Goal: Task Accomplishment & Management: Manage account settings

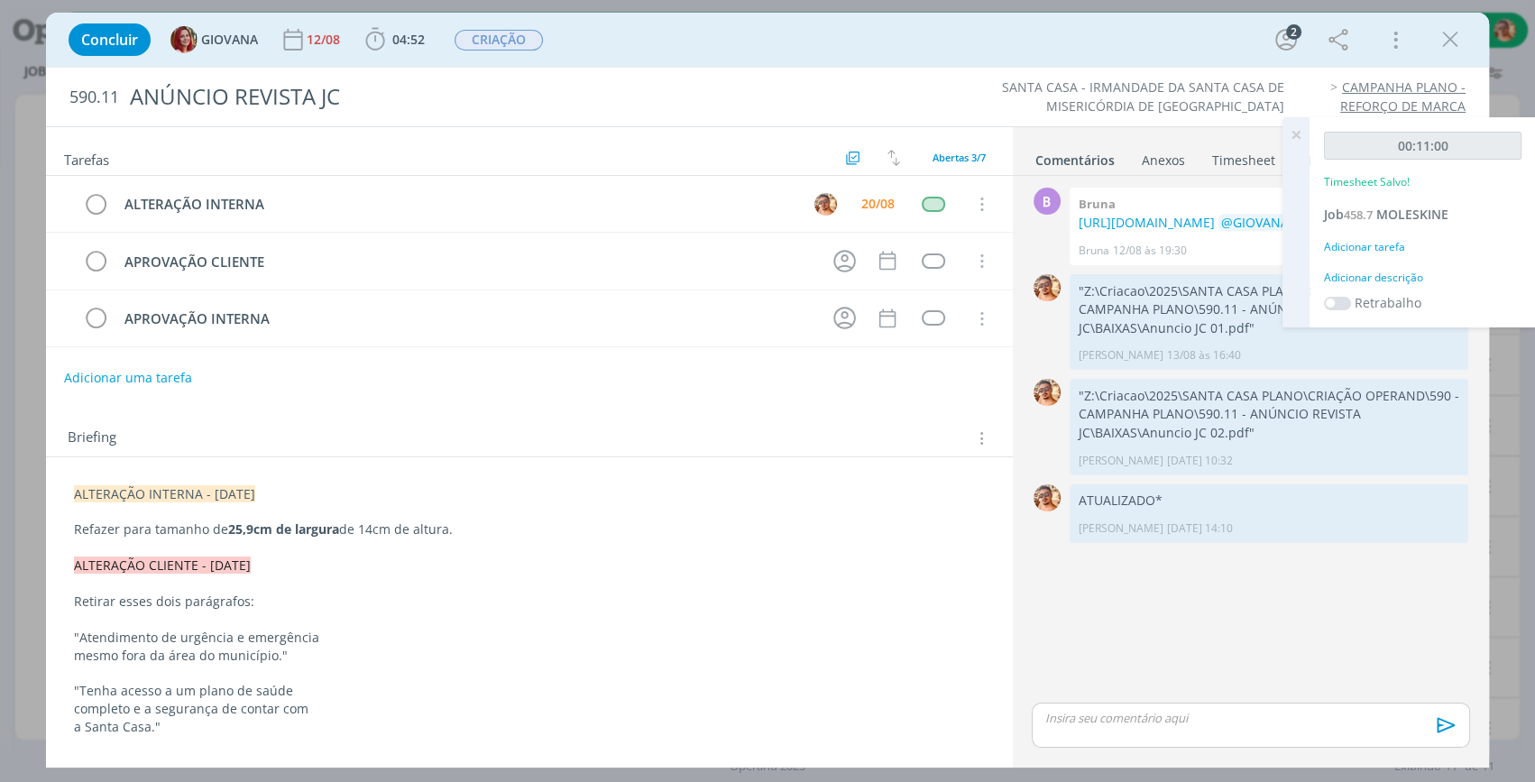
click at [1209, 729] on div "dialog" at bounding box center [1251, 725] width 438 height 45
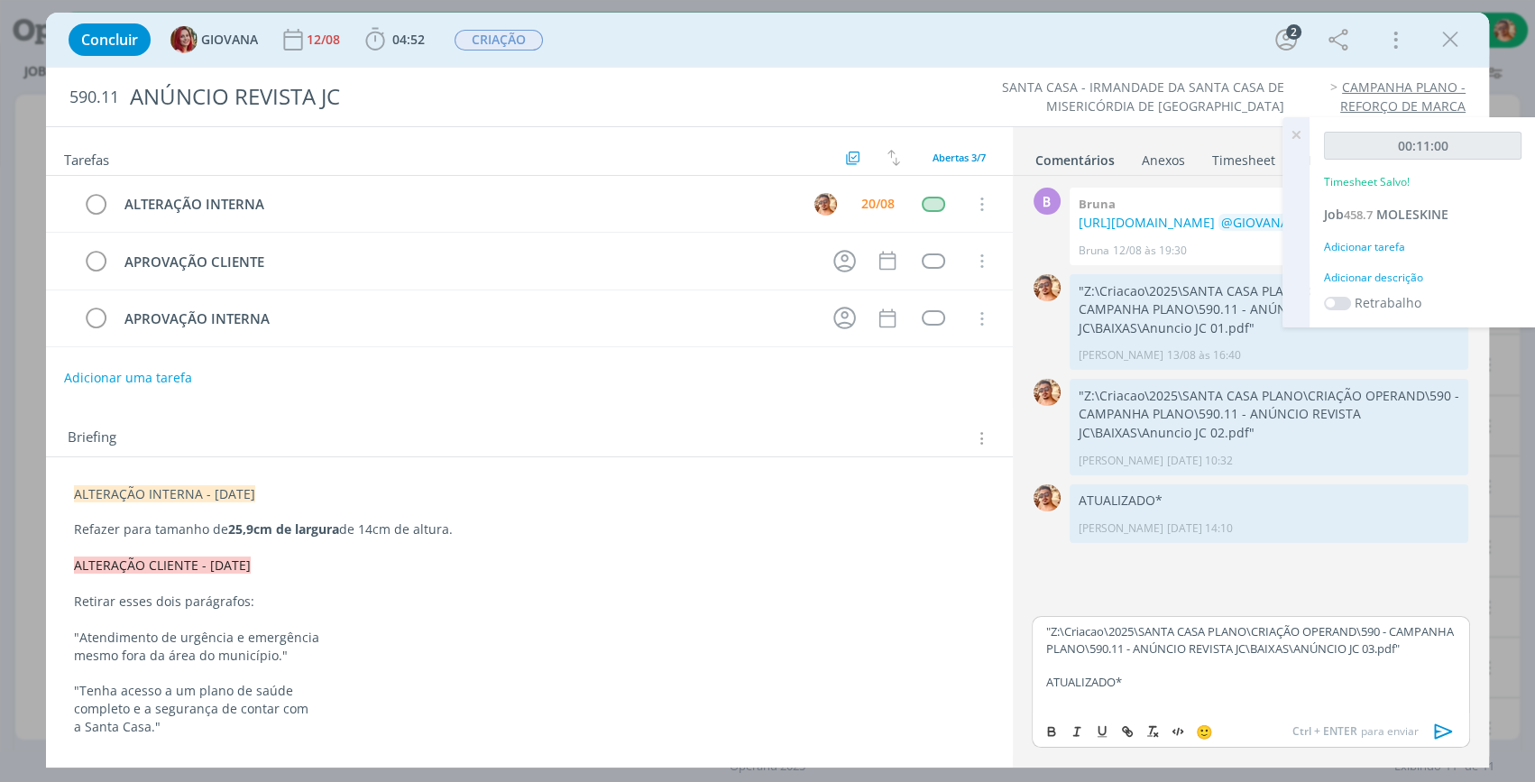
click at [1443, 723] on icon "dialog" at bounding box center [1444, 731] width 27 height 27
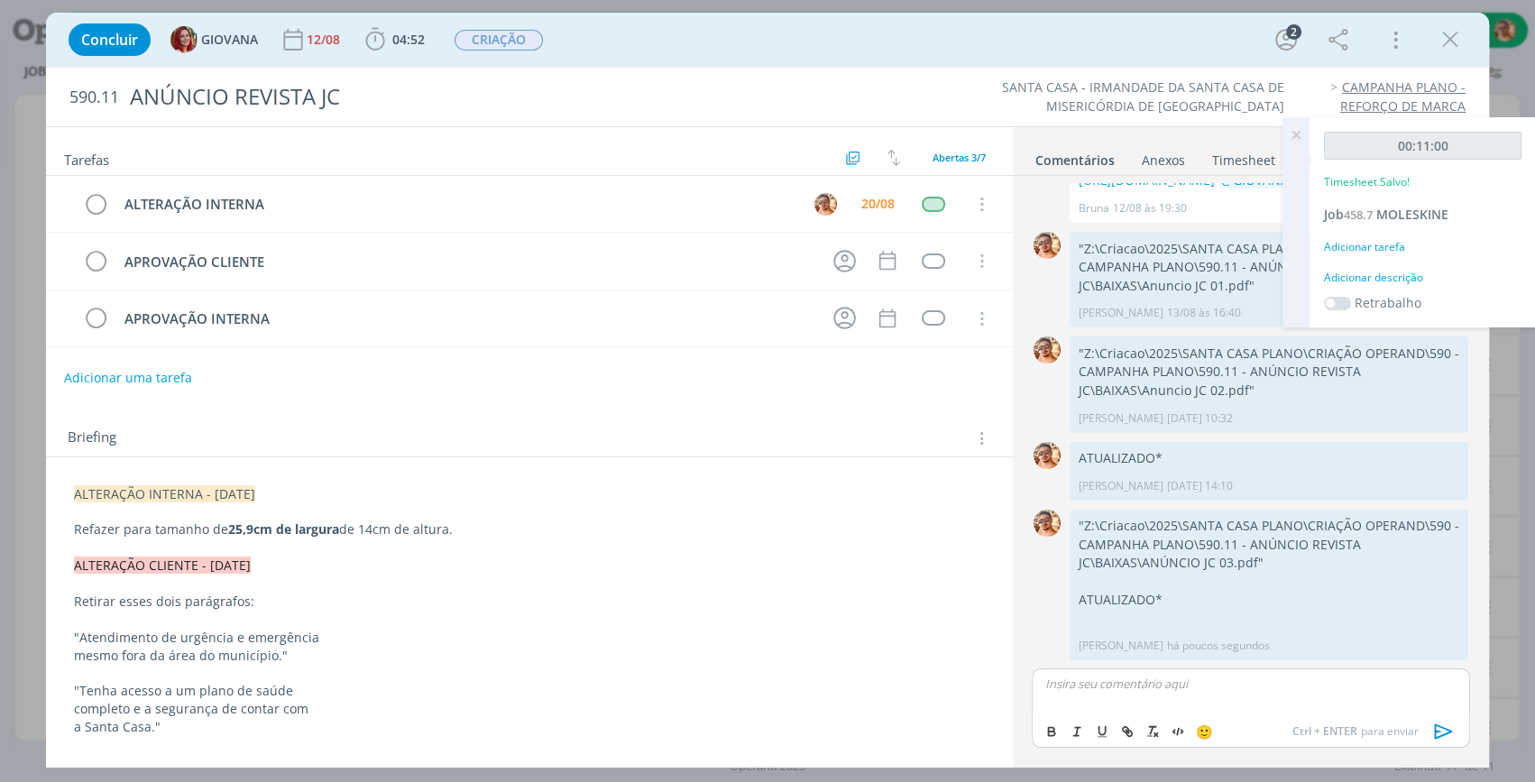
click at [666, 31] on div "Concluir GIOVANA [DATE] 04:52 Iniciar Apontar Data * [DATE] Horas * 00:00 Taref…" at bounding box center [768, 39] width 1416 height 43
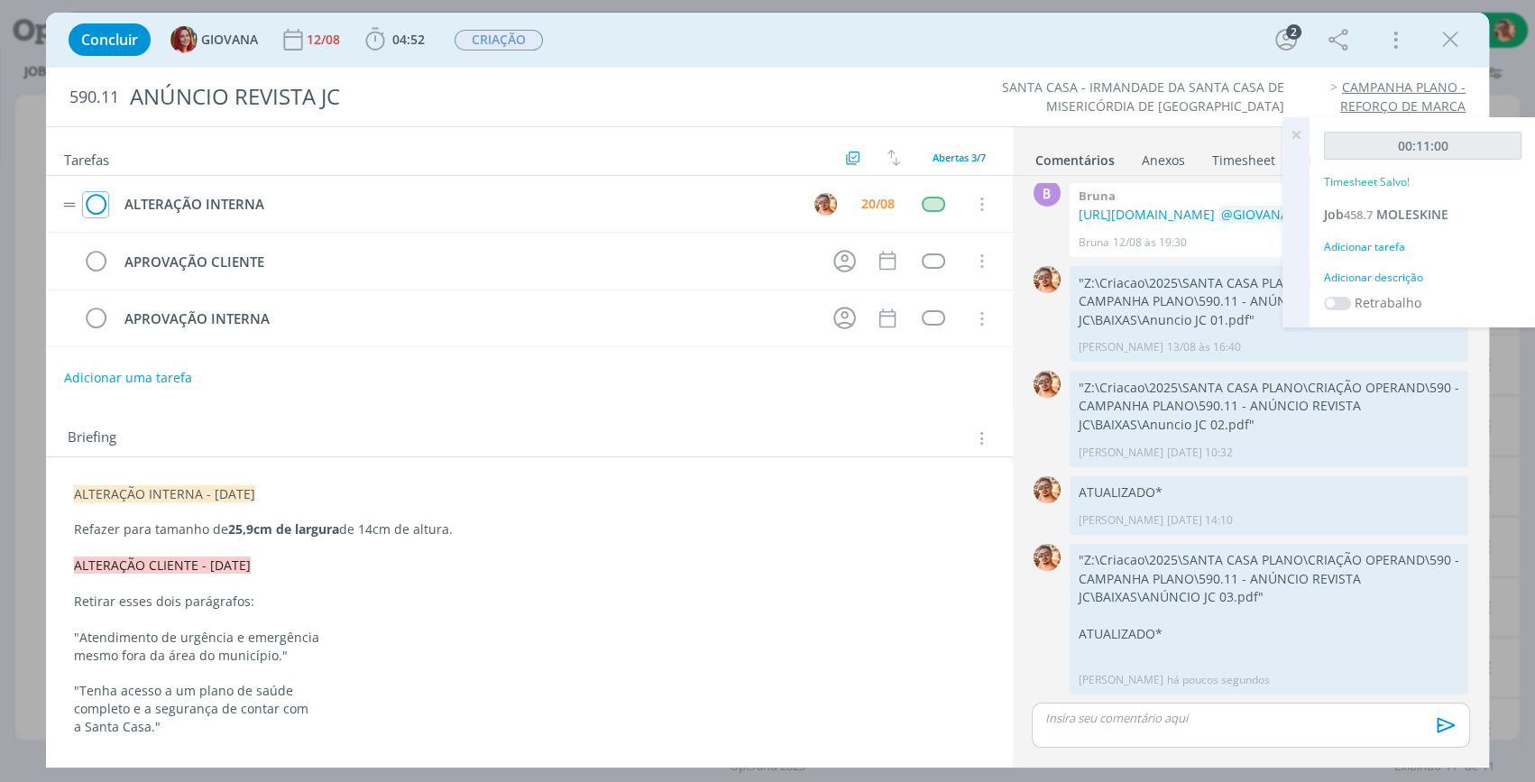
click at [88, 198] on icon "dialog" at bounding box center [95, 204] width 25 height 27
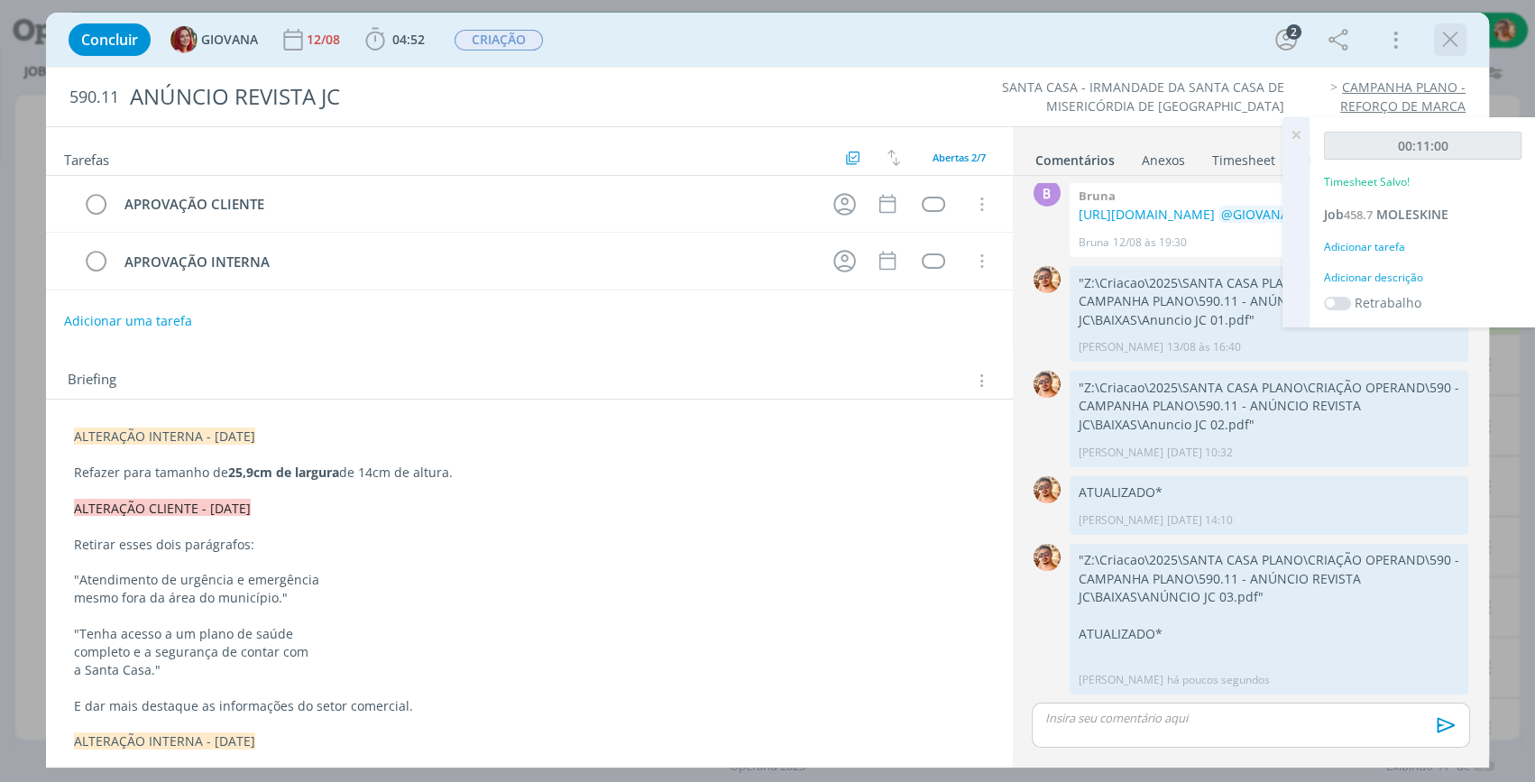
click at [1452, 38] on icon "dialog" at bounding box center [1450, 39] width 27 height 27
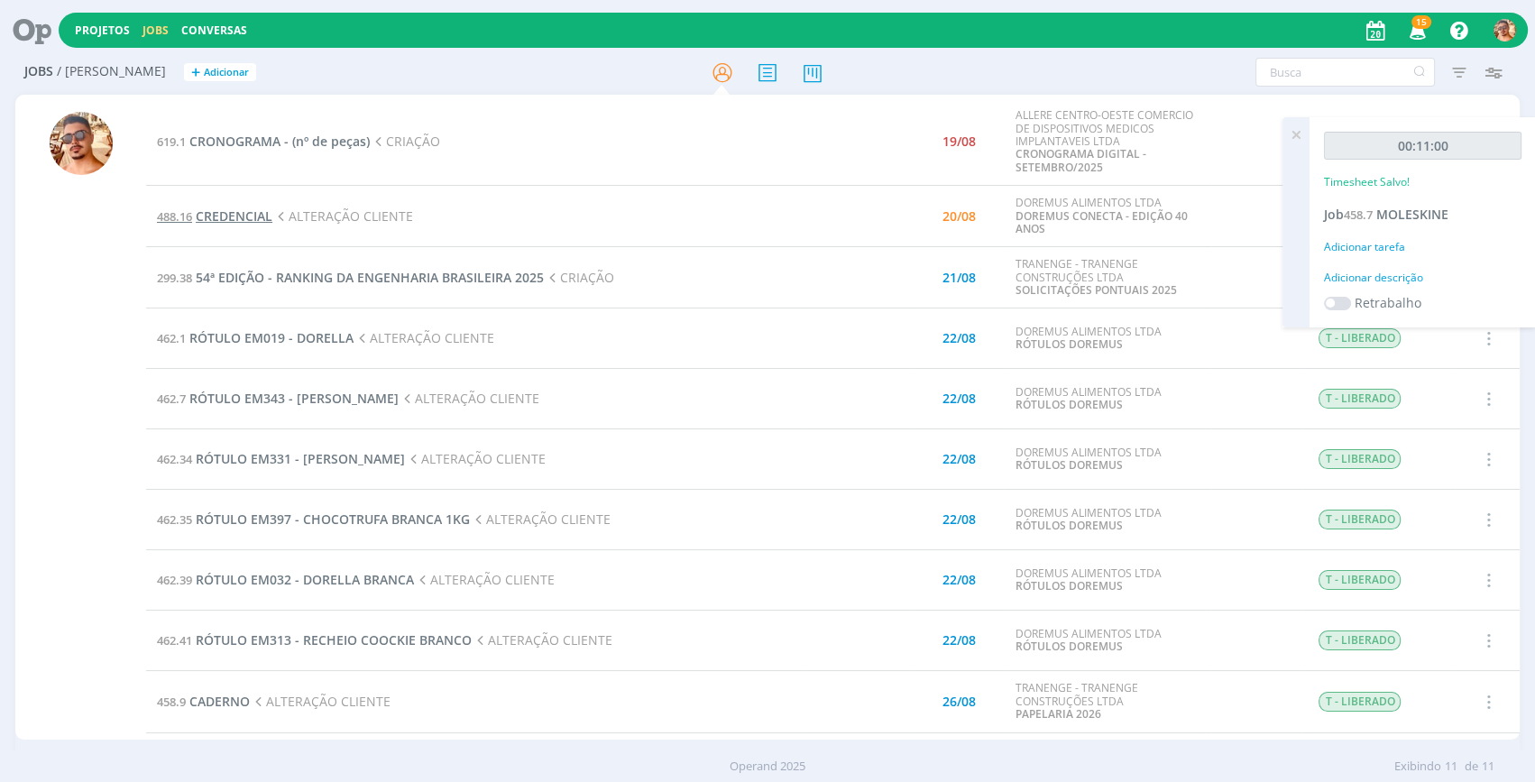
click at [249, 207] on span "CREDENCIAL" at bounding box center [234, 215] width 77 height 17
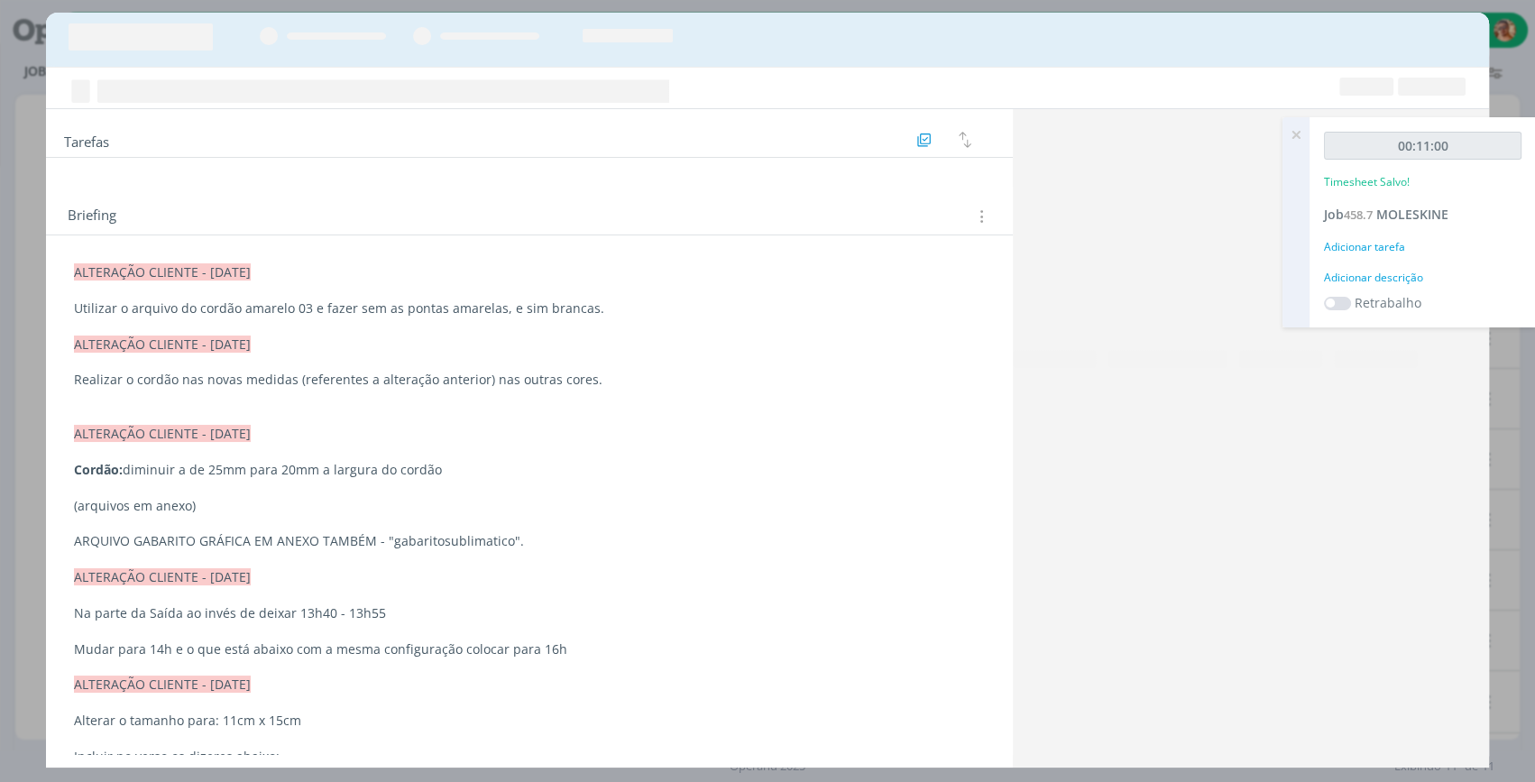
scroll to position [87, 0]
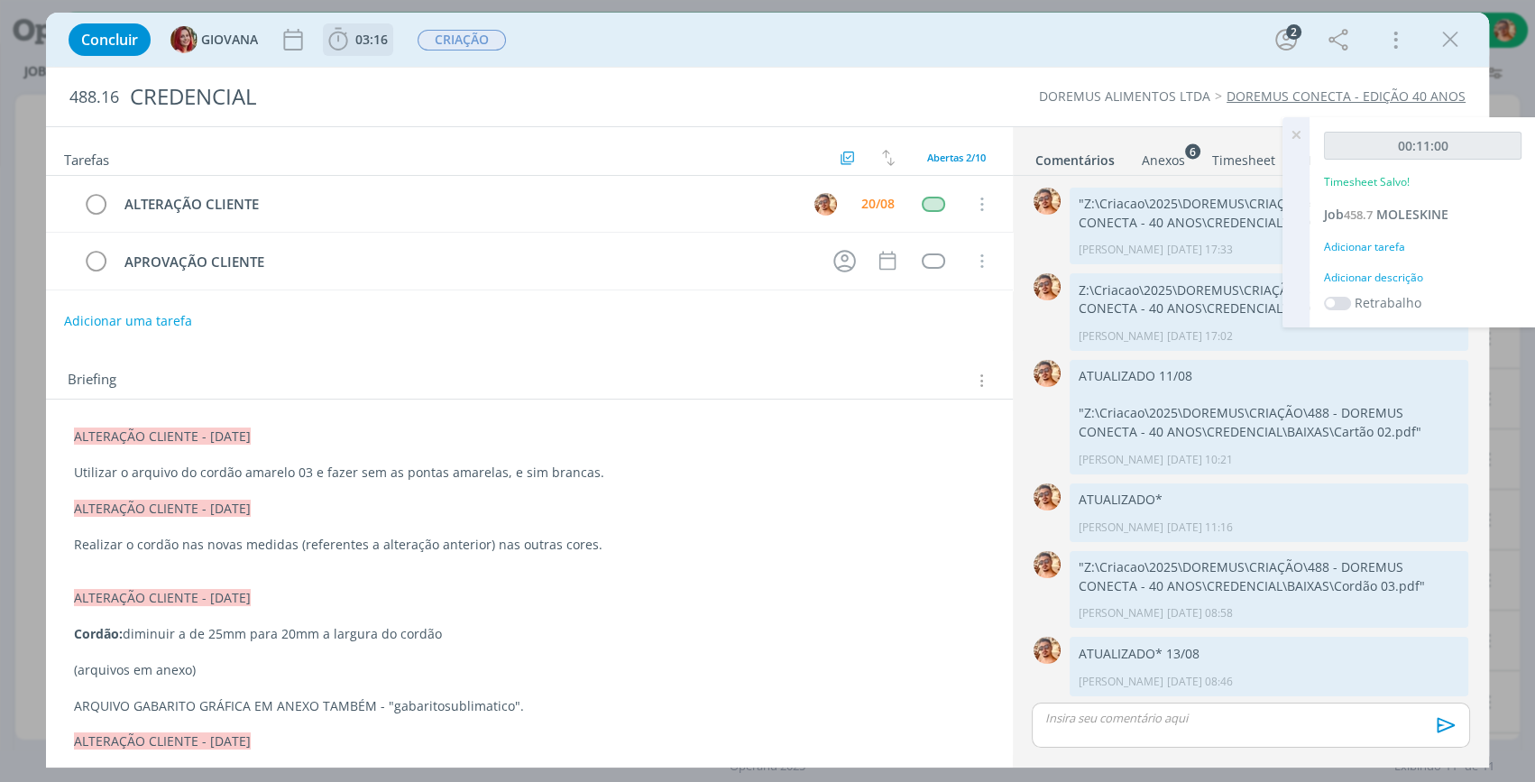
click at [372, 28] on span "03:16" at bounding box center [358, 39] width 67 height 27
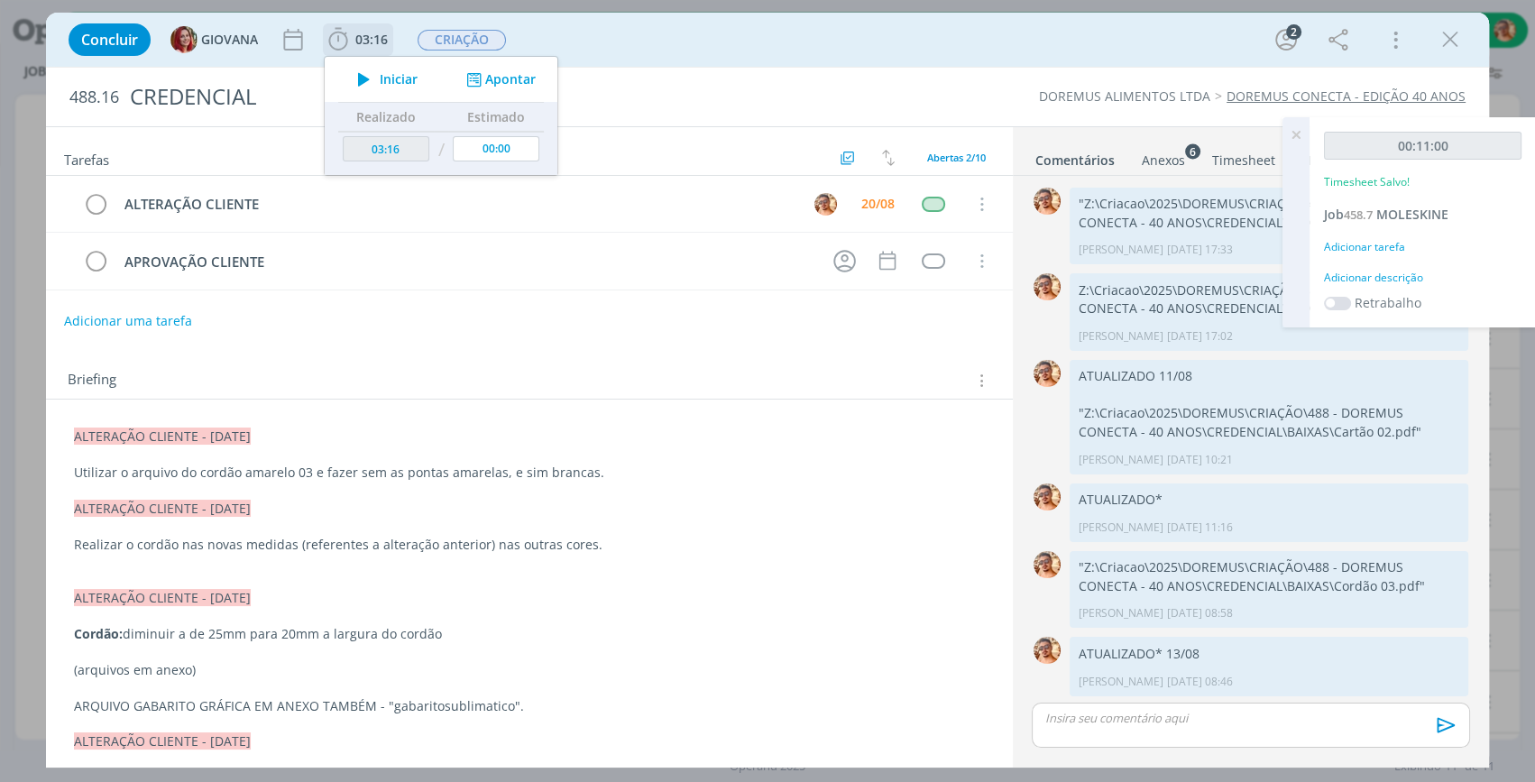
click at [383, 73] on span "Iniciar" at bounding box center [399, 79] width 38 height 13
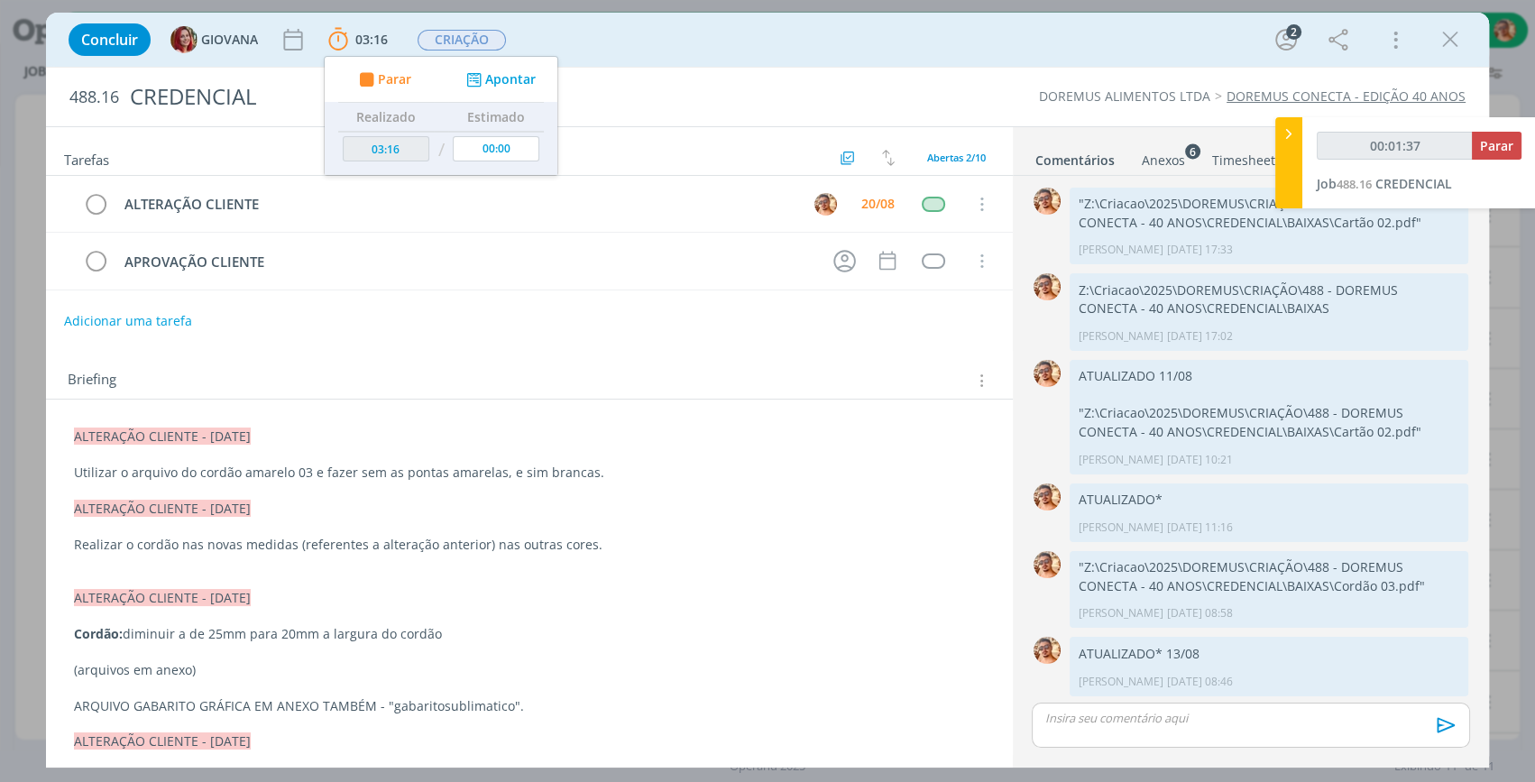
click at [982, 60] on div "Concluir GIOVANA 03:16 Parar Apontar Data * [DATE] Horas * 00:00 Tarefa Selecio…" at bounding box center [768, 39] width 1416 height 43
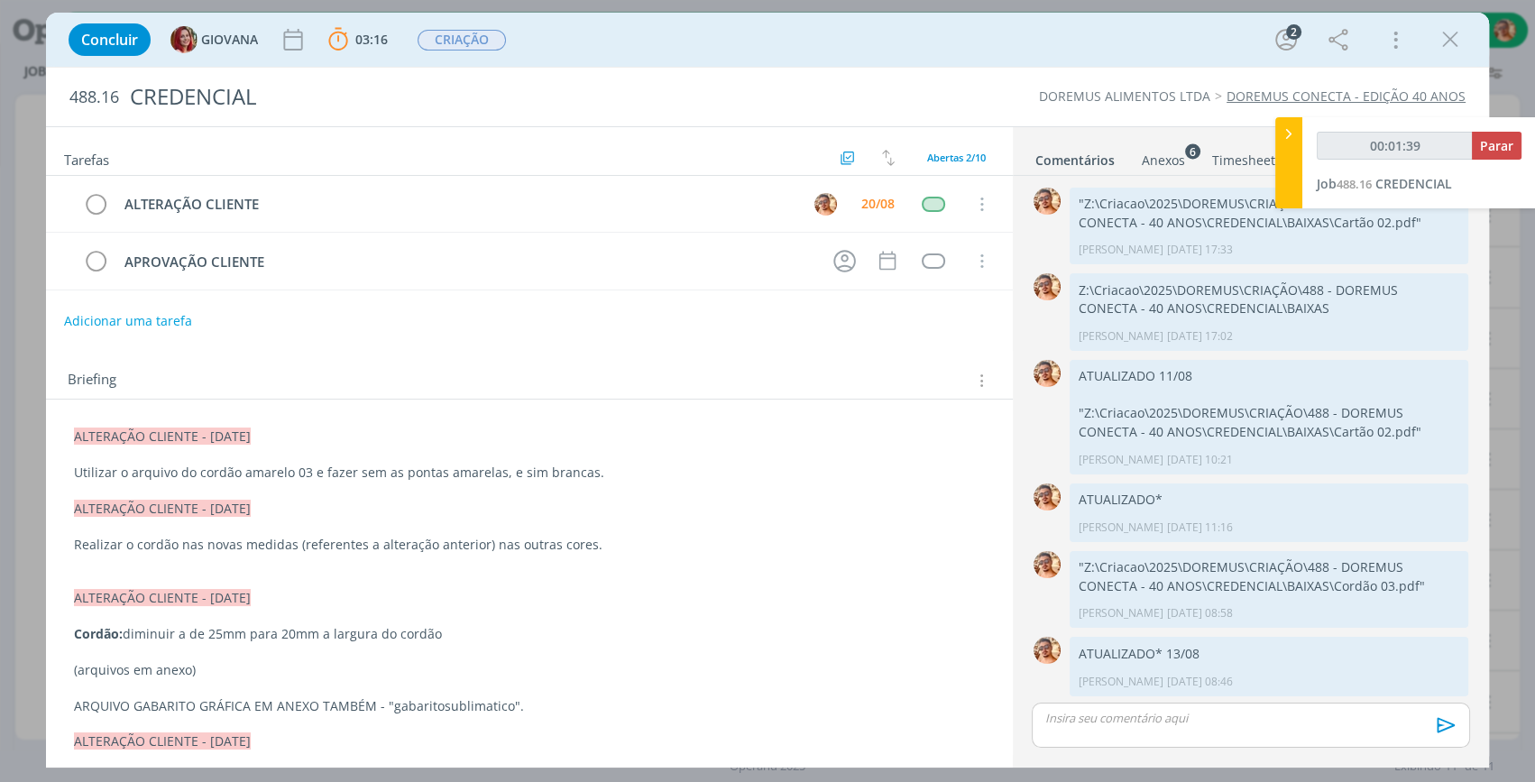
click at [1218, 732] on div "dialog" at bounding box center [1251, 725] width 438 height 45
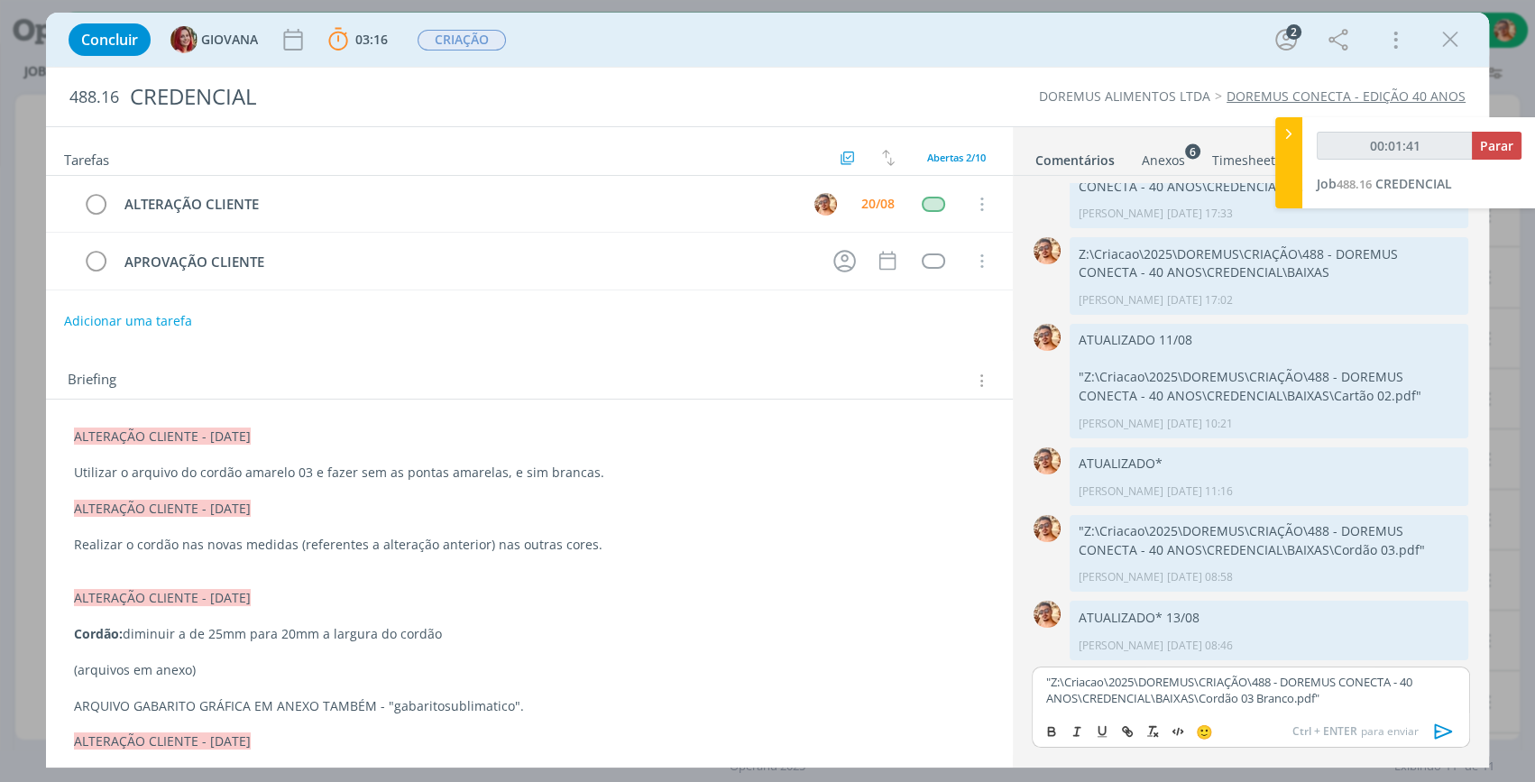
click at [1445, 728] on icon "dialog" at bounding box center [1444, 731] width 18 height 15
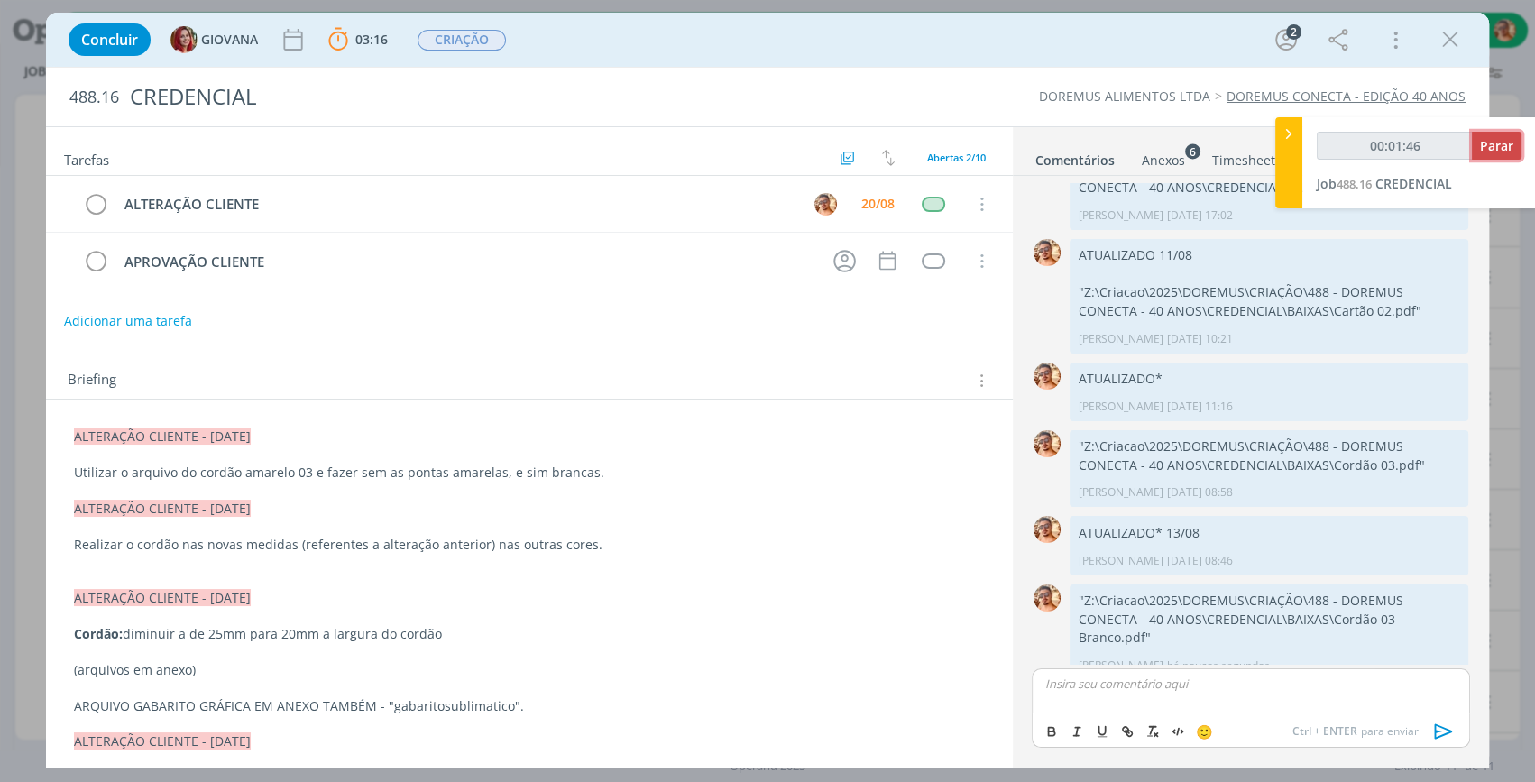
click at [1502, 141] on span "Parar" at bounding box center [1496, 145] width 33 height 17
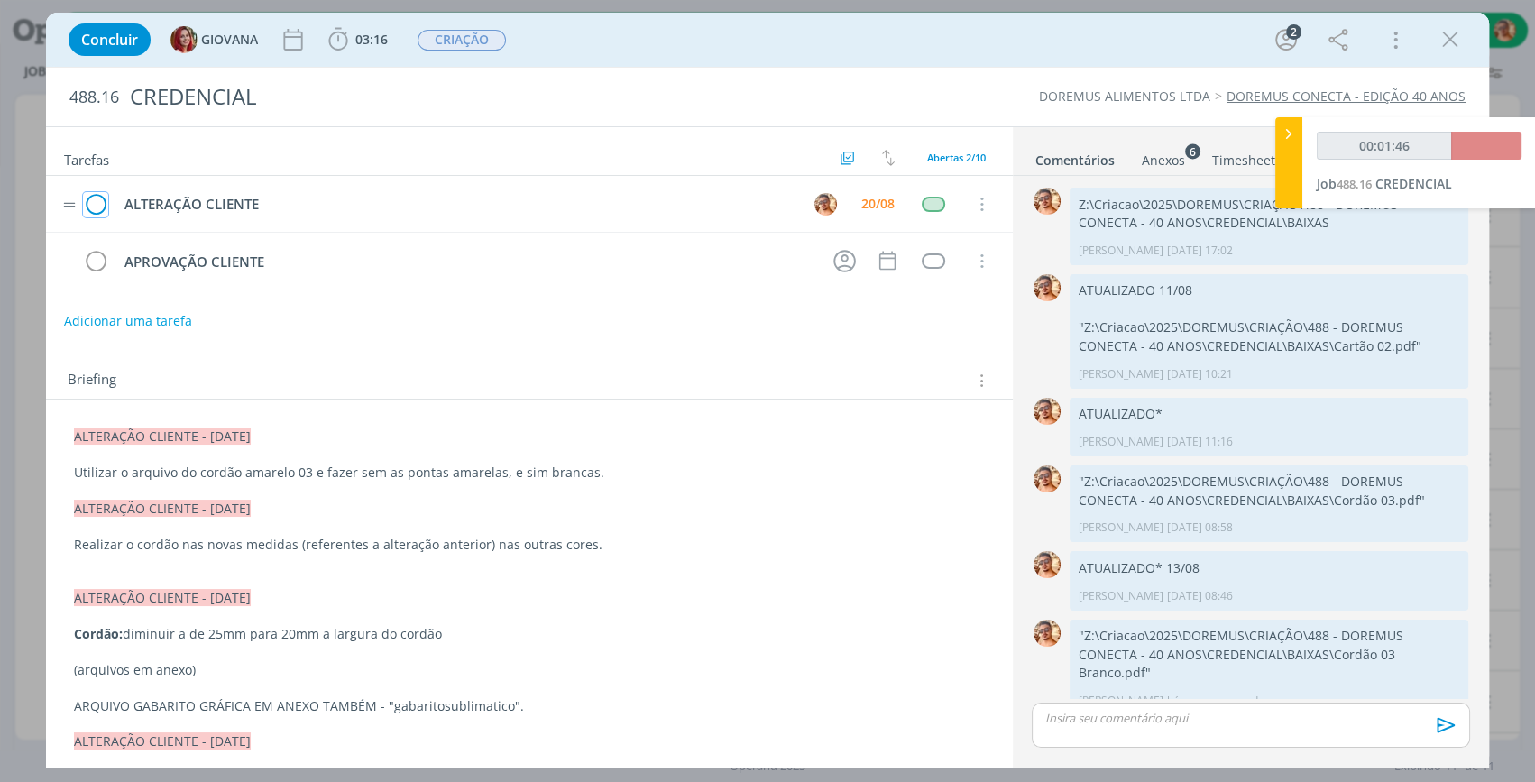
type input "00:02:00"
click at [102, 195] on icon "dialog" at bounding box center [95, 204] width 25 height 27
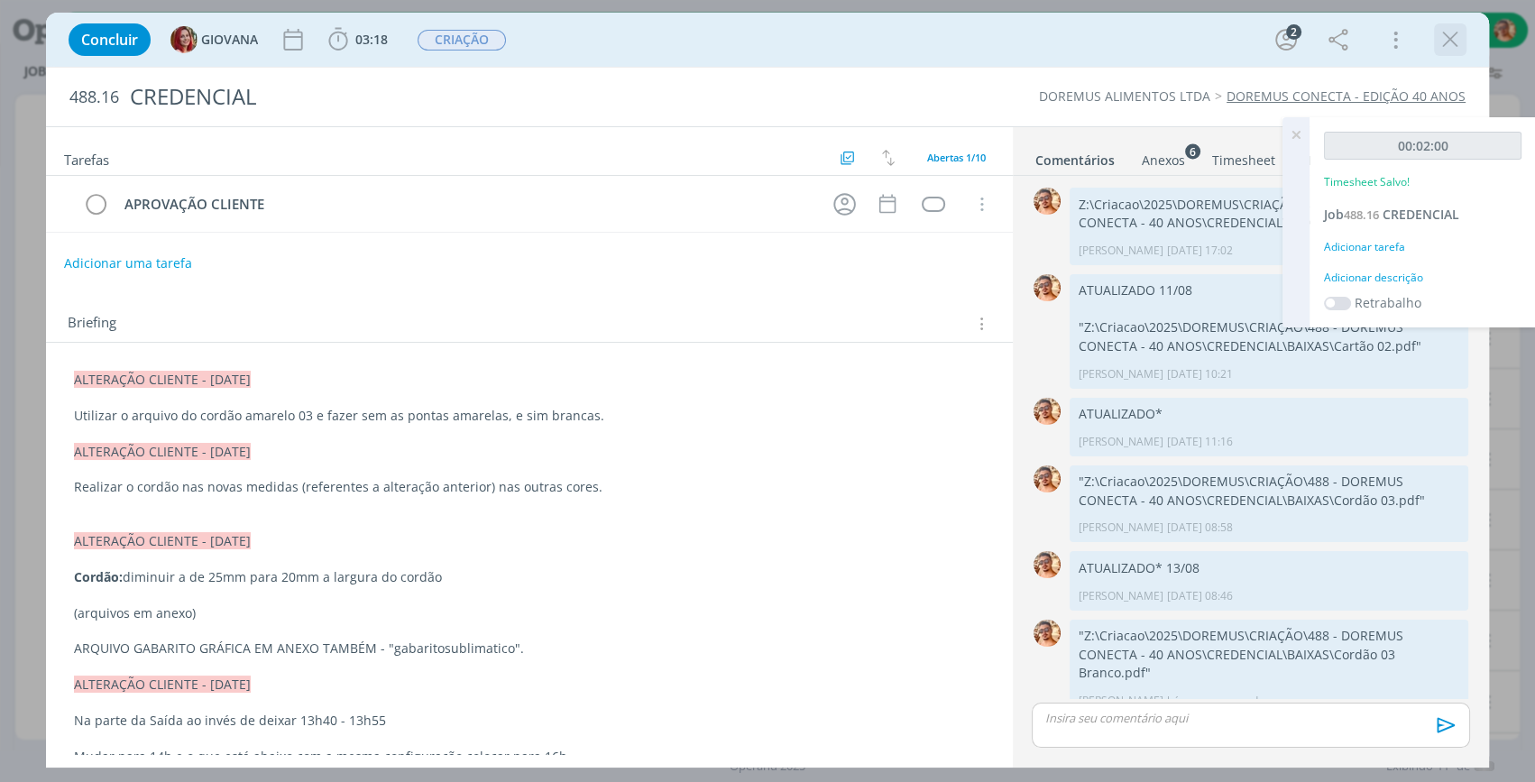
click at [1450, 40] on icon "dialog" at bounding box center [1450, 39] width 27 height 27
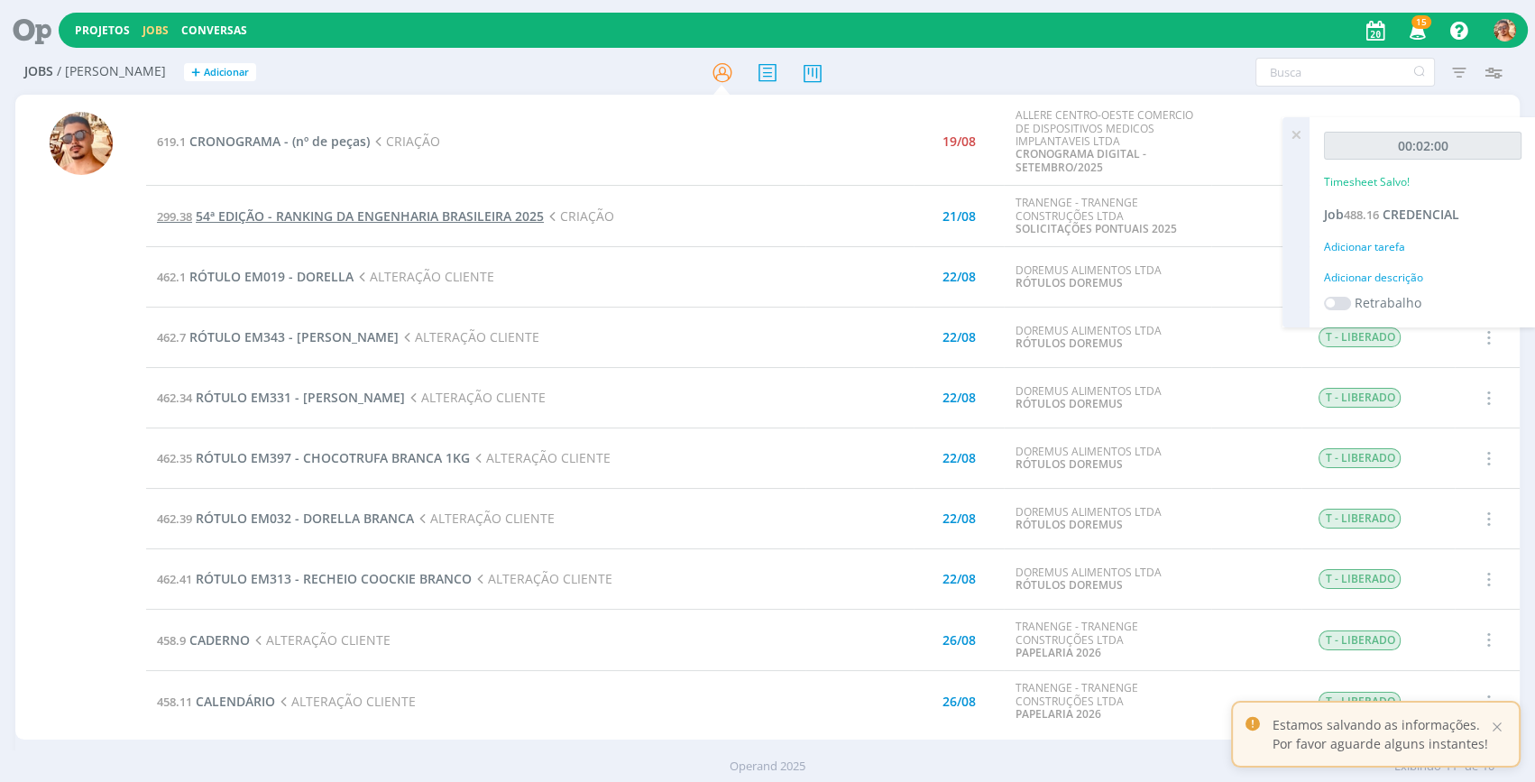
click at [309, 215] on span "54ª EDIÇÃO - RANKING DA ENGENHARIA BRASILEIRA 2025" at bounding box center [370, 215] width 348 height 17
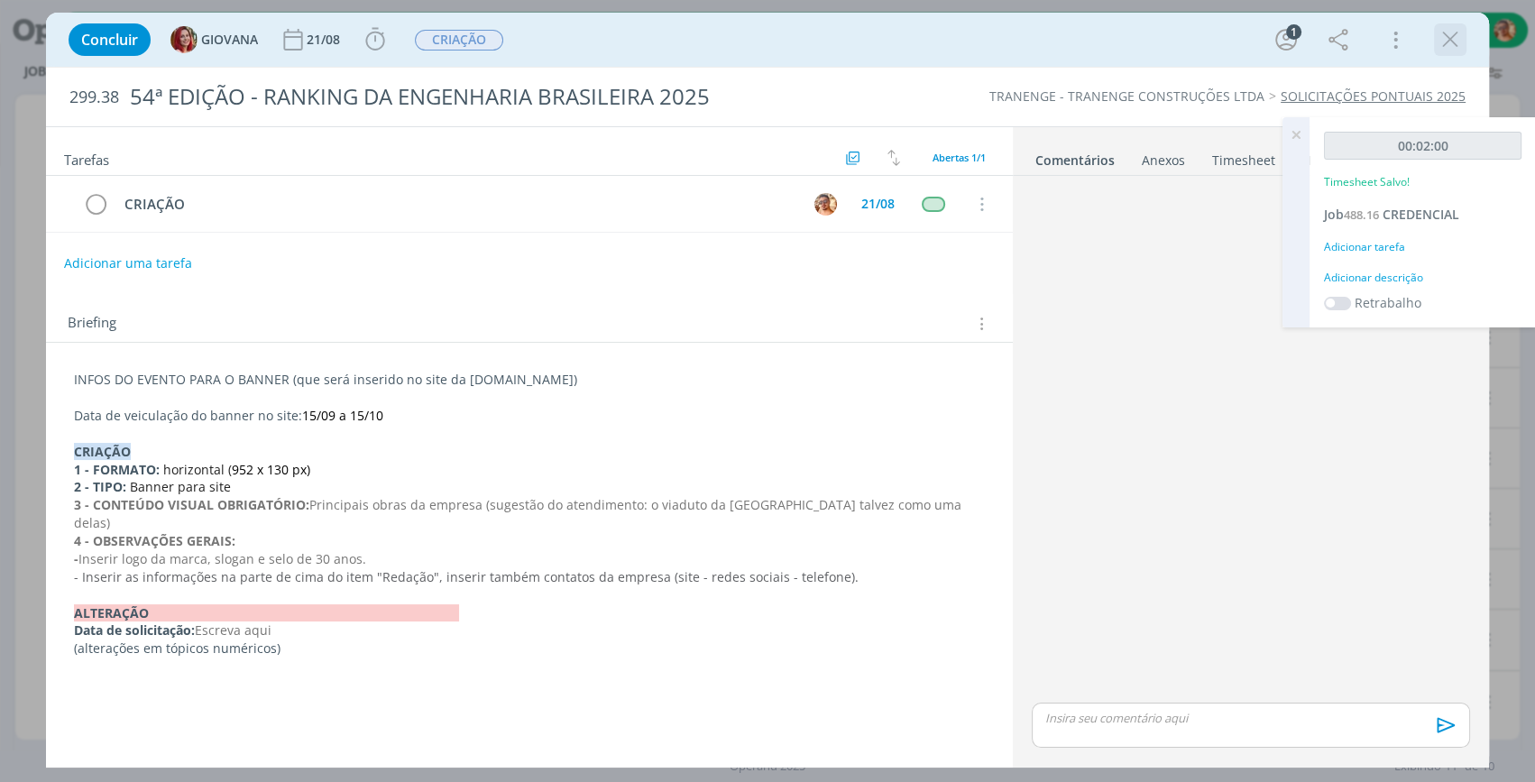
click at [1448, 35] on icon "dialog" at bounding box center [1450, 39] width 27 height 27
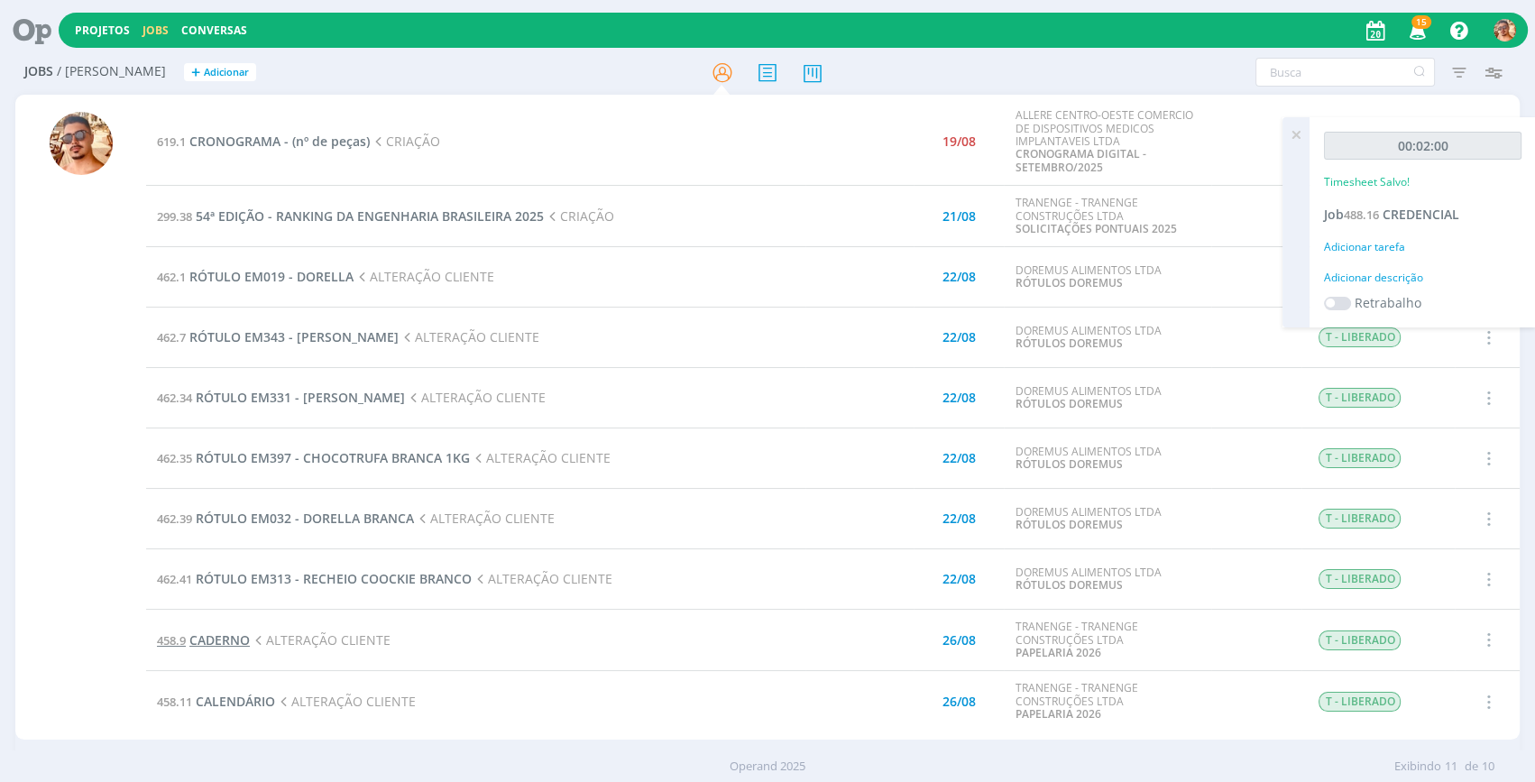
click at [217, 639] on span "CADERNO" at bounding box center [219, 639] width 60 height 17
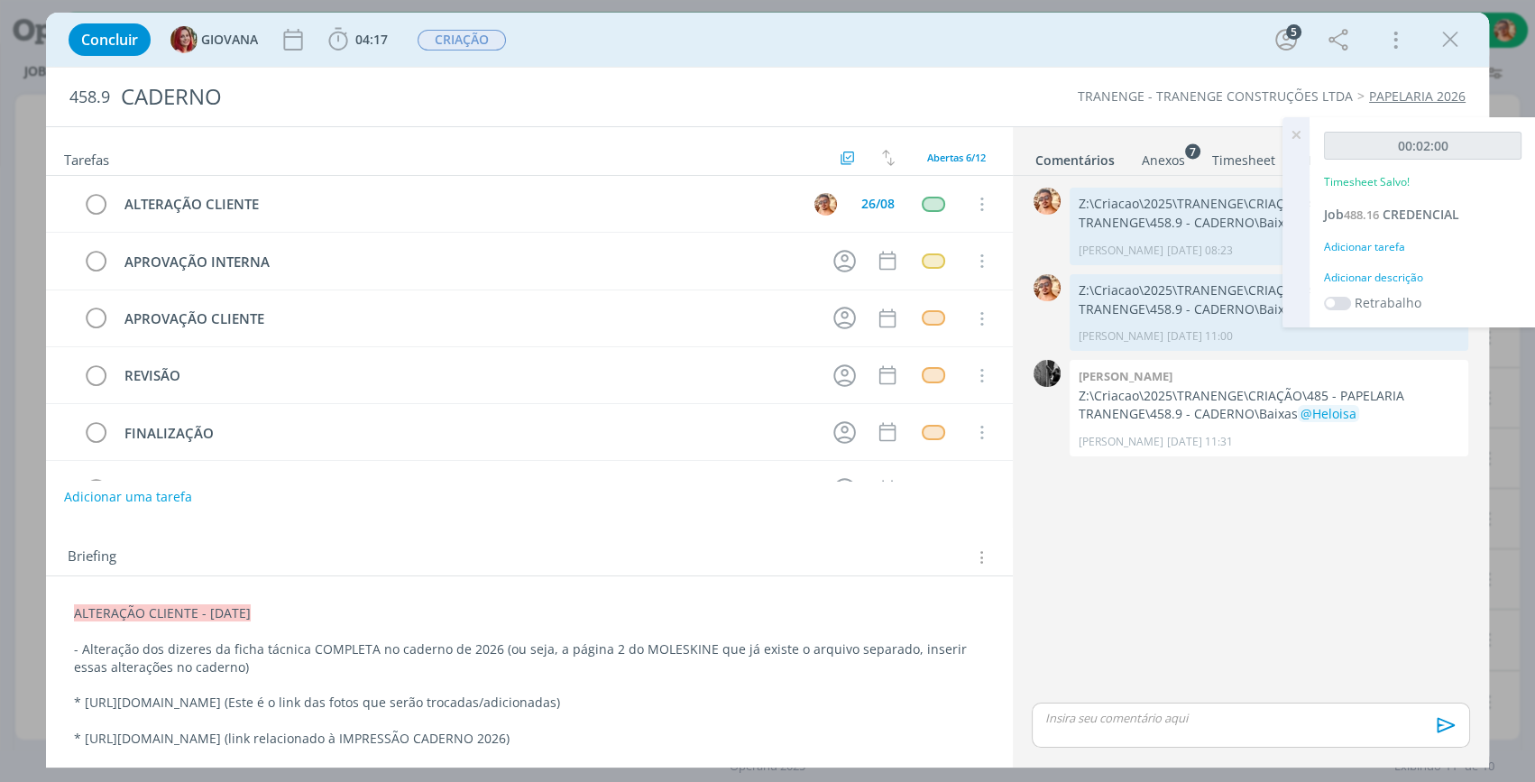
scroll to position [163, 0]
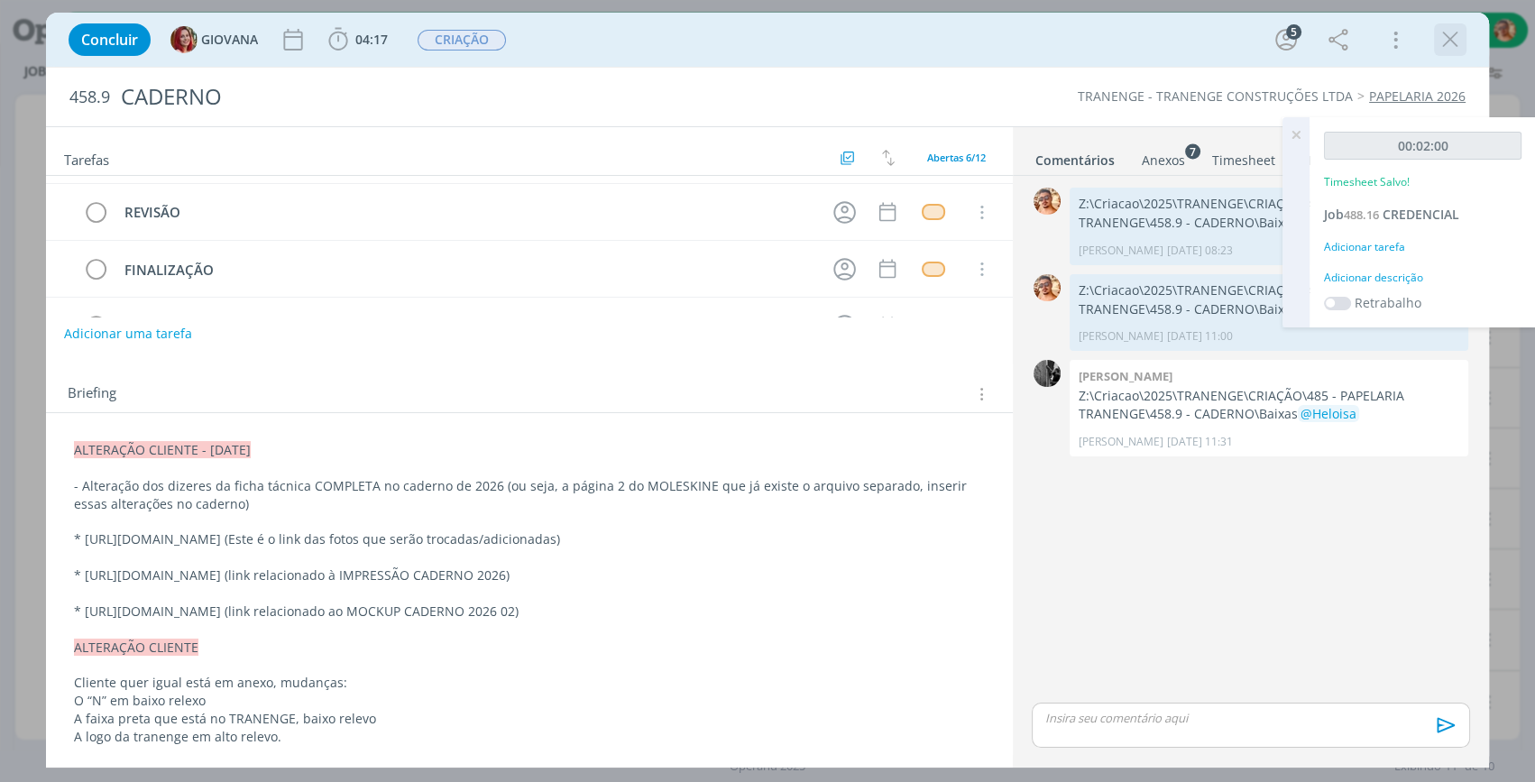
click at [1454, 37] on icon "dialog" at bounding box center [1450, 39] width 27 height 27
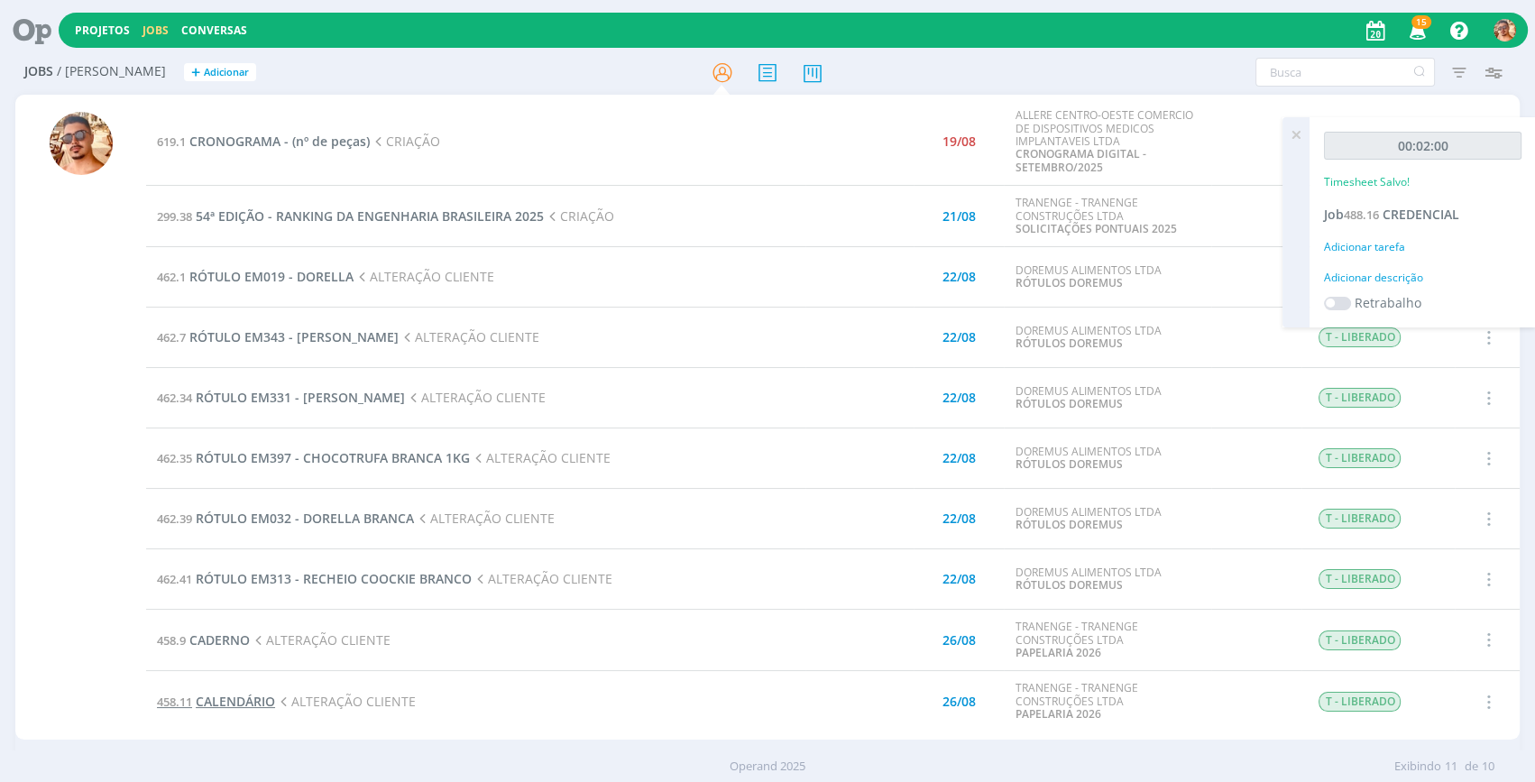
click at [222, 704] on span "CALENDÁRIO" at bounding box center [235, 701] width 79 height 17
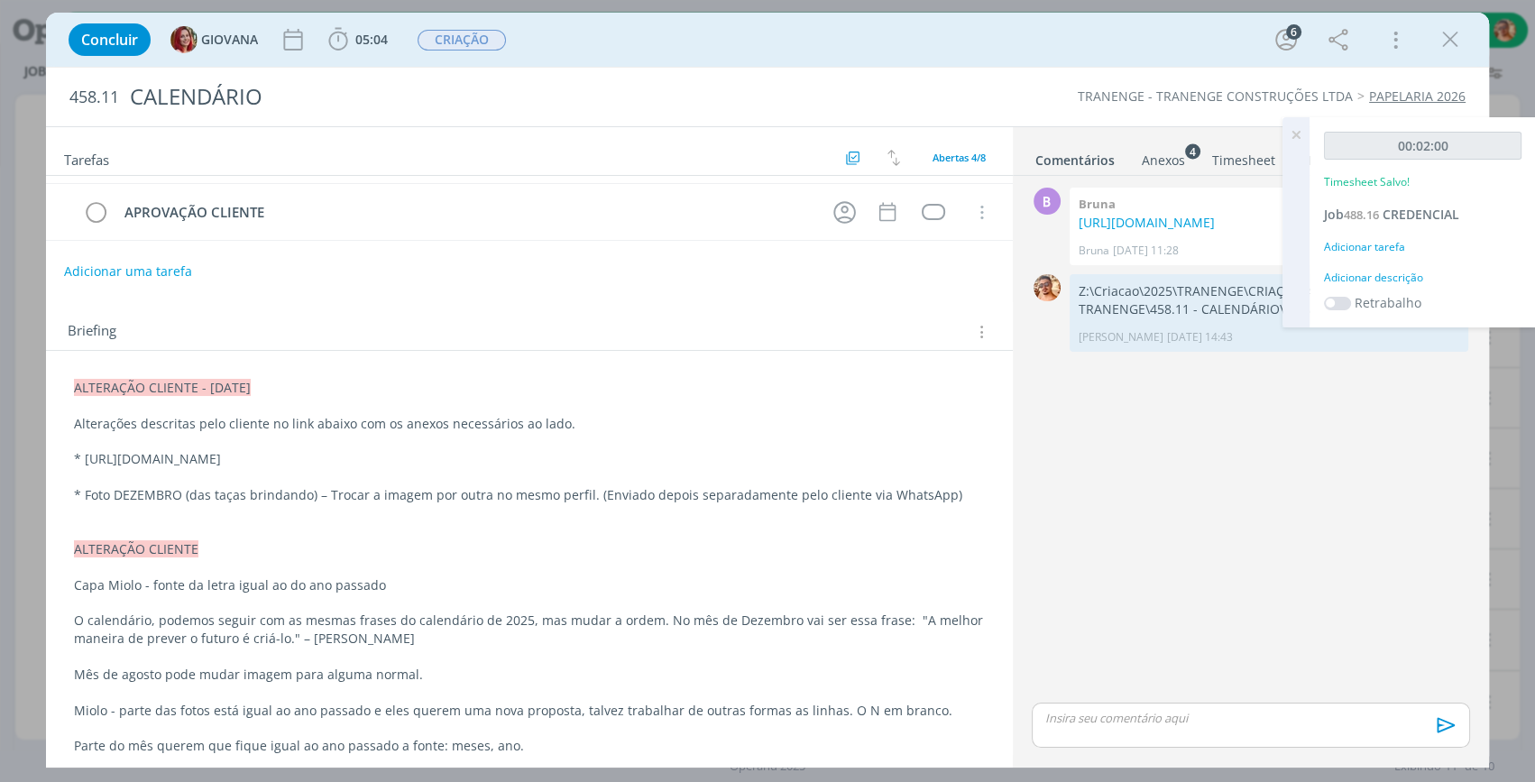
scroll to position [81, 0]
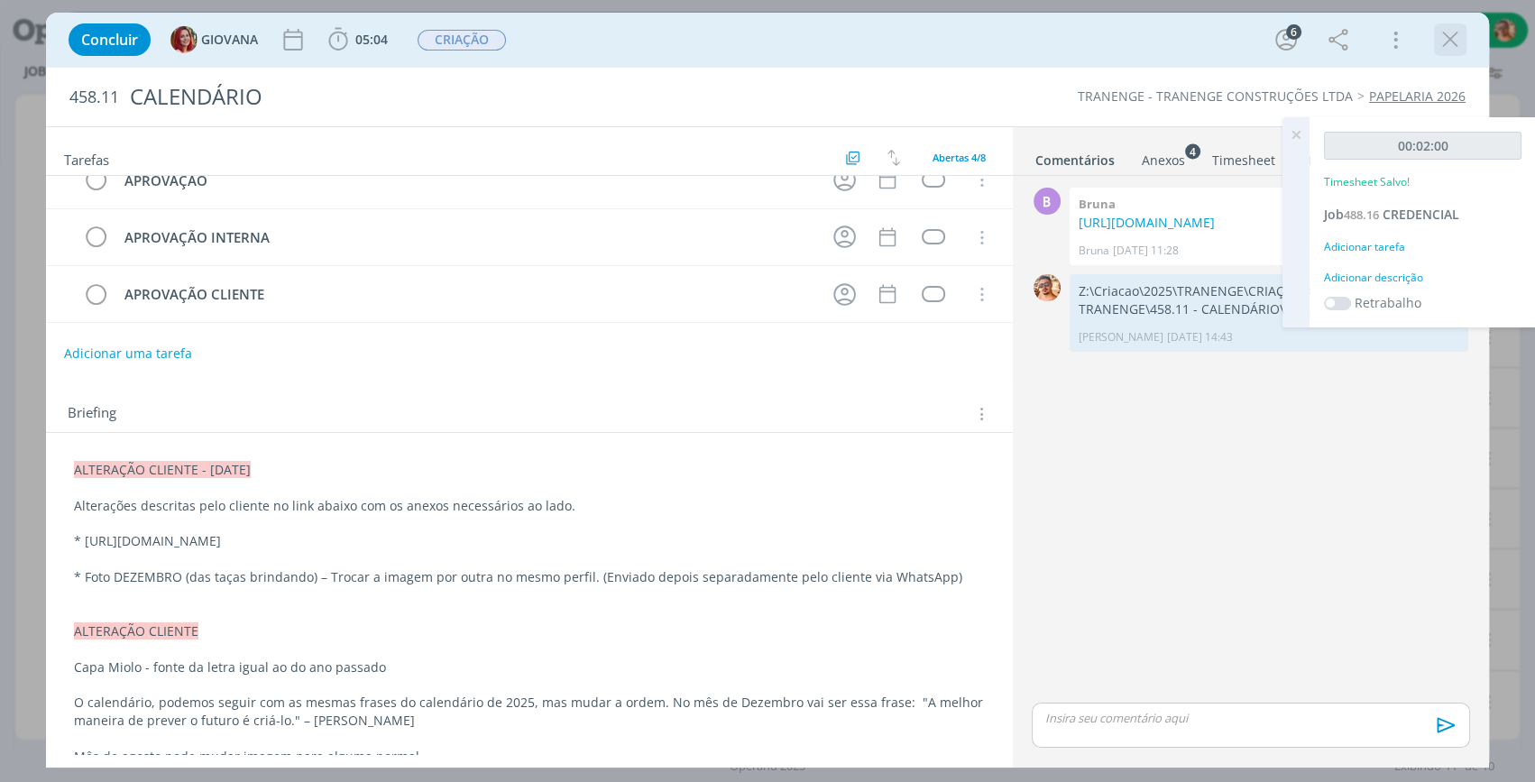
click at [1461, 34] on icon "dialog" at bounding box center [1450, 39] width 27 height 27
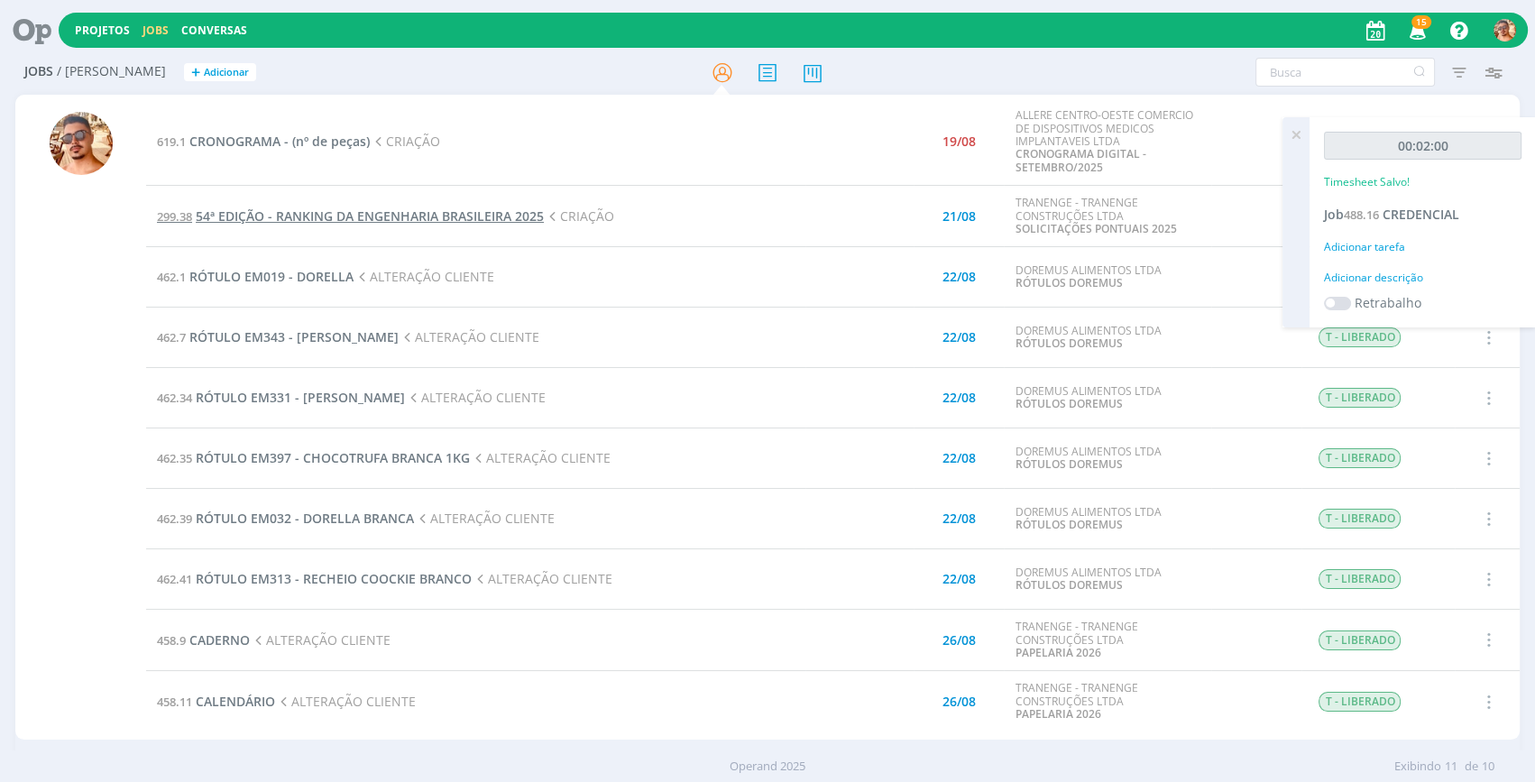
click at [441, 214] on span "54ª EDIÇÃO - RANKING DA ENGENHARIA BRASILEIRA 2025" at bounding box center [370, 215] width 348 height 17
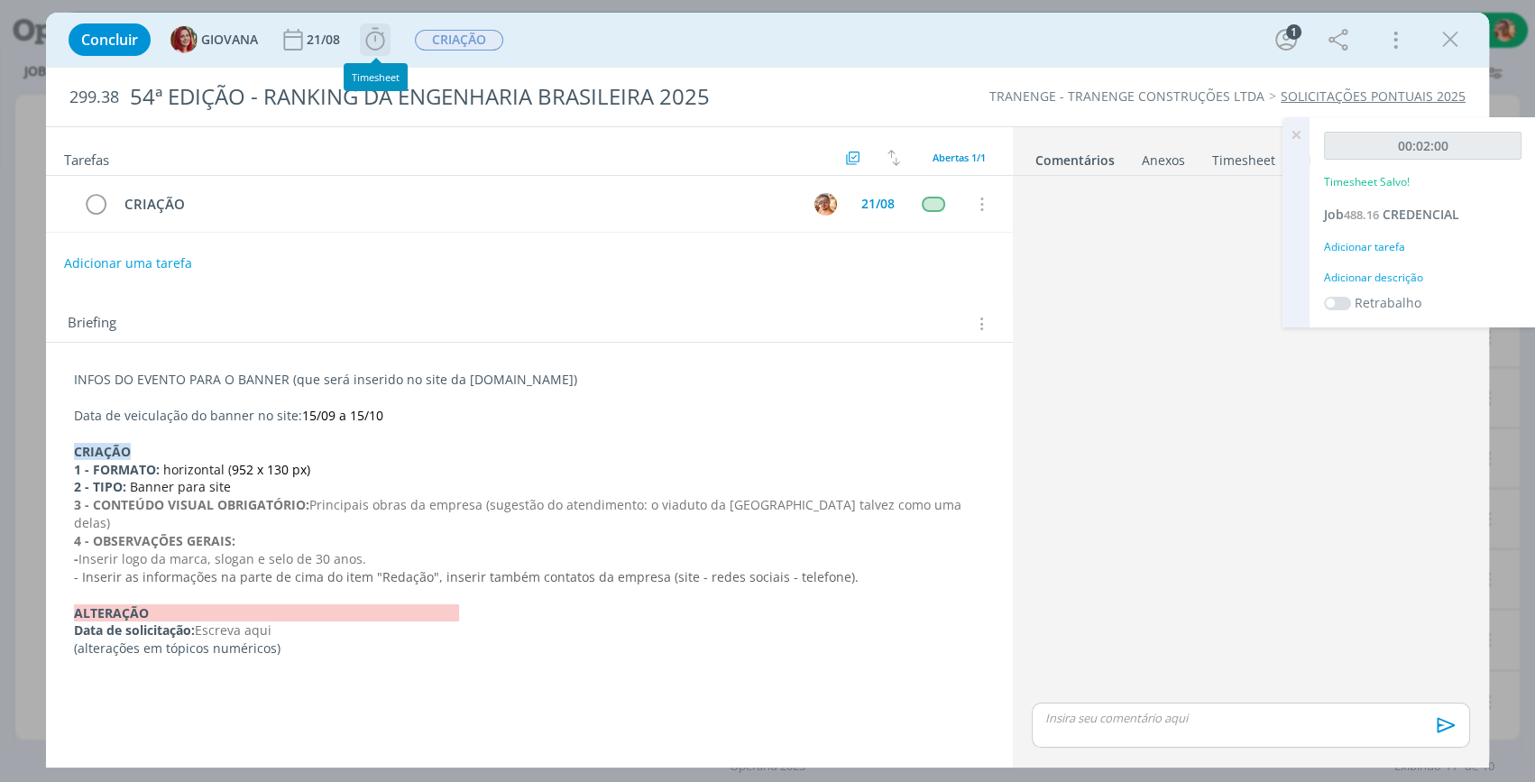
click at [376, 41] on icon "dialog" at bounding box center [375, 39] width 27 height 27
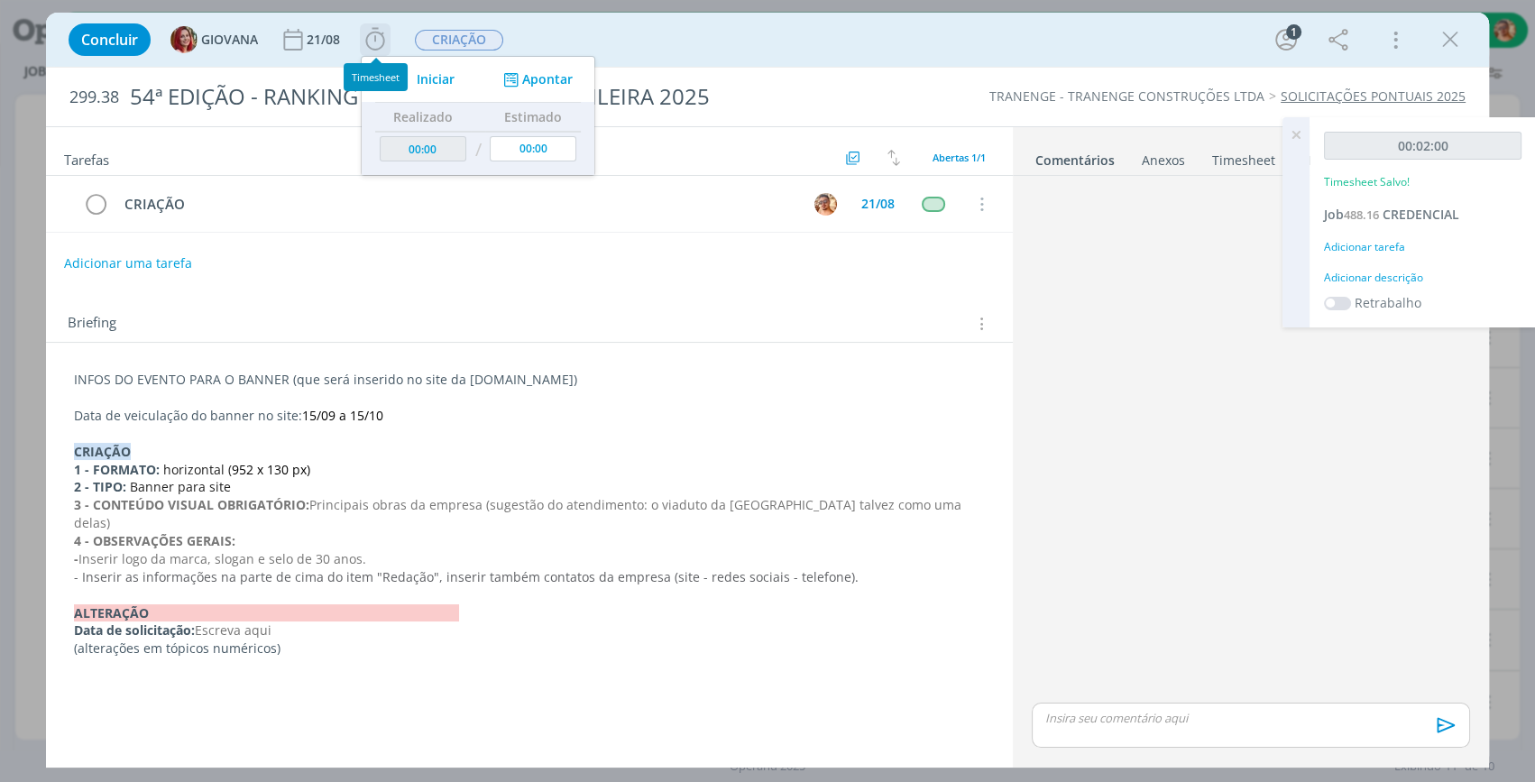
click at [442, 81] on span "Iniciar" at bounding box center [436, 79] width 38 height 13
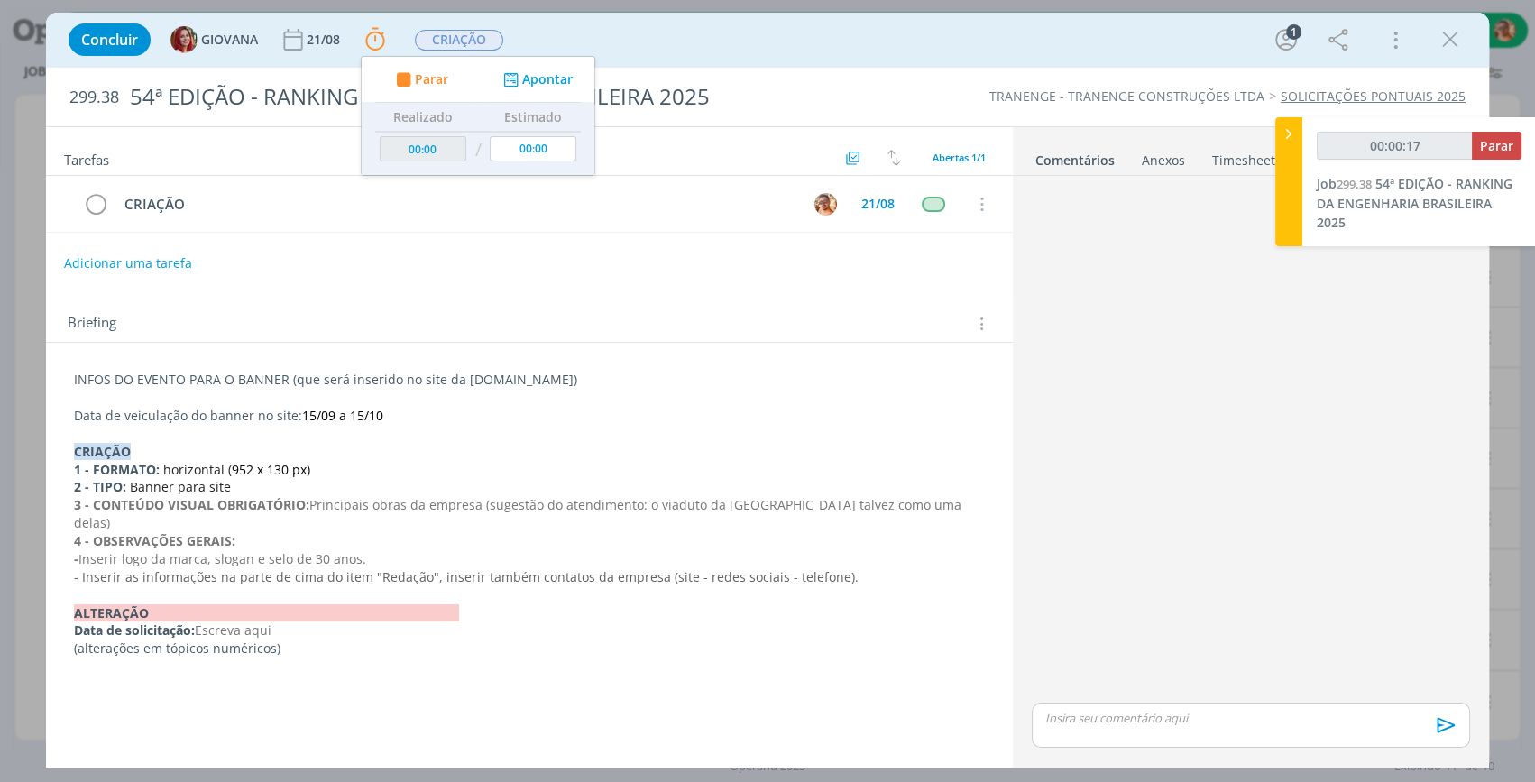
click at [695, 53] on div "Concluir GIOVANA 21/08 Parar Apontar Data * [DATE] Horas * 00:00 Tarefa Selecio…" at bounding box center [768, 39] width 1416 height 43
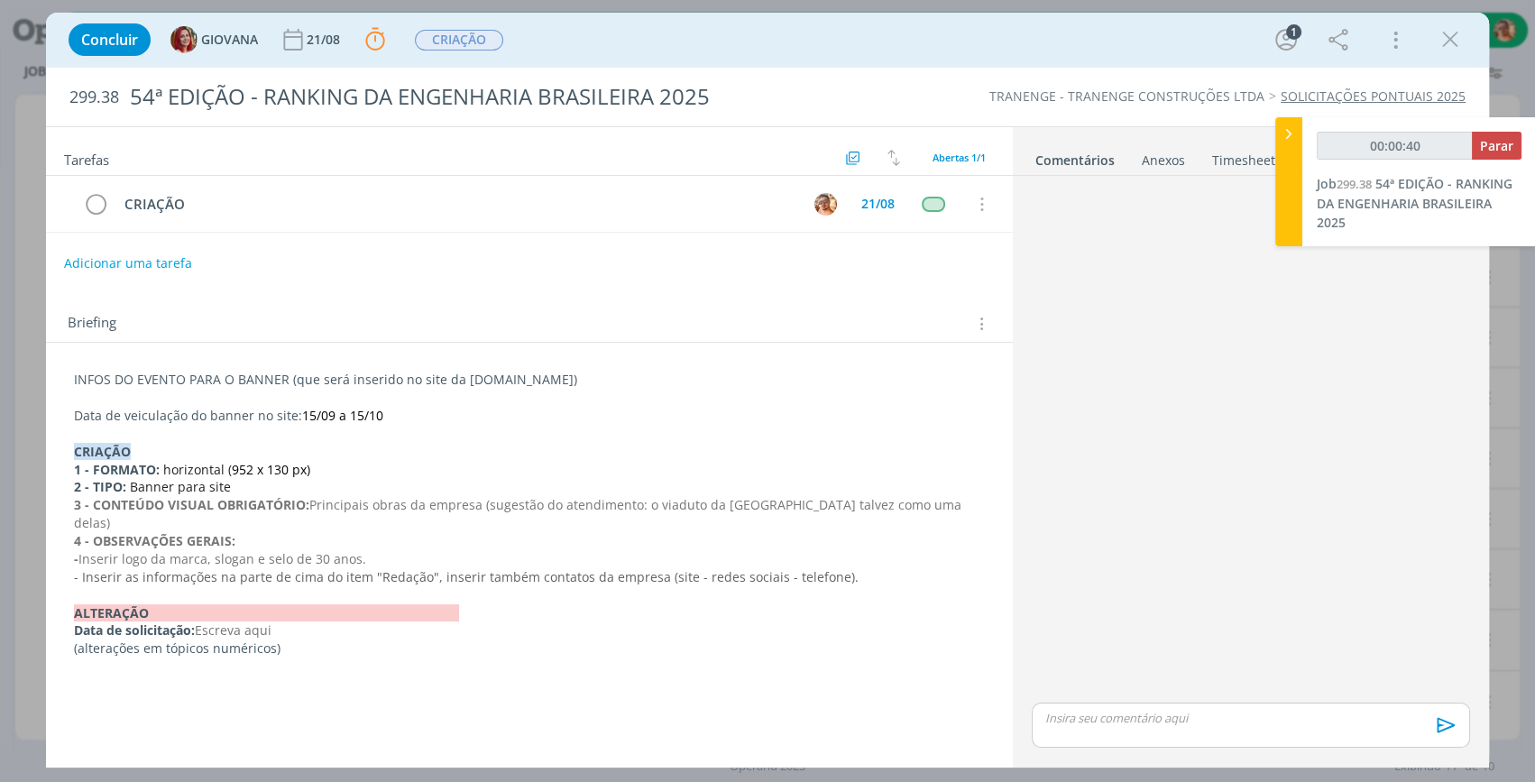
click at [1154, 153] on div "Anexos 0" at bounding box center [1163, 161] width 43 height 18
click at [1075, 162] on link "Comentários" at bounding box center [1074, 156] width 78 height 26
click at [1175, 435] on div "dialog" at bounding box center [1251, 441] width 453 height 516
drag, startPoint x: 466, startPoint y: 381, endPoint x: 611, endPoint y: 364, distance: 145.4
click at [611, 364] on div "INFOS DO EVENTO PARA O BANNER (que será inserido no site da [DOMAIN_NAME]) Data…" at bounding box center [529, 514] width 938 height 300
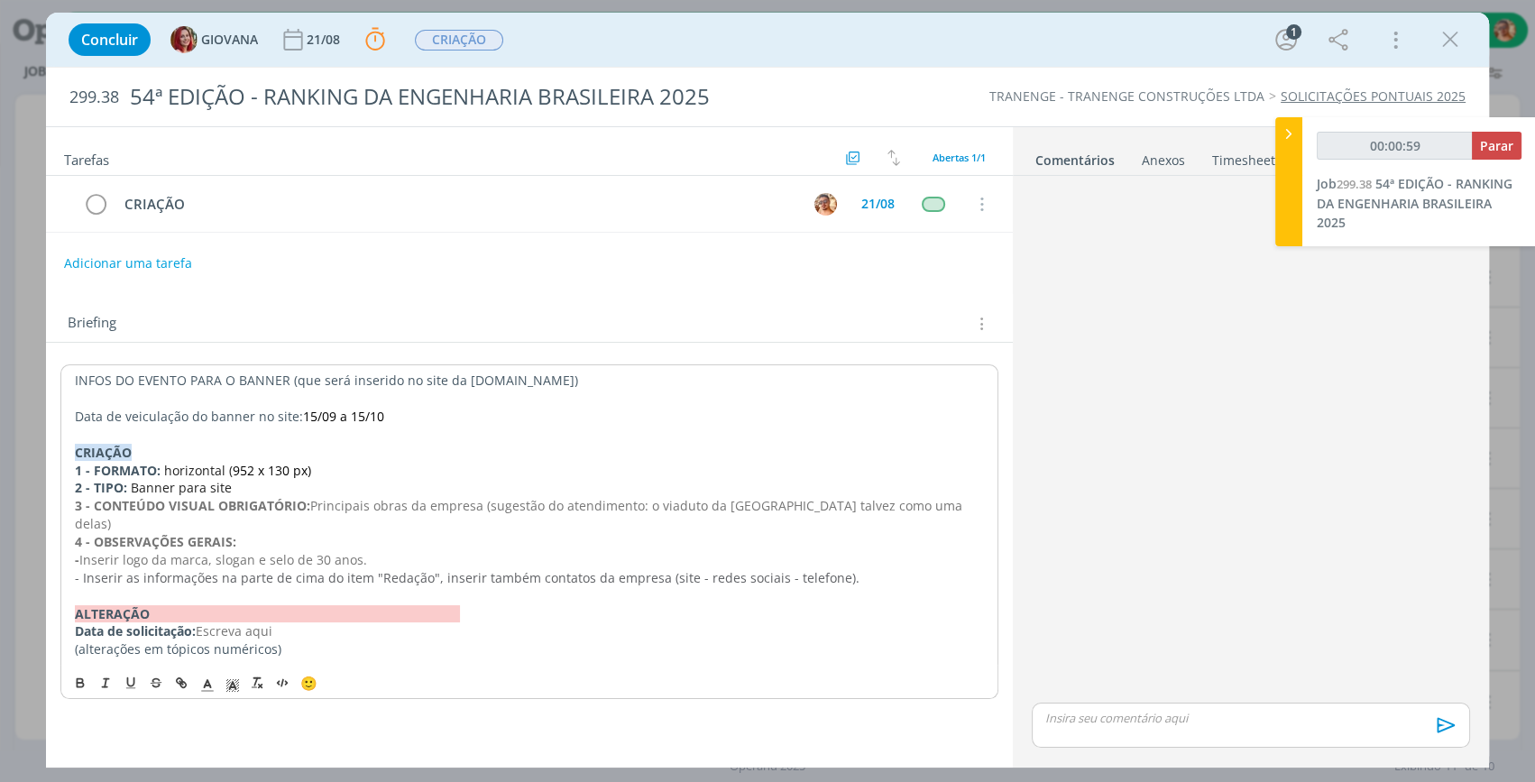
copy p "[DOMAIN_NAME]"
click at [730, 381] on p "INFOS DO EVENTO PARA O BANNER (que será inserido no site da [DOMAIN_NAME])" at bounding box center [529, 380] width 911 height 18
click at [458, 455] on p "CRIAÇÃO" at bounding box center [529, 452] width 911 height 18
click at [434, 451] on p "CRIAÇÃO" at bounding box center [529, 452] width 911 height 18
click at [432, 473] on p "1 - FORMATO: horizontal ( 952 x 130 px)" at bounding box center [529, 470] width 911 height 18
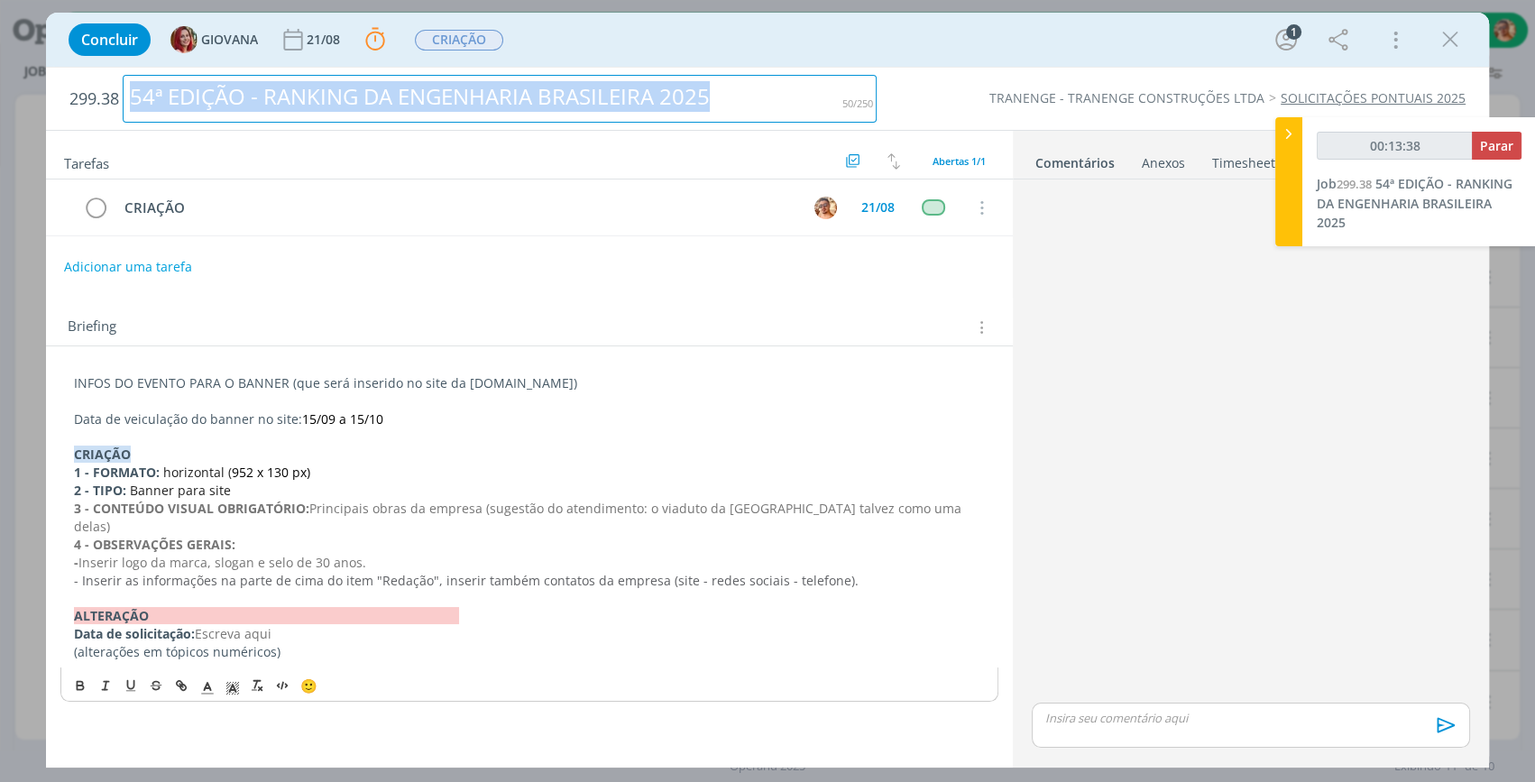
drag, startPoint x: 717, startPoint y: 99, endPoint x: 125, endPoint y: 118, distance: 592.1
click at [125, 118] on div "54ª EDIÇÃO - RANKING DA ENGENHARIA BRASILEIRA 2025" at bounding box center [500, 99] width 754 height 48
copy div "54ª EDIÇÃO - RANKING DA ENGENHARIA BRASILEIRA 2025"
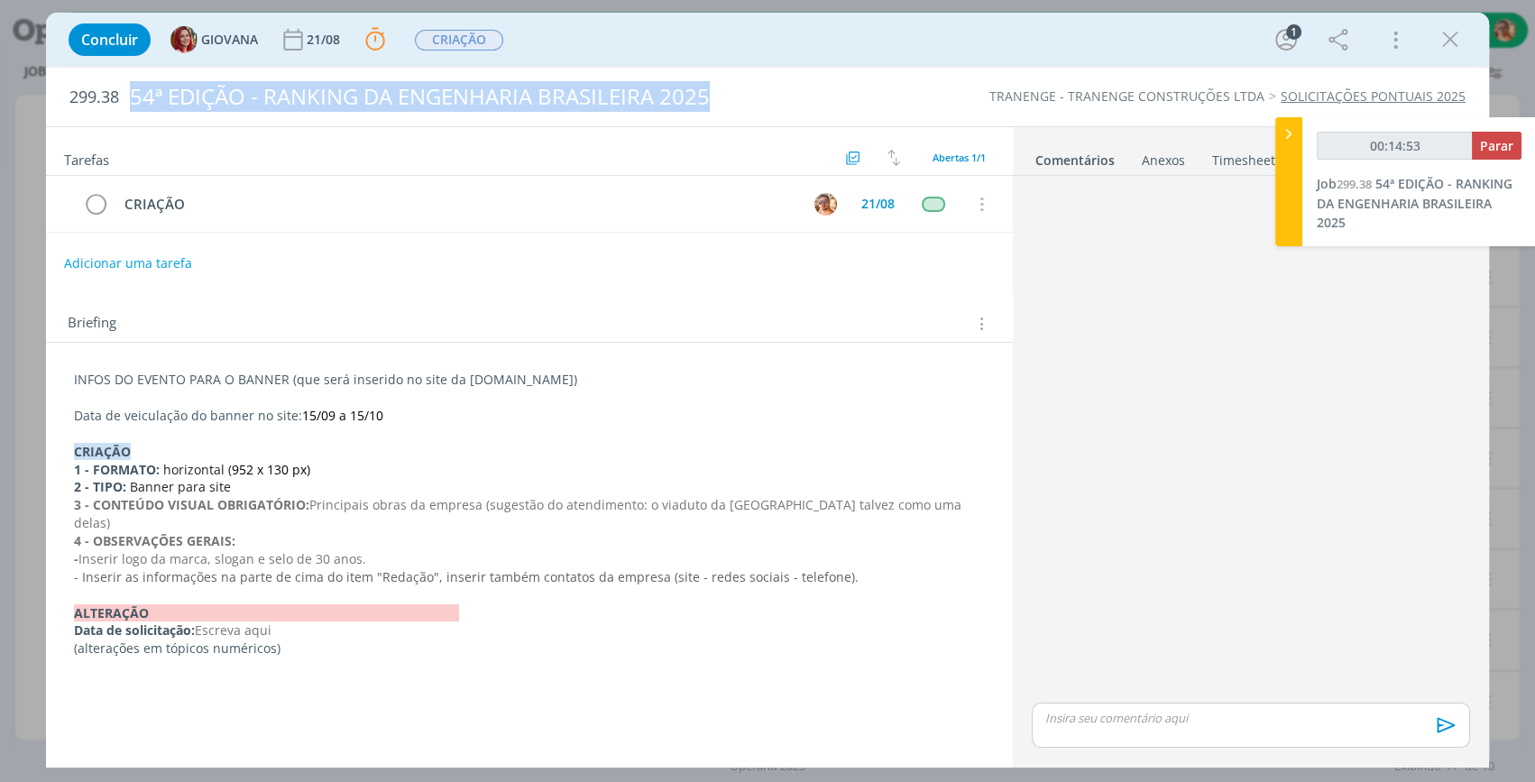
click at [1155, 164] on div "Anexos 0" at bounding box center [1163, 161] width 43 height 18
click at [1090, 154] on link "Comentários" at bounding box center [1074, 156] width 78 height 26
click at [1447, 32] on icon "dialog" at bounding box center [1450, 39] width 27 height 27
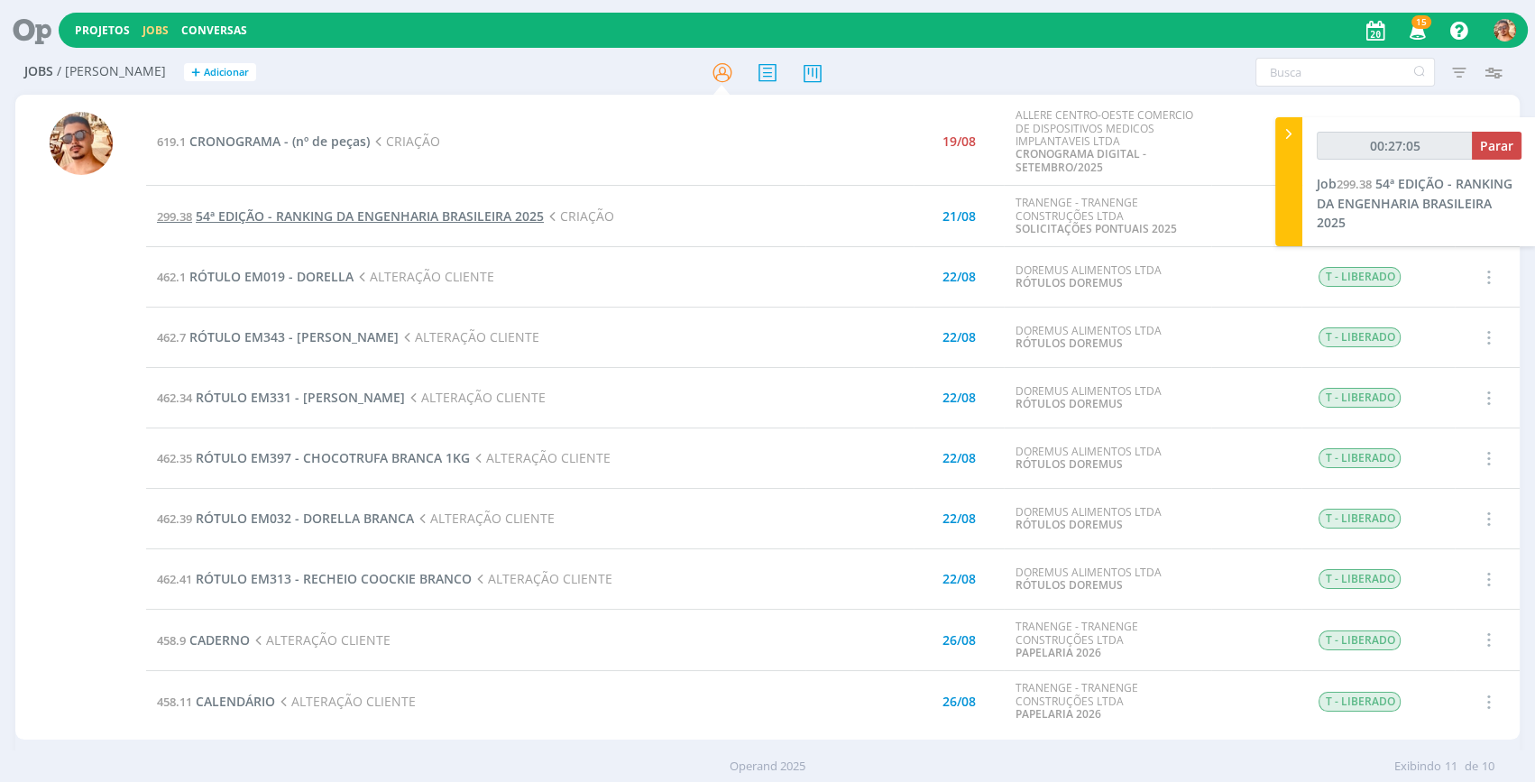
click at [314, 215] on span "54ª EDIÇÃO - RANKING DA ENGENHARIA BRASILEIRA 2025" at bounding box center [370, 215] width 348 height 17
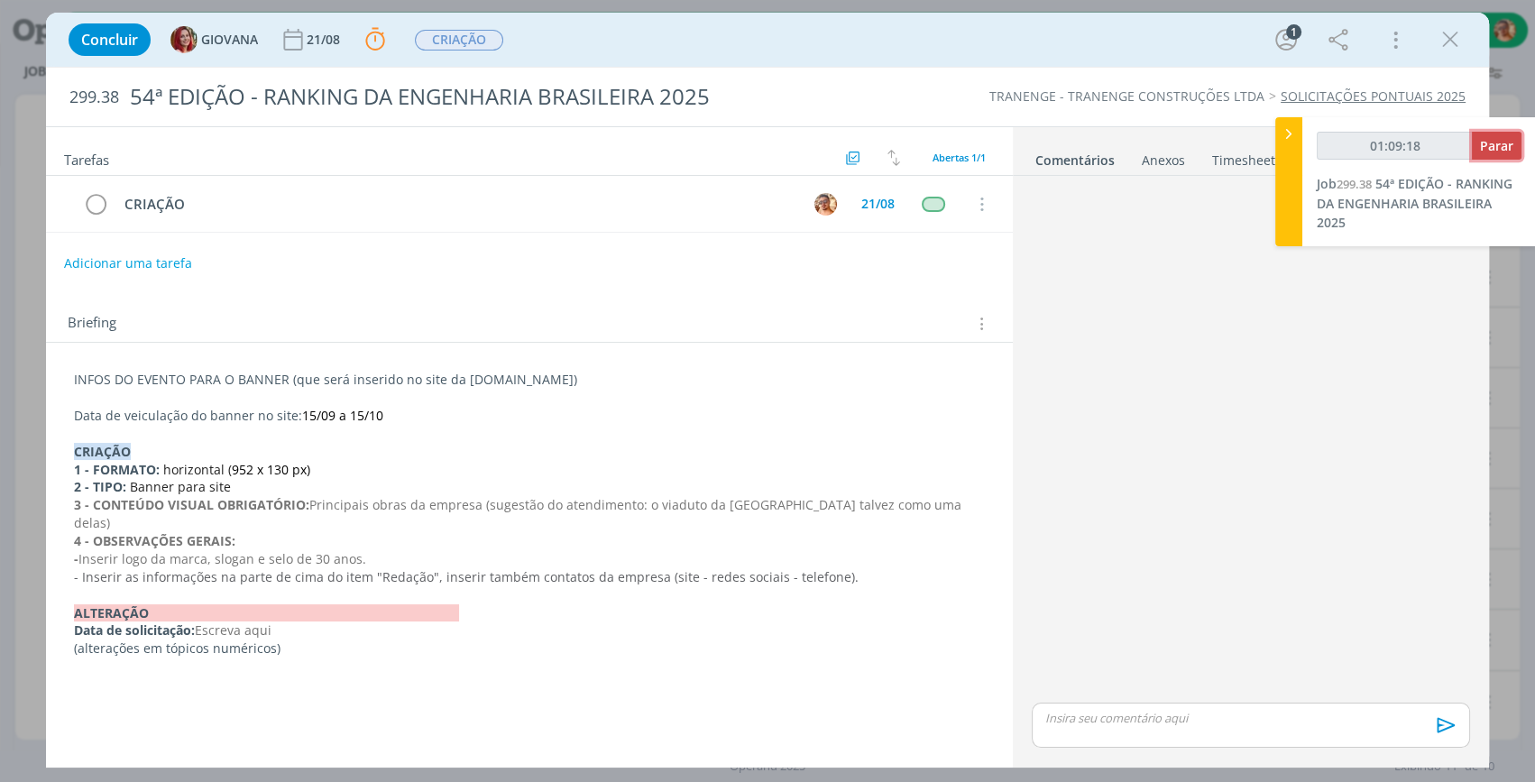
click at [1489, 148] on span "Parar" at bounding box center [1496, 145] width 33 height 17
type input "01:10:00"
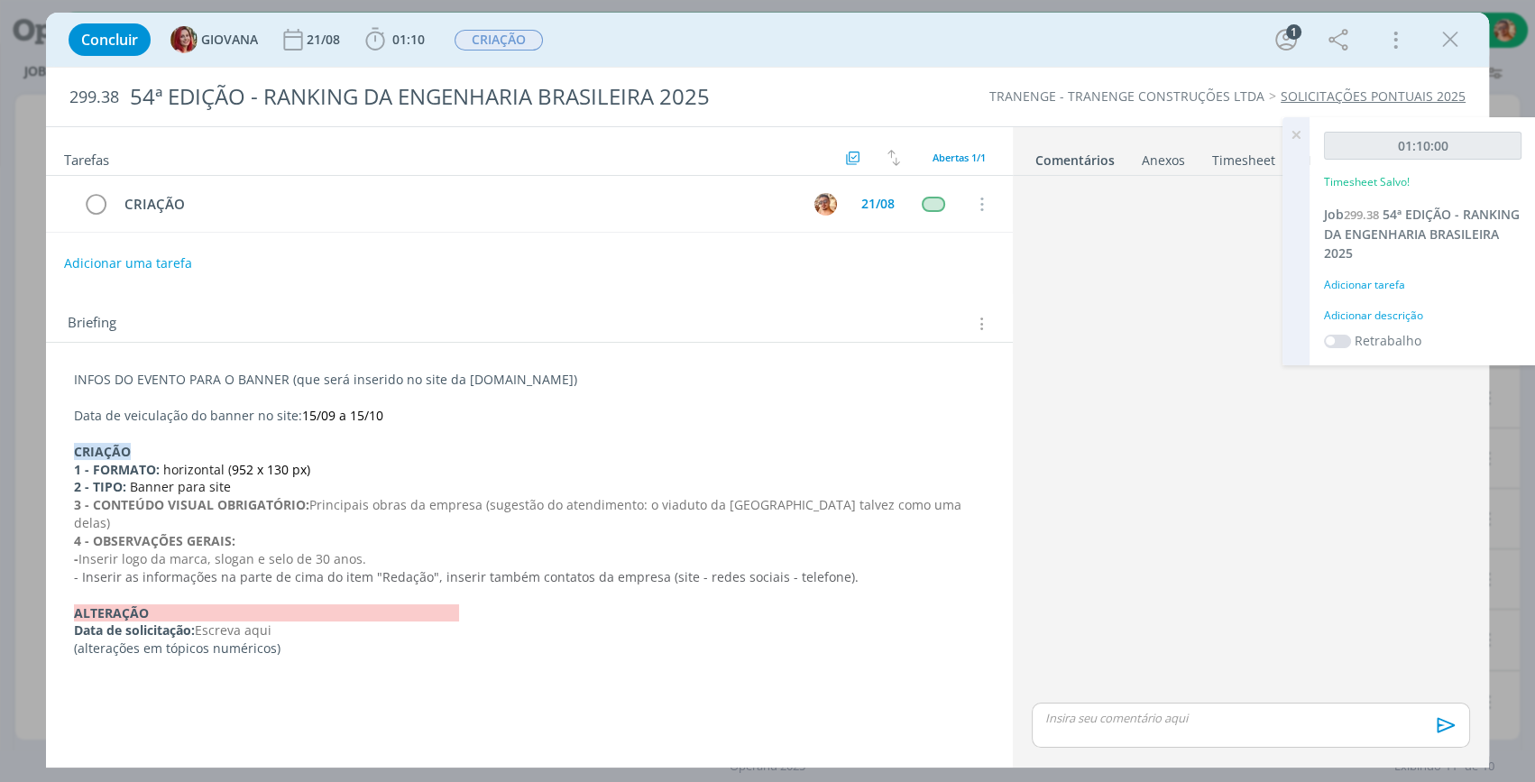
drag, startPoint x: 931, startPoint y: 54, endPoint x: 969, endPoint y: 71, distance: 41.6
click at [931, 54] on div "Concluir GIOVANA [DATE] 01:10 Iniciar Apontar Data * [DATE] Horas * 00:00 Taref…" at bounding box center [768, 39] width 1416 height 43
click at [1295, 140] on icon at bounding box center [1296, 134] width 32 height 35
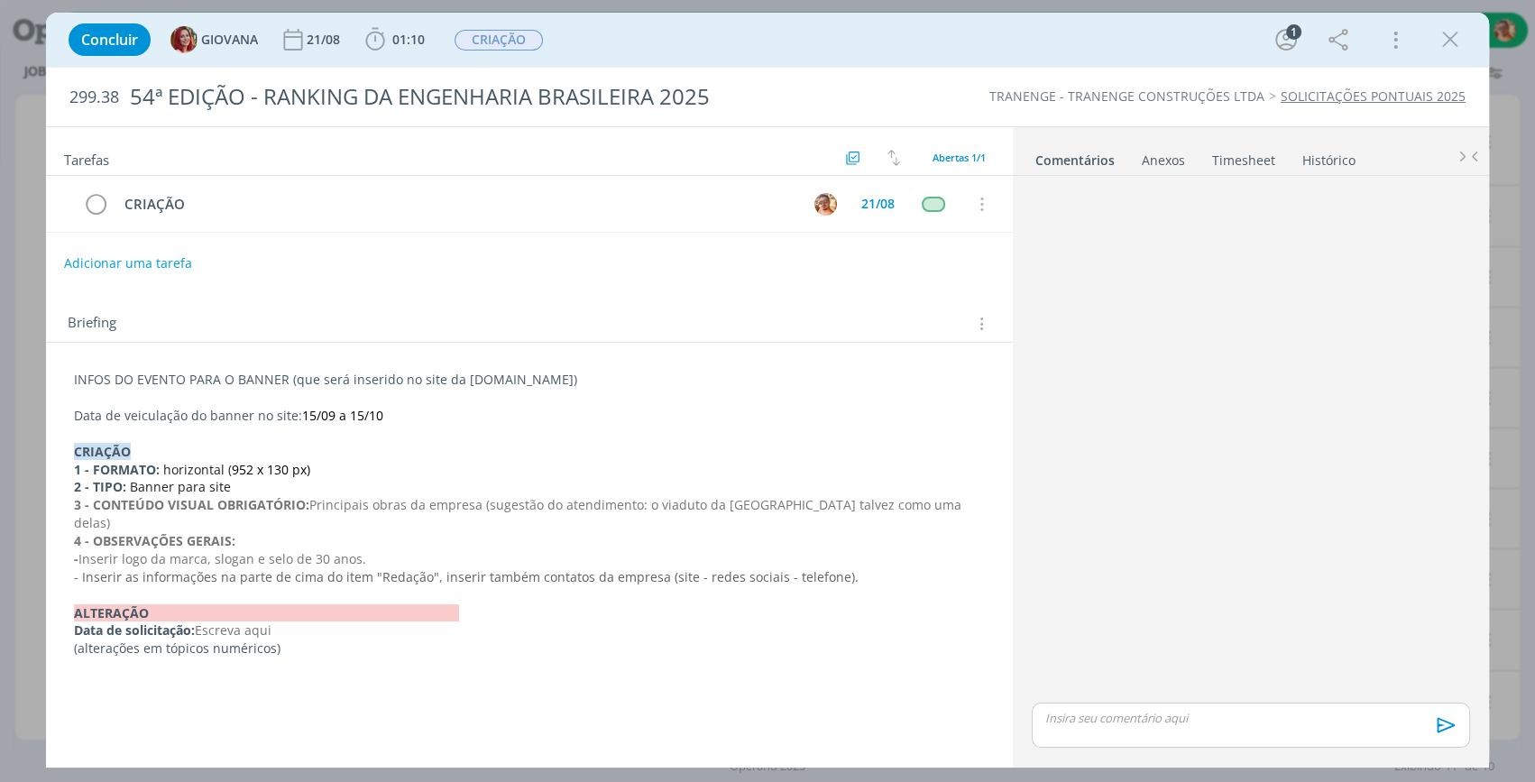
click at [1092, 32] on div "Concluir GIOVANA [DATE] 01:10 Iniciar Apontar Data * [DATE] Horas * 00:00 Taref…" at bounding box center [768, 39] width 1416 height 43
drag, startPoint x: 1258, startPoint y: 679, endPoint x: 1222, endPoint y: 713, distance: 48.5
click at [1240, 704] on div "🙂 Ctrl + ENTER para enviar" at bounding box center [1251, 470] width 453 height 588
click at [1224, 714] on p "dialog" at bounding box center [1251, 718] width 410 height 16
drag, startPoint x: 1224, startPoint y: 714, endPoint x: 1146, endPoint y: 685, distance: 83.9
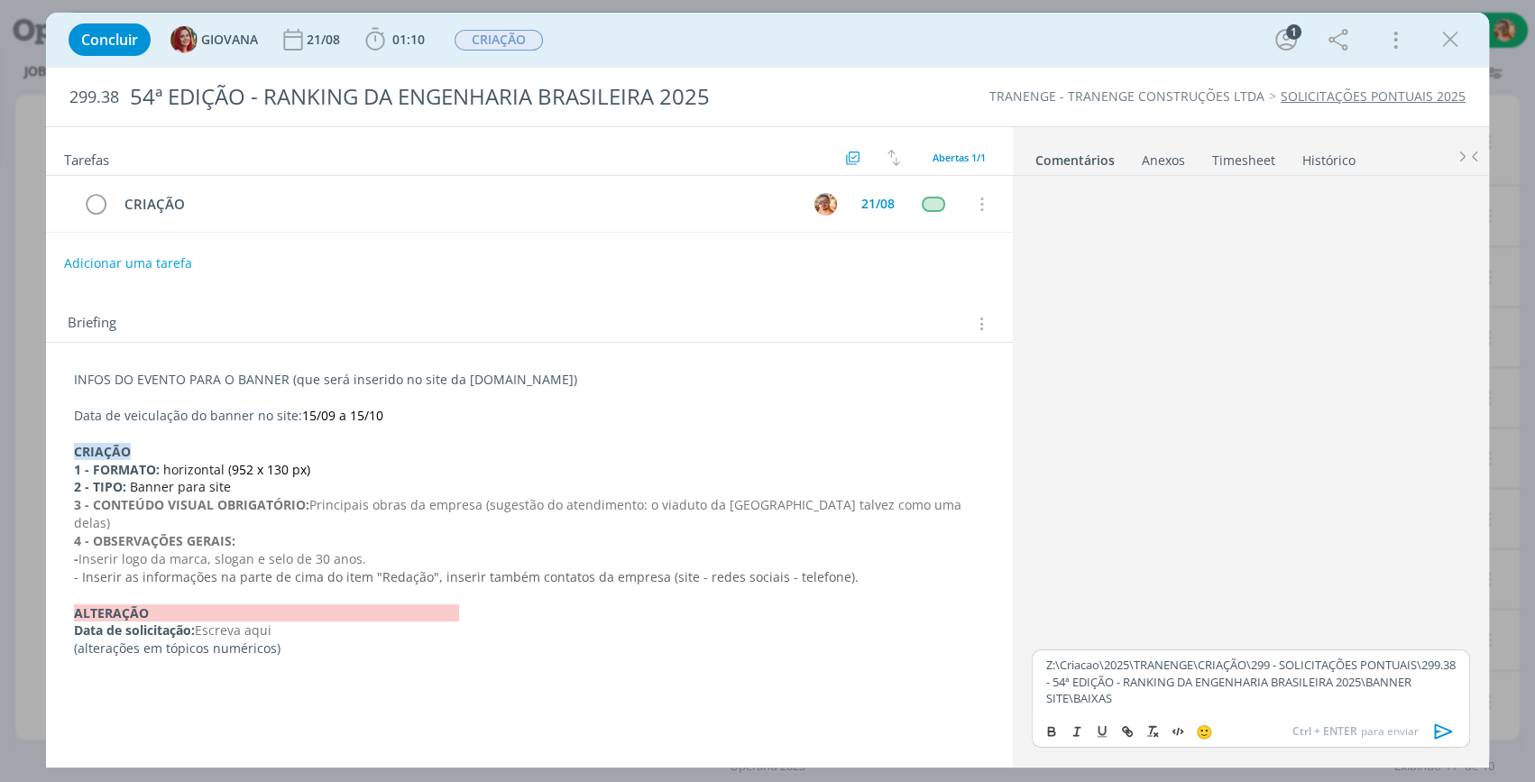
click at [1448, 735] on icon "dialog" at bounding box center [1444, 731] width 27 height 27
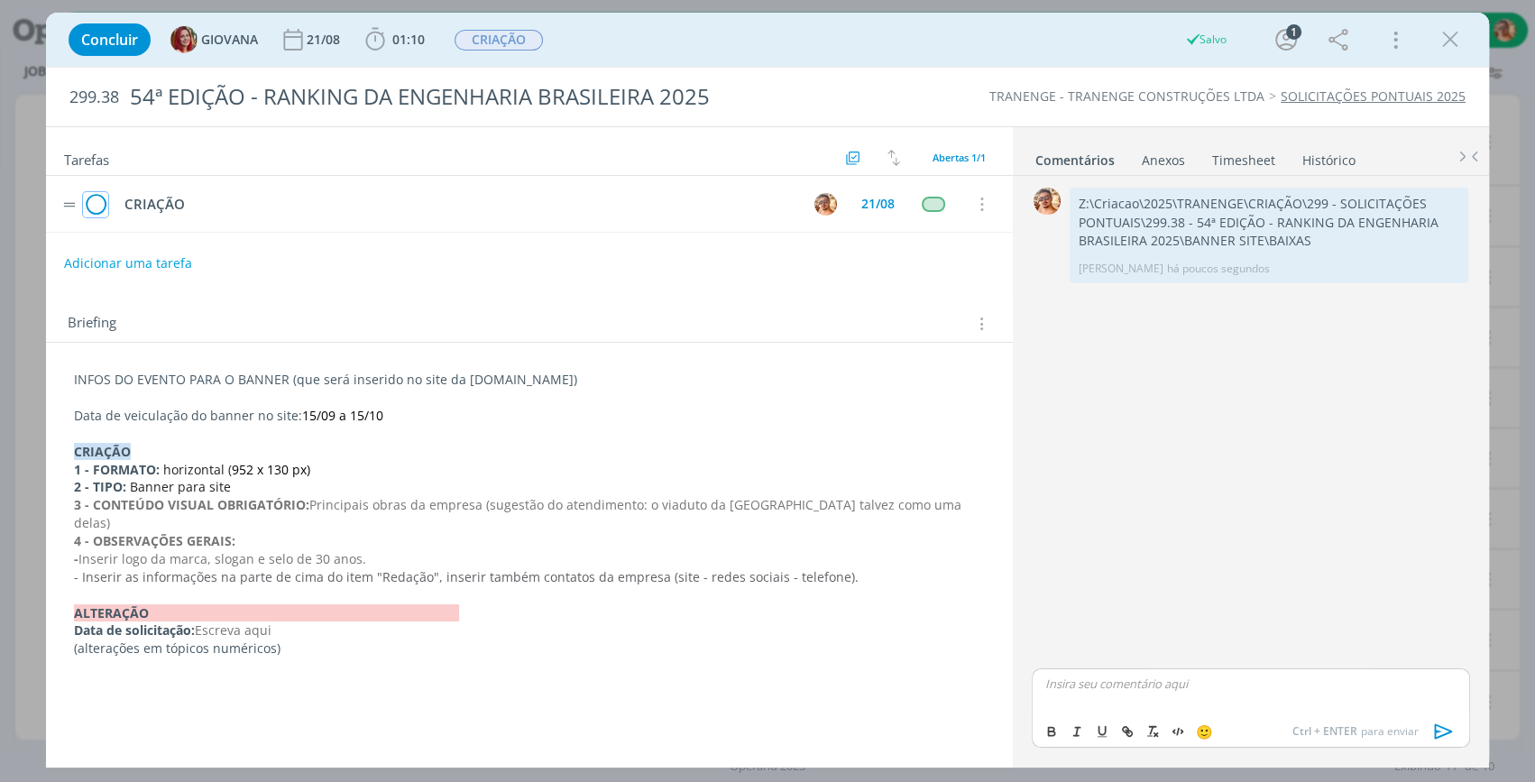
click at [101, 207] on icon "dialog" at bounding box center [95, 204] width 25 height 27
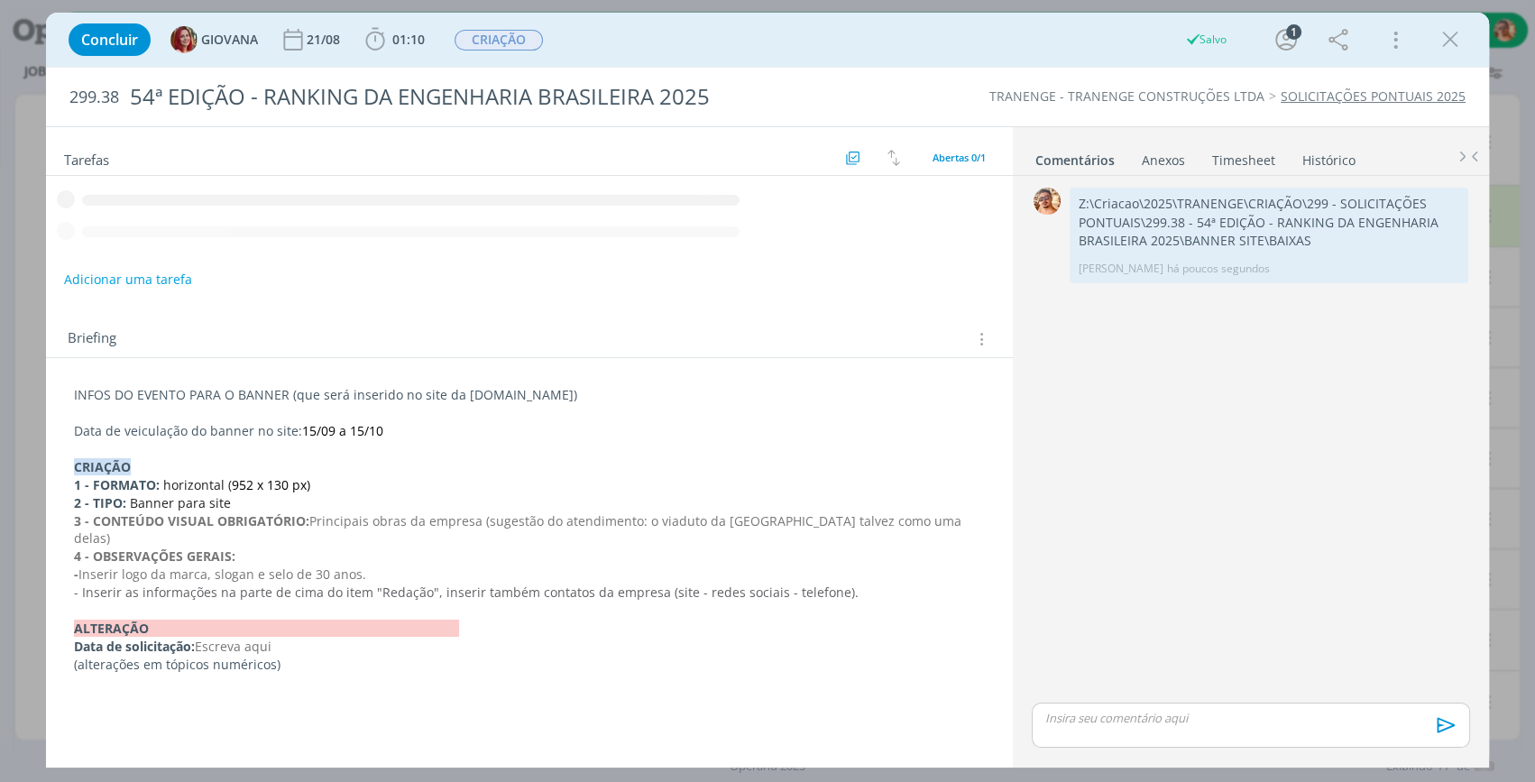
drag, startPoint x: 1441, startPoint y: 46, endPoint x: 269, endPoint y: 249, distance: 1189.3
click at [1441, 45] on icon "dialog" at bounding box center [1450, 39] width 27 height 27
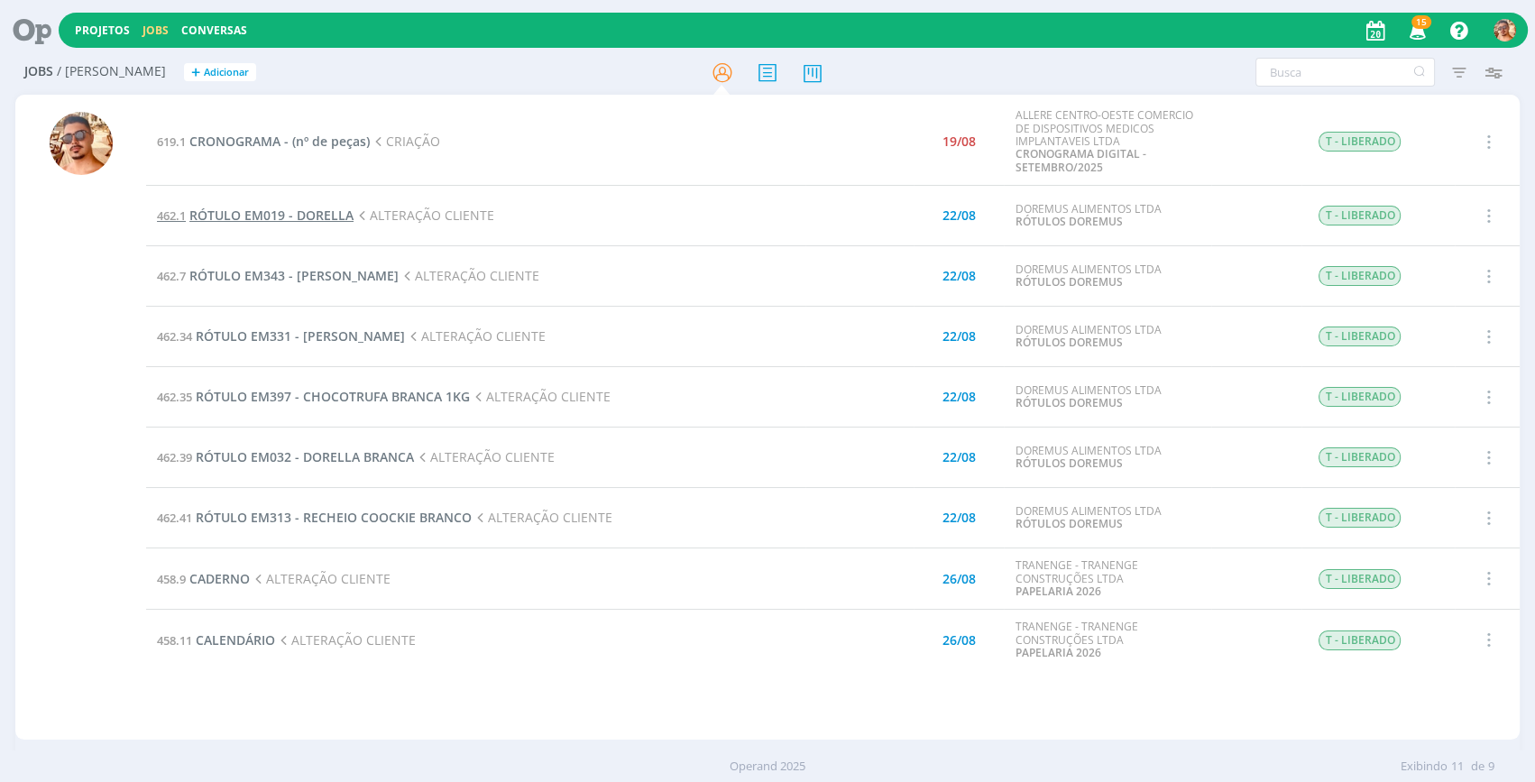
click at [316, 214] on span "RÓTULO EM019 - DORELLA" at bounding box center [271, 215] width 164 height 17
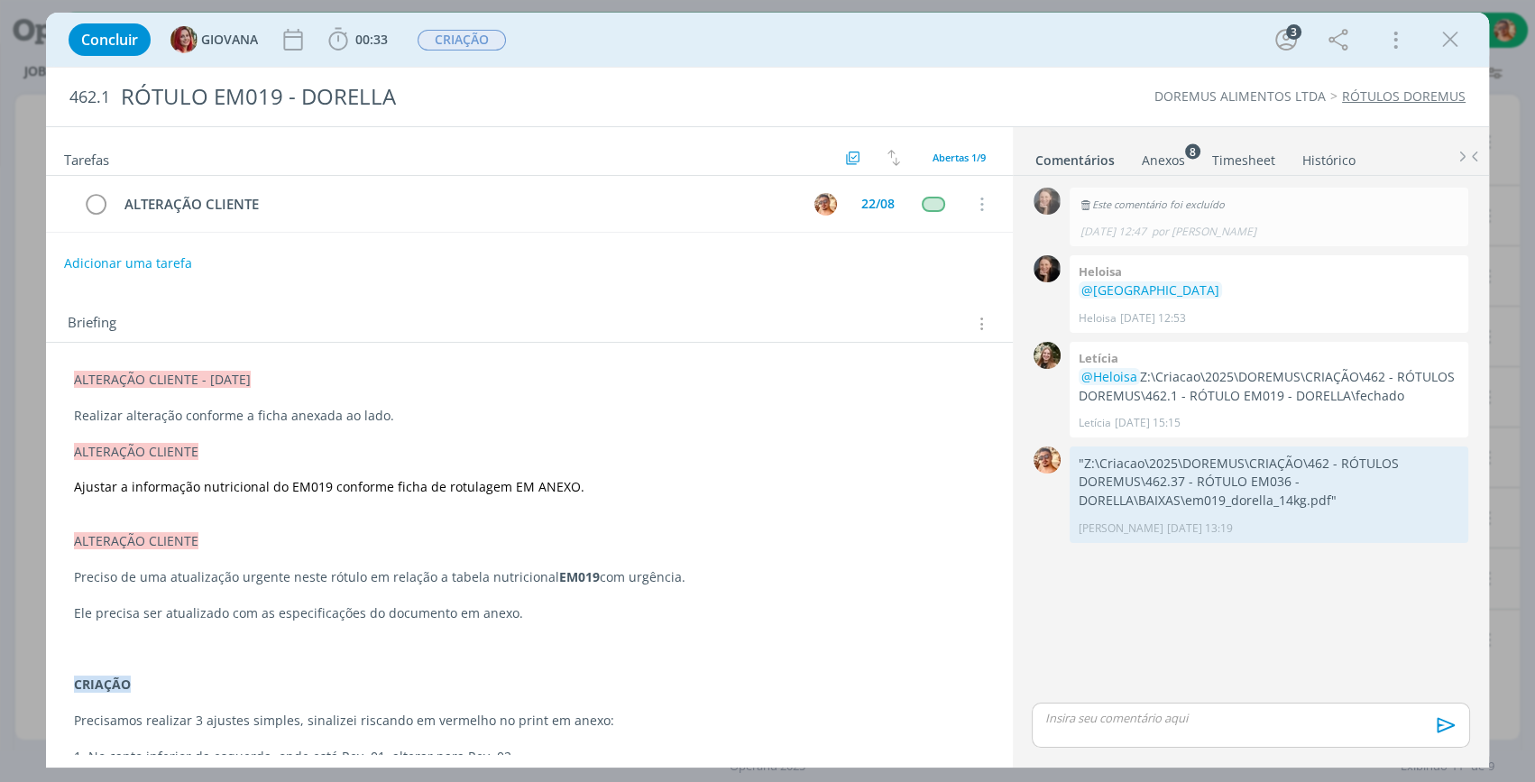
click at [1159, 162] on div "Anexos 8" at bounding box center [1163, 161] width 43 height 18
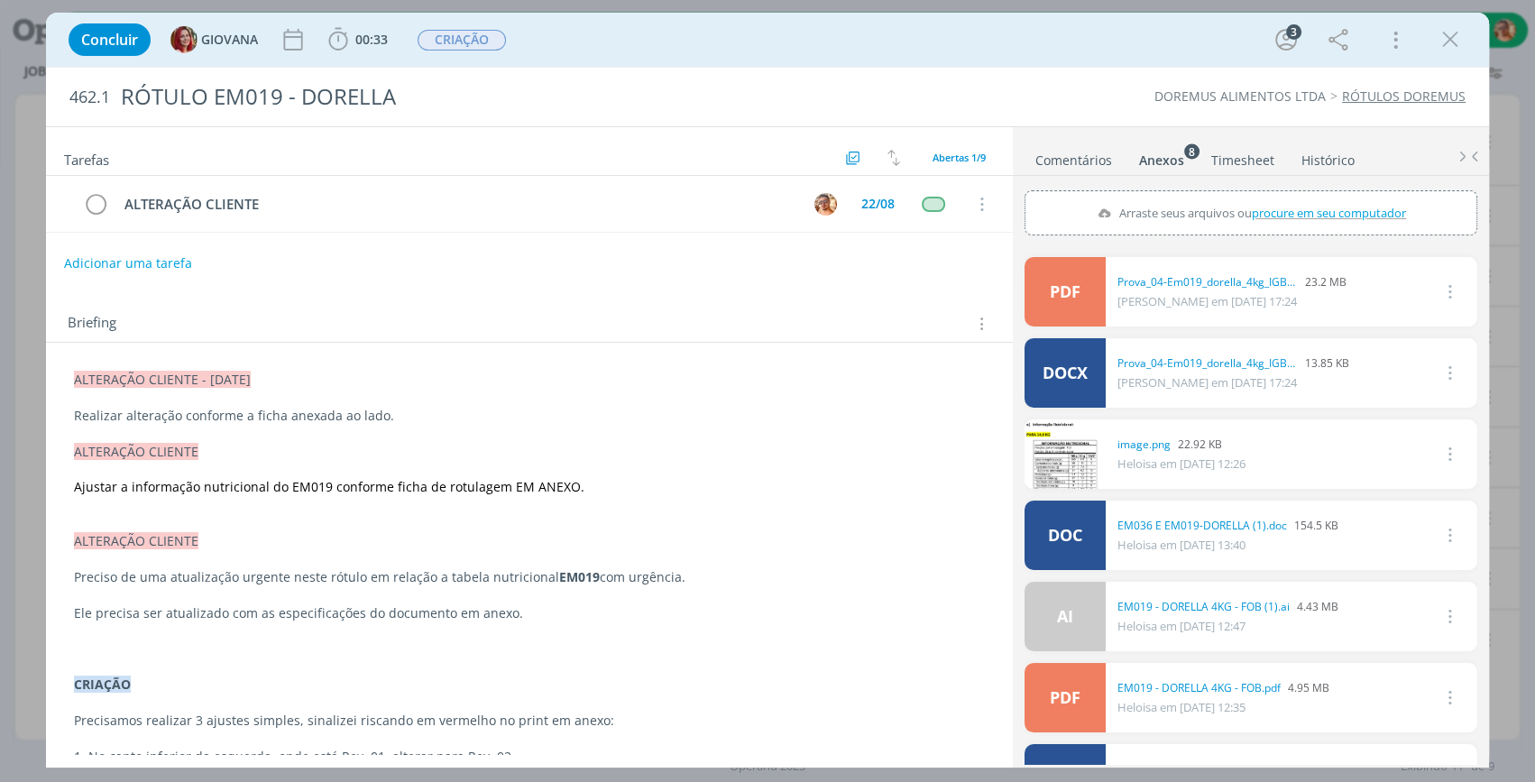
click at [1080, 160] on link "Comentários" at bounding box center [1074, 156] width 78 height 26
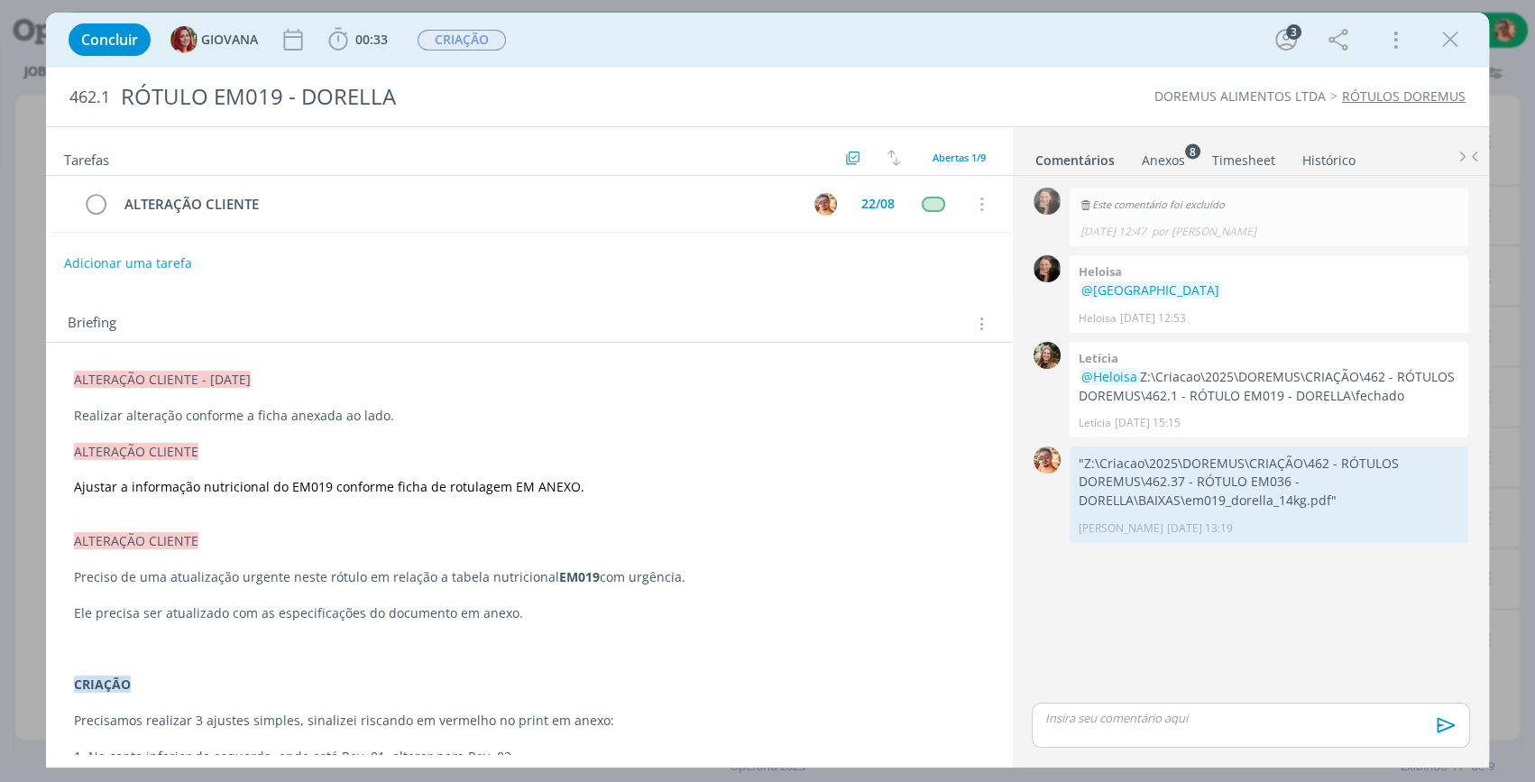
click at [1164, 162] on div "Anexos 8" at bounding box center [1163, 161] width 43 height 18
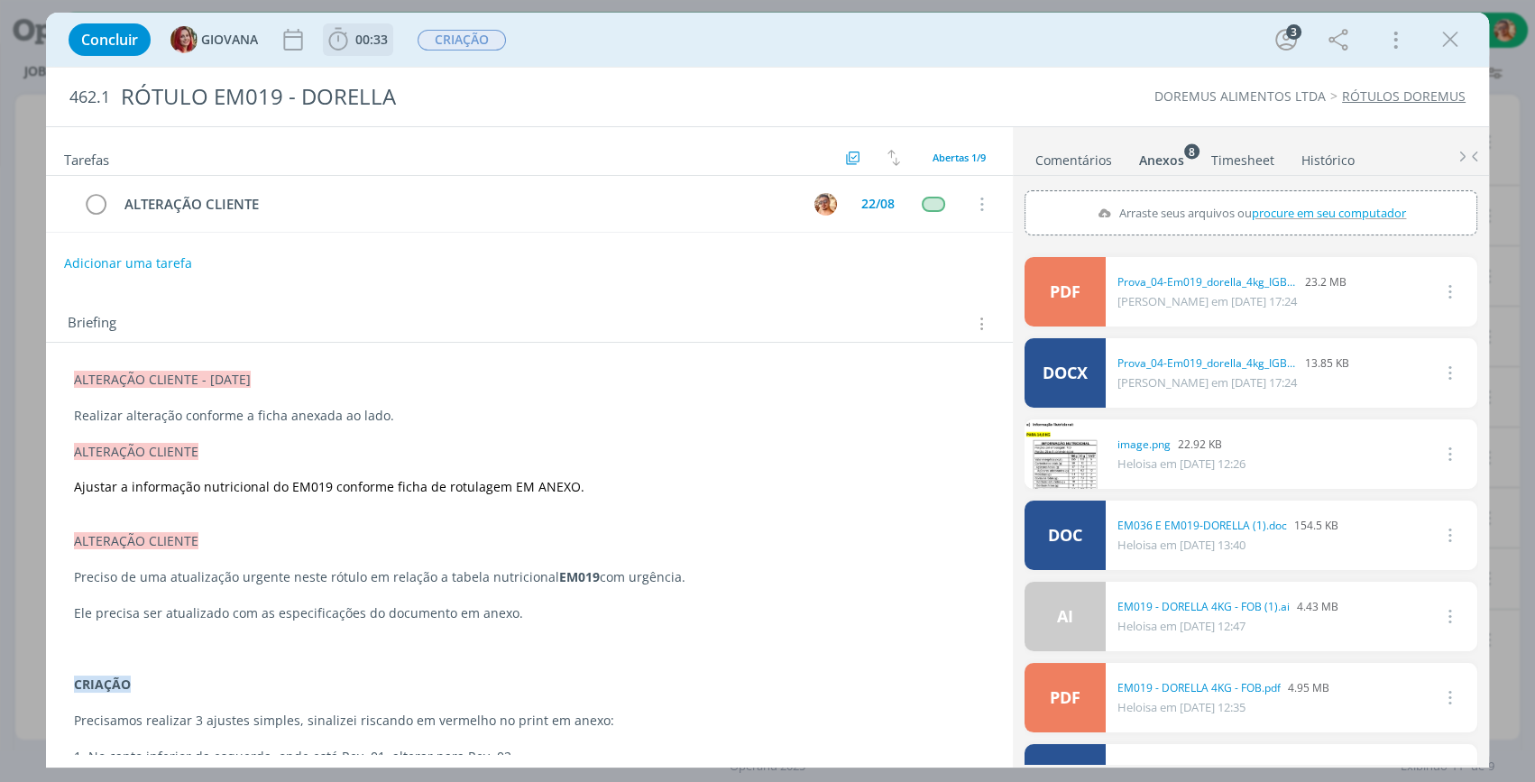
click at [355, 36] on span "00:33" at bounding box center [371, 39] width 32 height 17
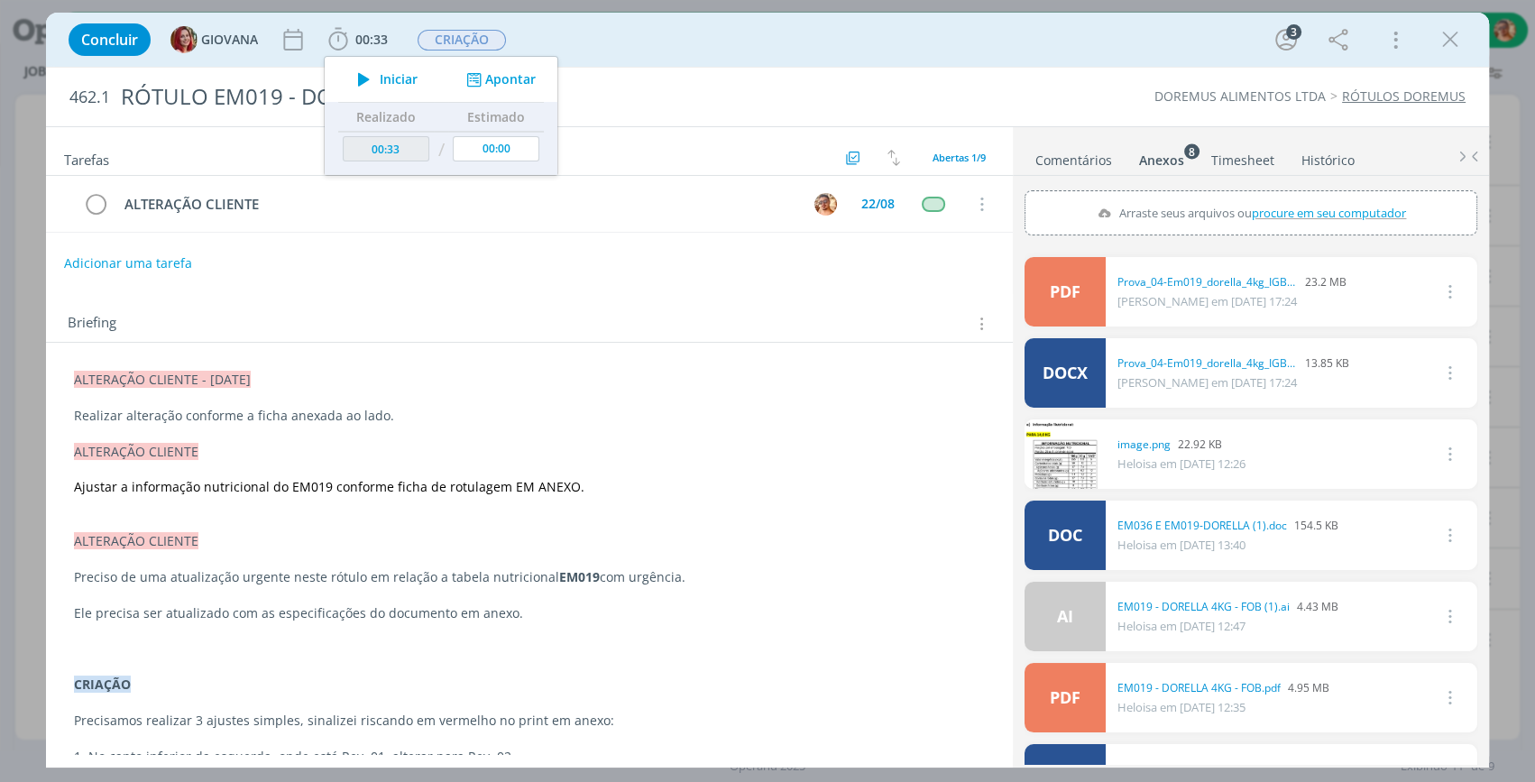
drag, startPoint x: 366, startPoint y: 74, endPoint x: 377, endPoint y: 433, distance: 359.2
click at [366, 73] on icon "dialog" at bounding box center [364, 79] width 32 height 23
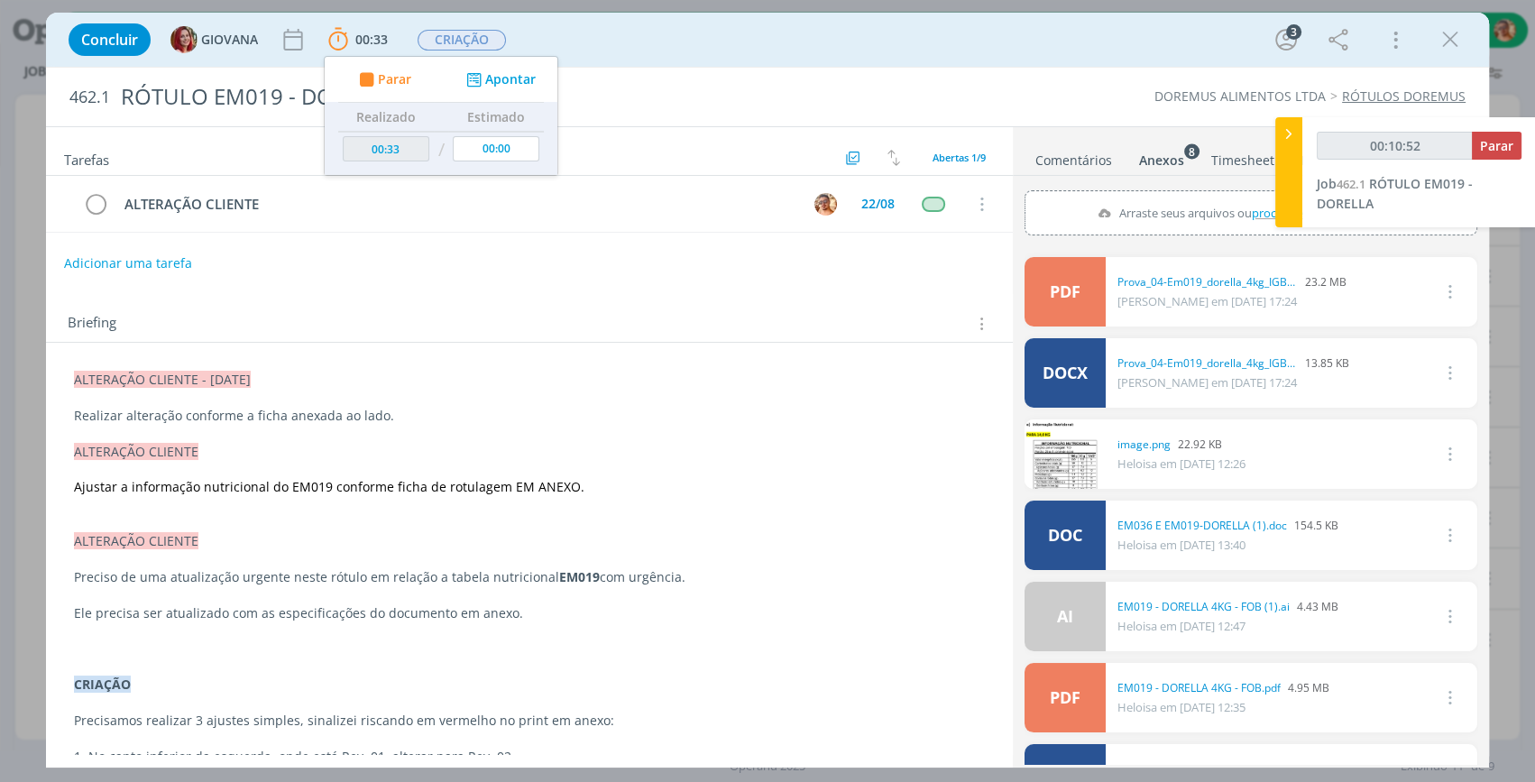
drag, startPoint x: 1088, startPoint y: 90, endPoint x: 1118, endPoint y: 205, distance: 118.4
click at [1086, 90] on div "DOREMUS ALIMENTOS LTDA RÓTULOS DOREMUS" at bounding box center [1180, 97] width 589 height 18
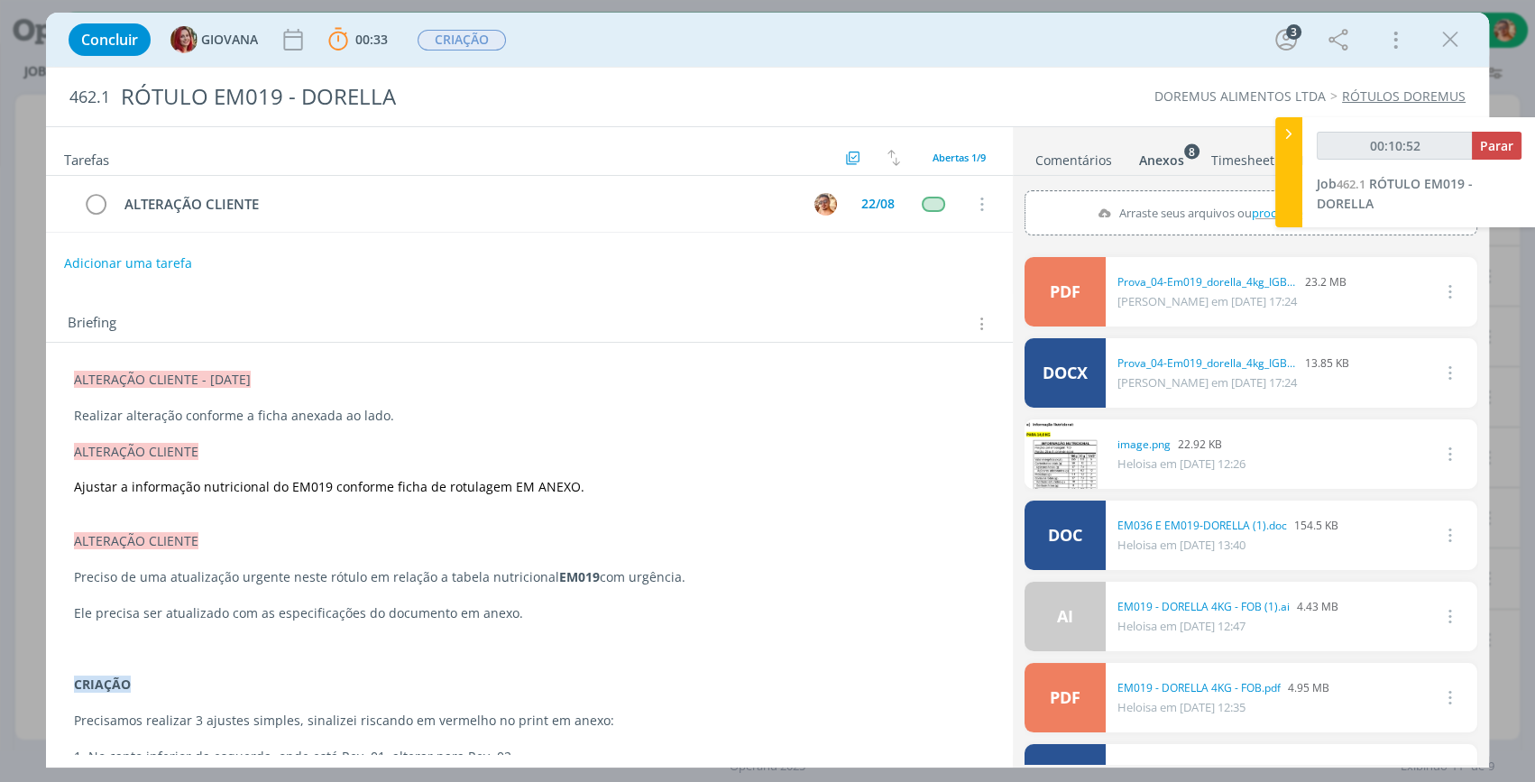
click at [1086, 171] on ul "Comentários Anexos 8 Timesheet Histórico" at bounding box center [1251, 151] width 476 height 49
click at [1083, 167] on link "Comentários" at bounding box center [1074, 156] width 78 height 26
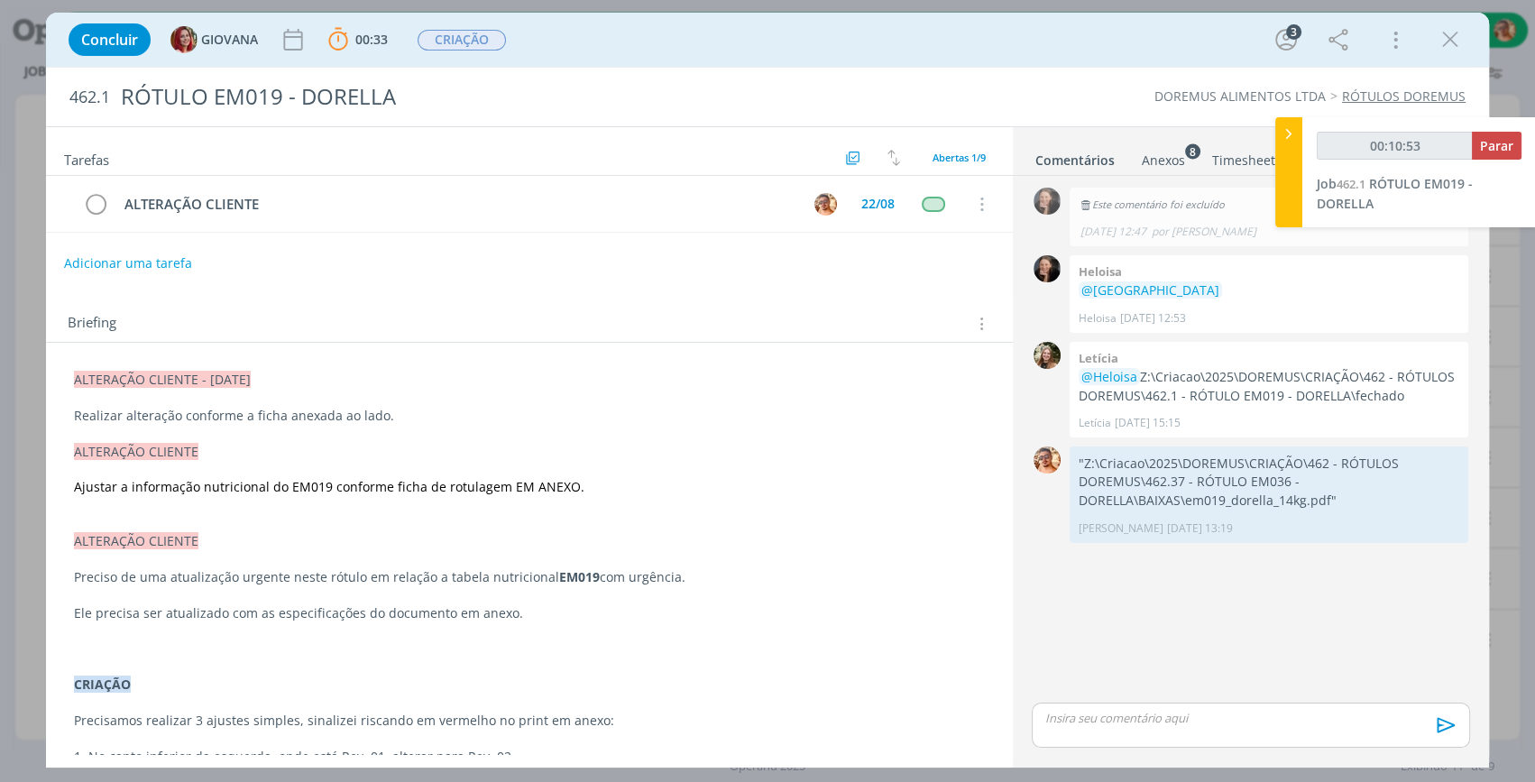
click at [1230, 703] on div "dialog" at bounding box center [1251, 725] width 438 height 45
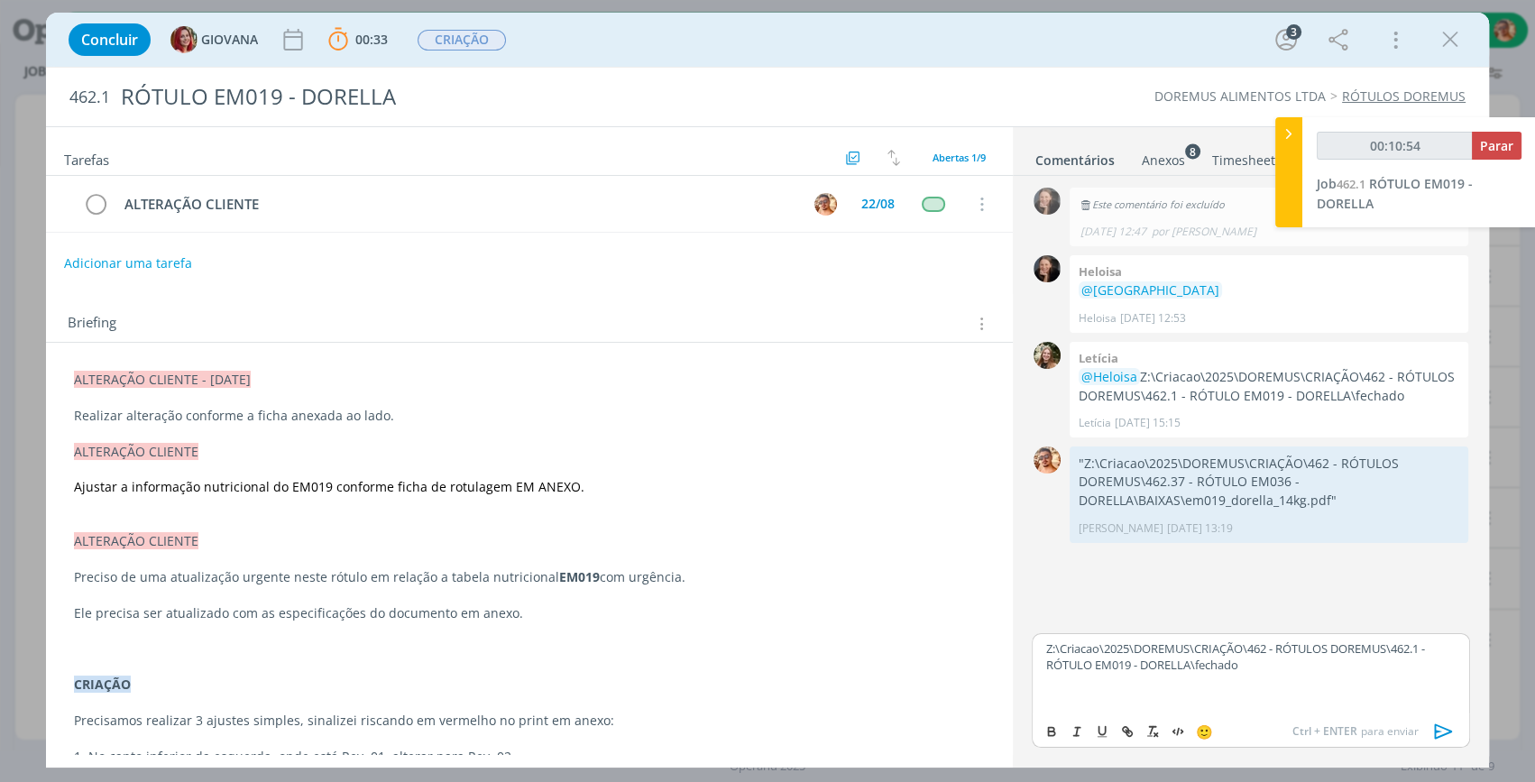
type input "00:10:55"
click at [1437, 724] on icon "dialog" at bounding box center [1444, 731] width 27 height 27
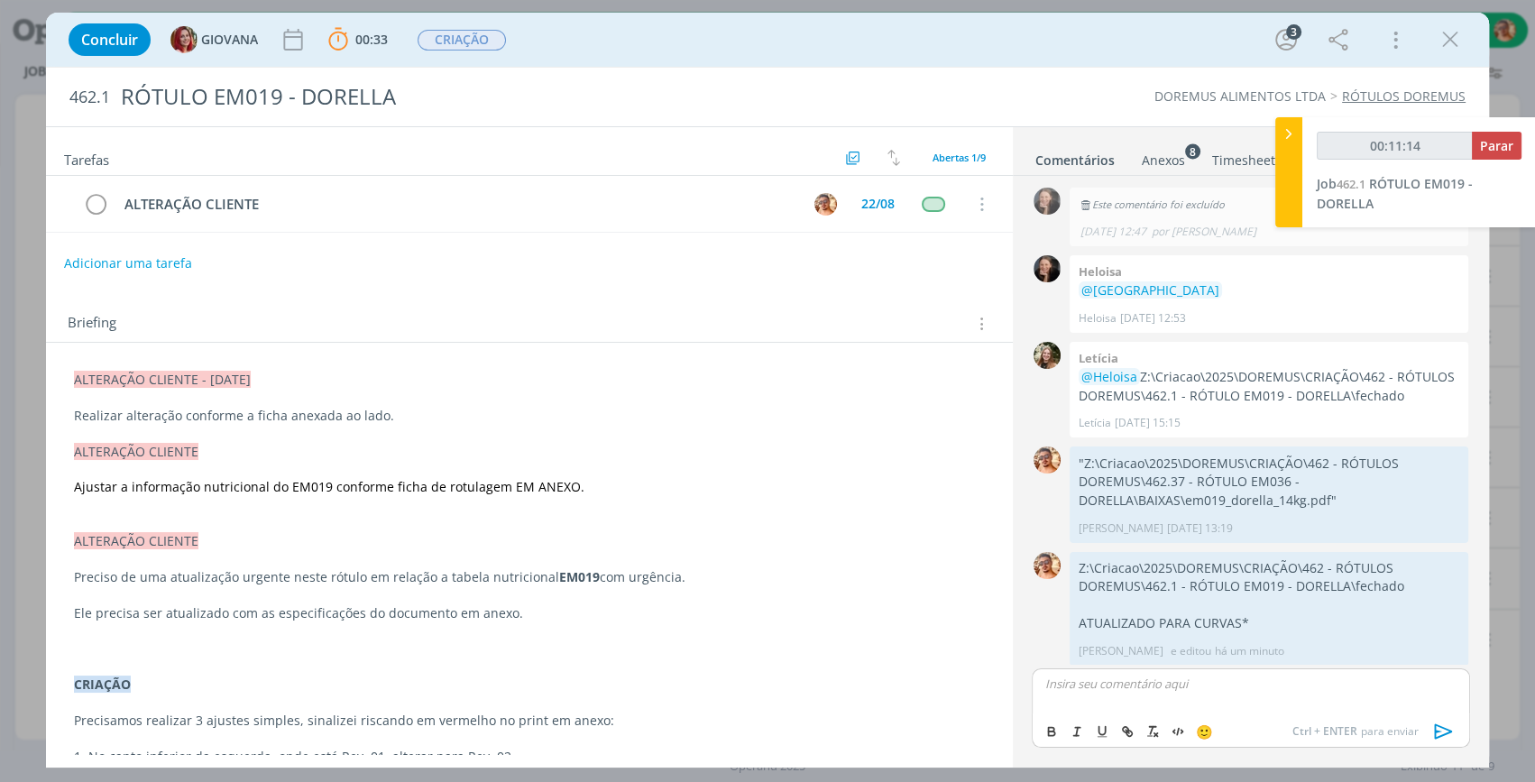
scroll to position [4, 0]
type input "00:11:16"
click at [1495, 137] on span "Parar" at bounding box center [1496, 145] width 33 height 17
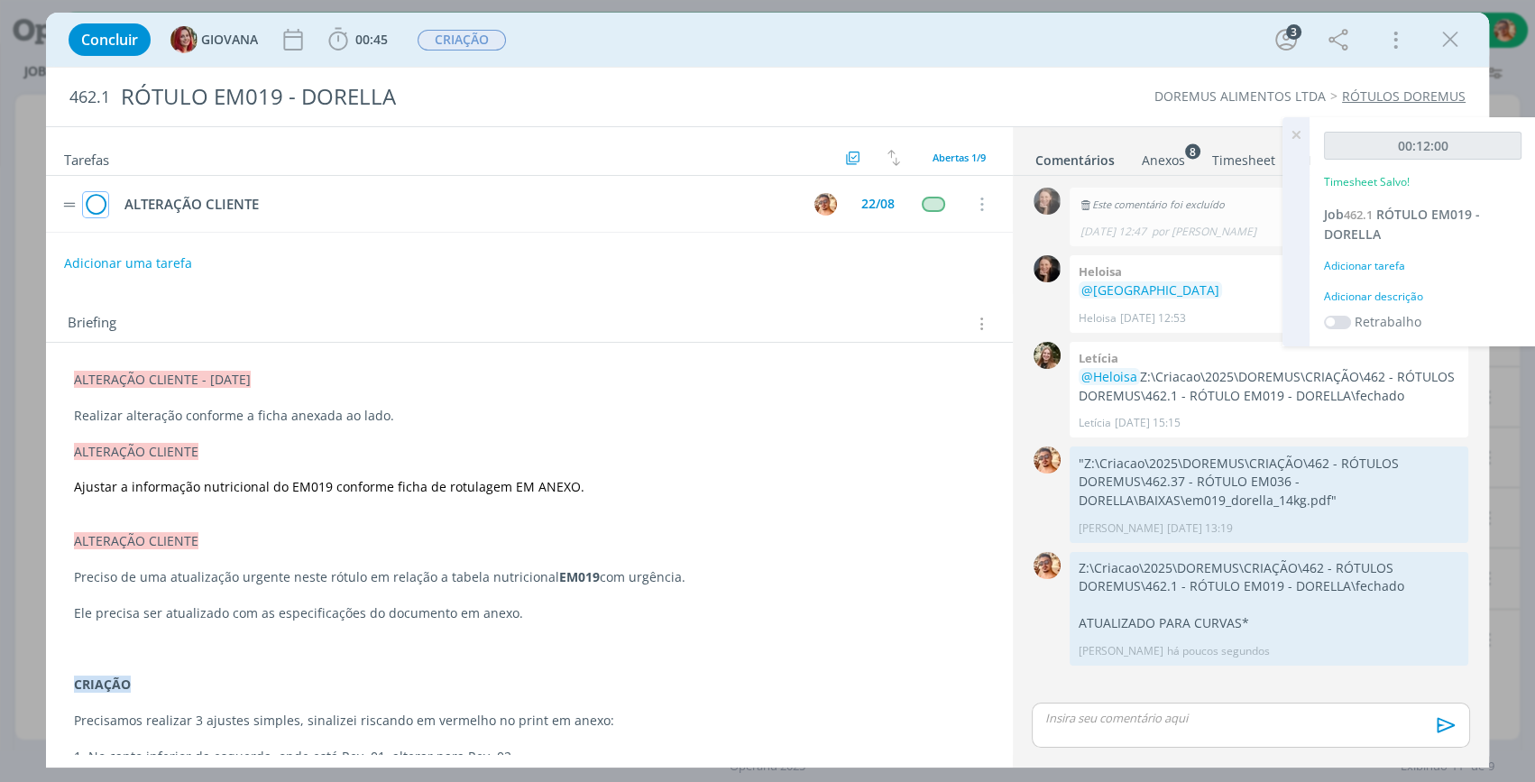
click at [96, 205] on icon "dialog" at bounding box center [95, 204] width 25 height 27
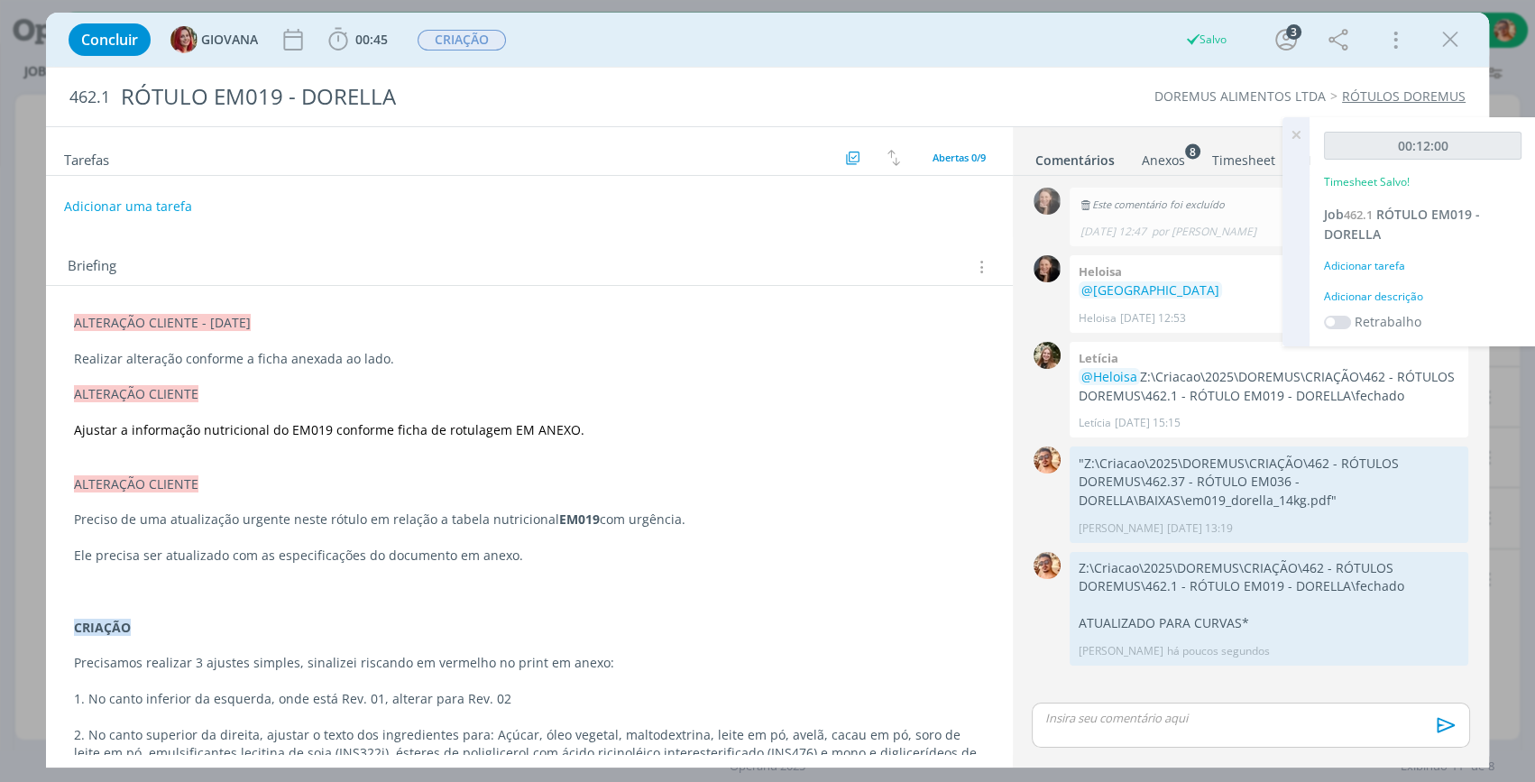
drag, startPoint x: 1460, startPoint y: 34, endPoint x: 853, endPoint y: 143, distance: 616.9
click at [1460, 33] on icon "dialog" at bounding box center [1450, 39] width 27 height 27
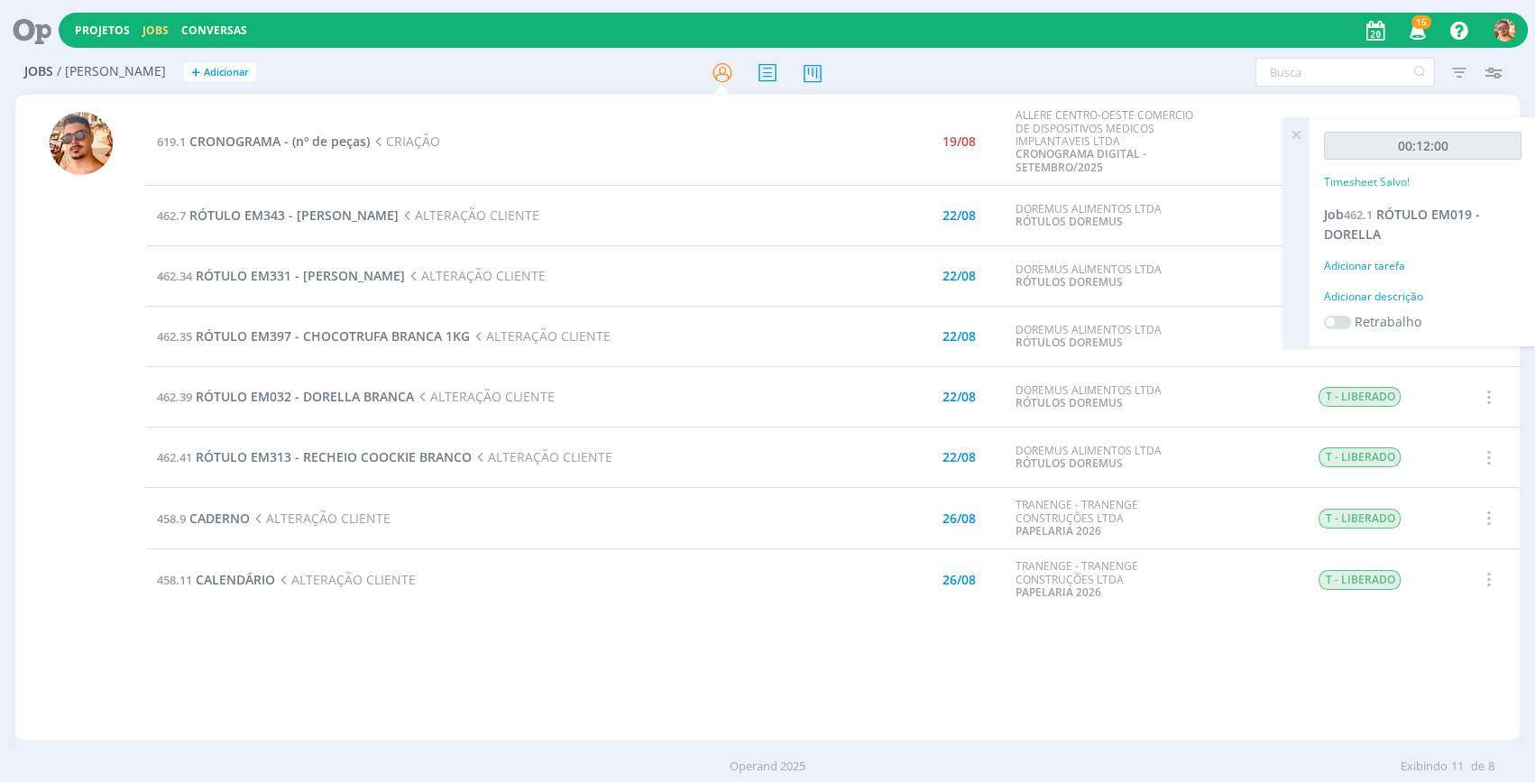
click at [1296, 140] on icon at bounding box center [1296, 134] width 32 height 35
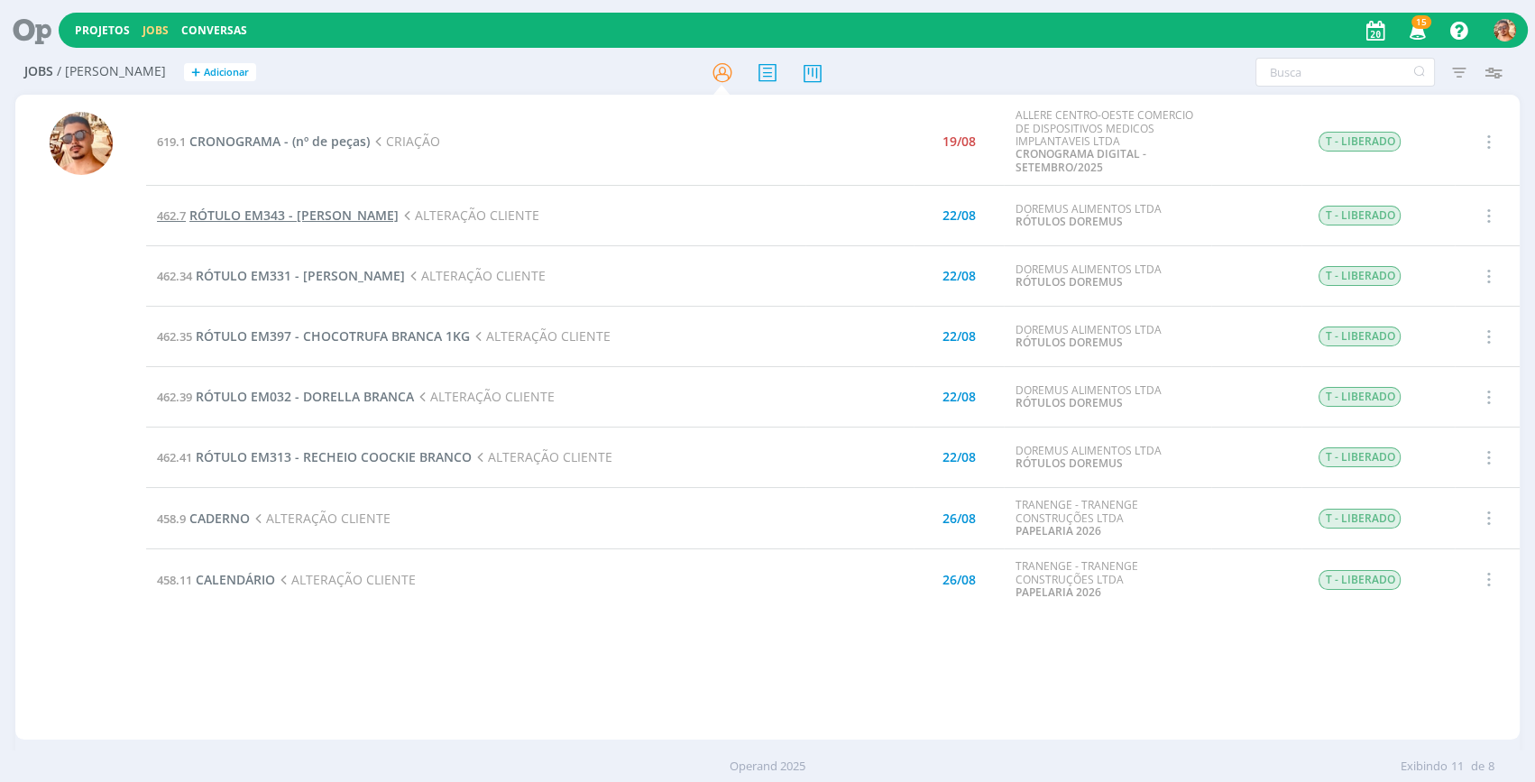
click at [378, 210] on span "RÓTULO EM343 - [PERSON_NAME]" at bounding box center [293, 215] width 209 height 17
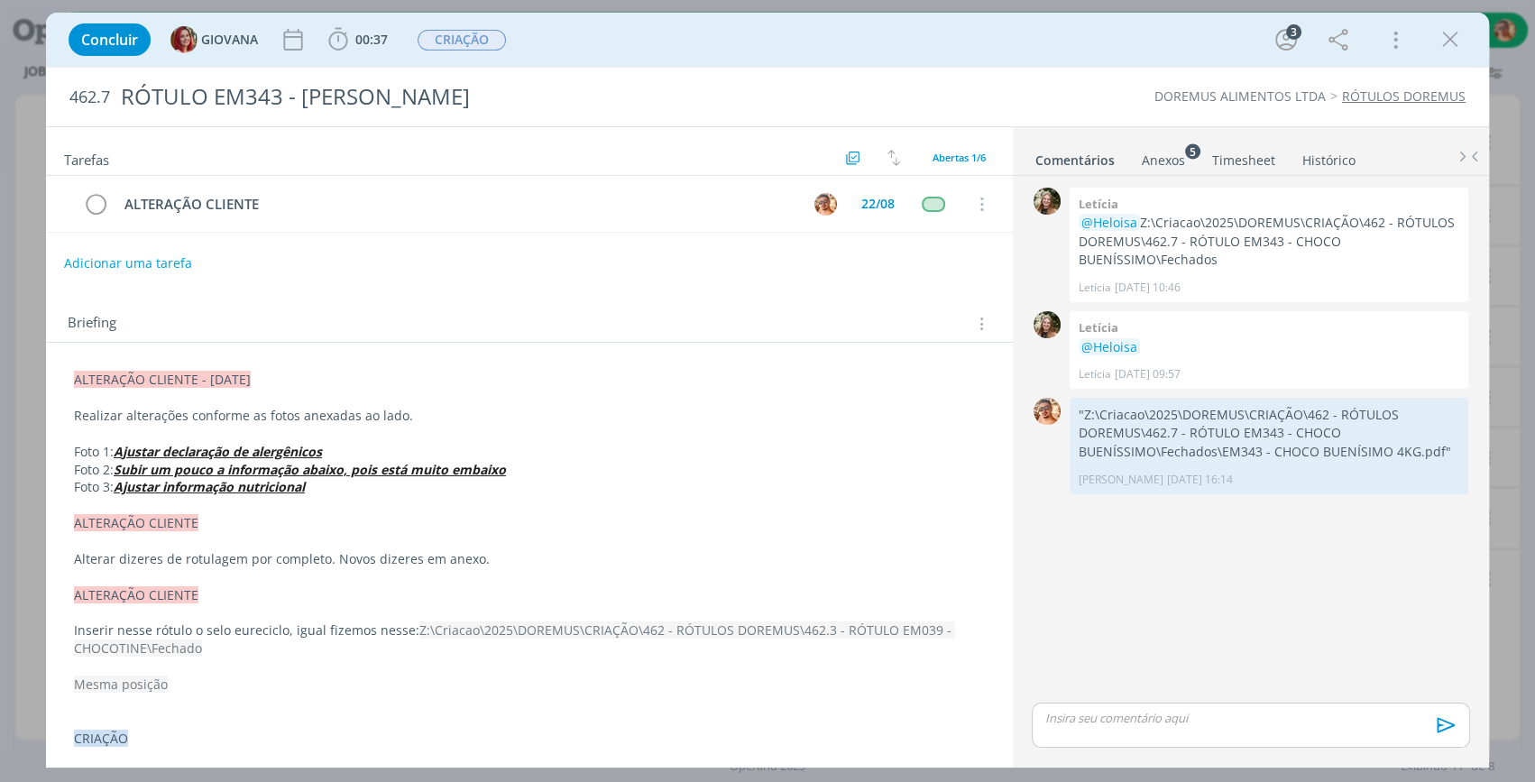
click at [1154, 153] on div "Anexos 5" at bounding box center [1163, 161] width 43 height 18
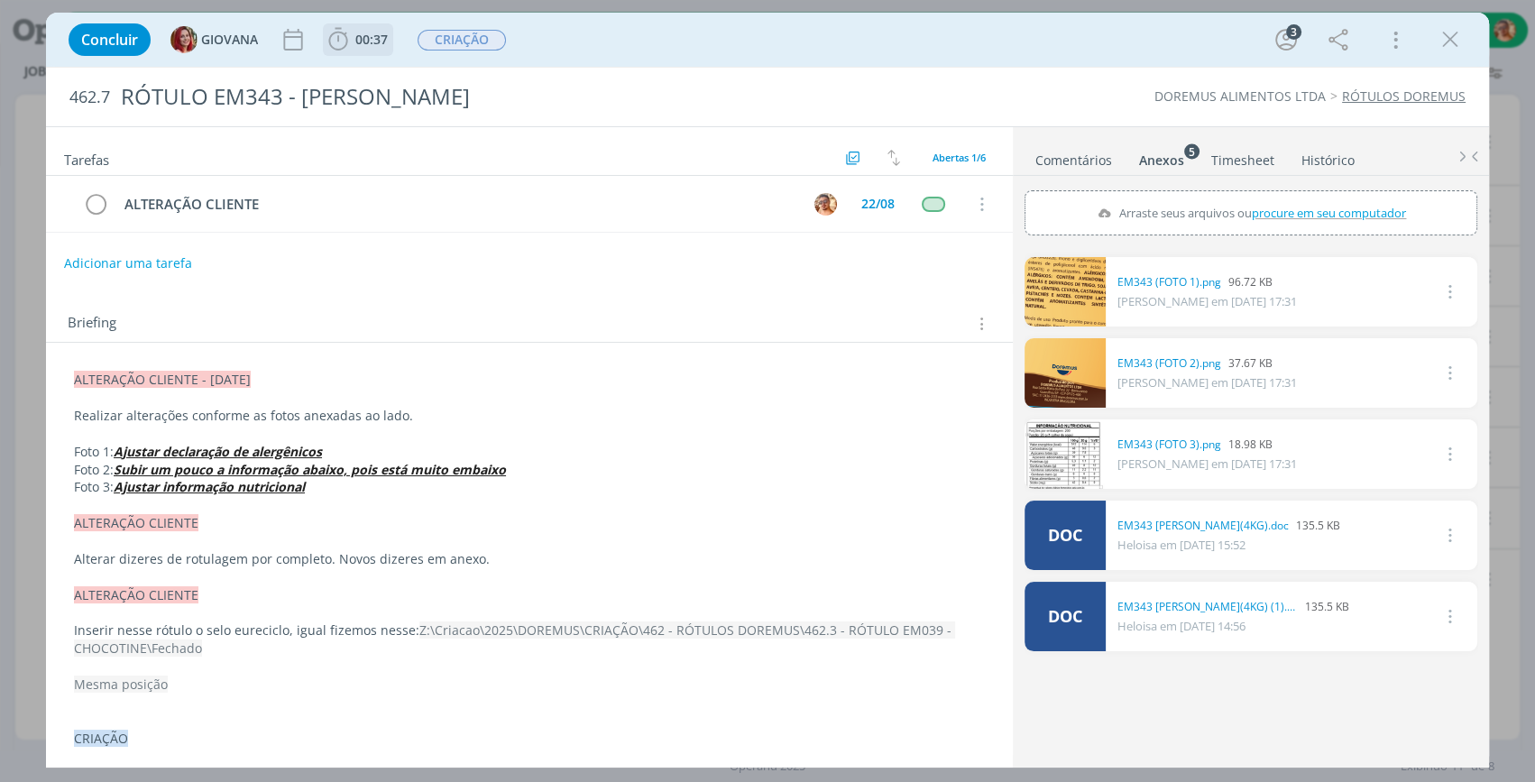
click at [354, 48] on span "00:37" at bounding box center [358, 39] width 67 height 27
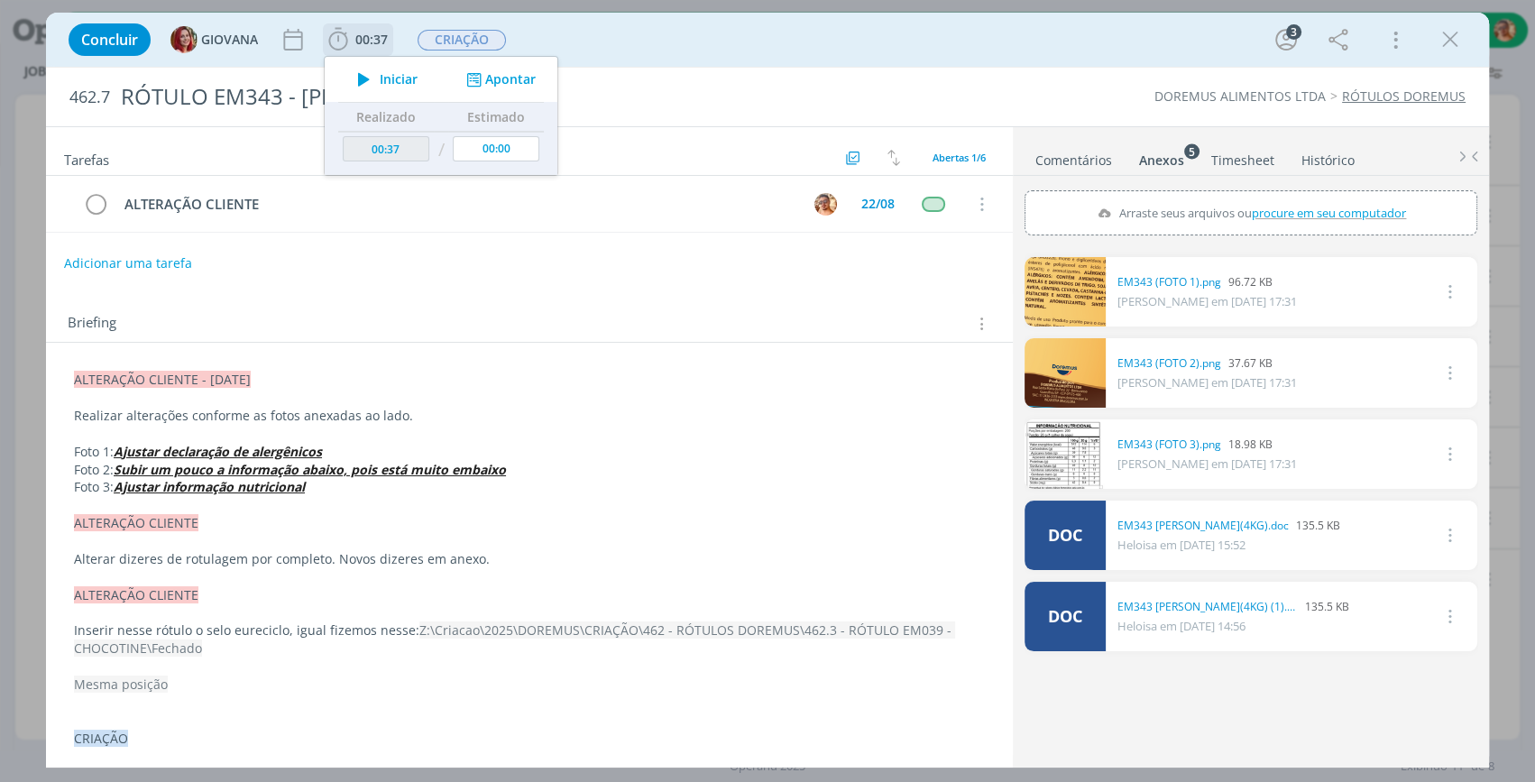
click at [387, 79] on span "Iniciar" at bounding box center [399, 79] width 38 height 13
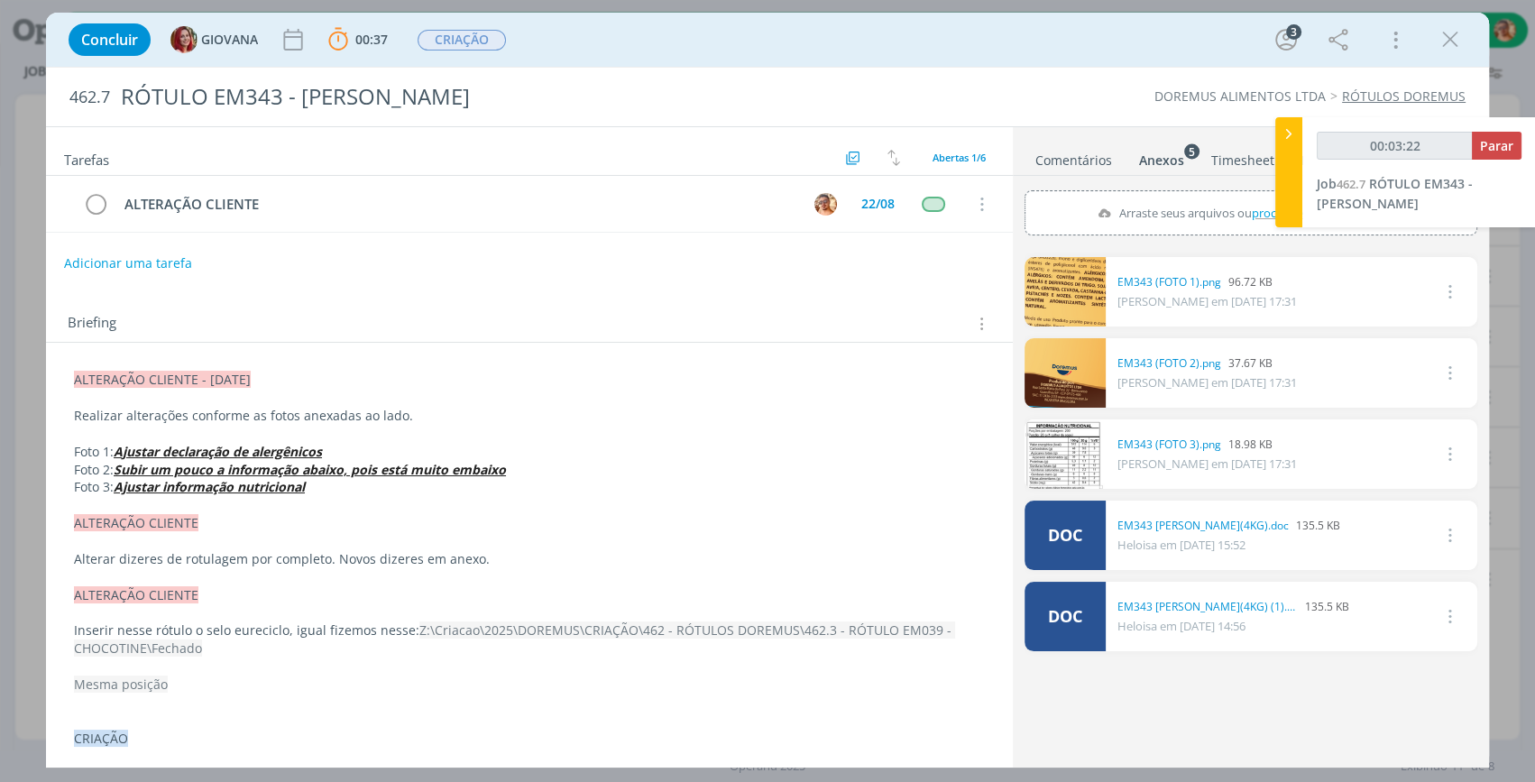
click at [1078, 151] on link "Comentários" at bounding box center [1074, 156] width 78 height 26
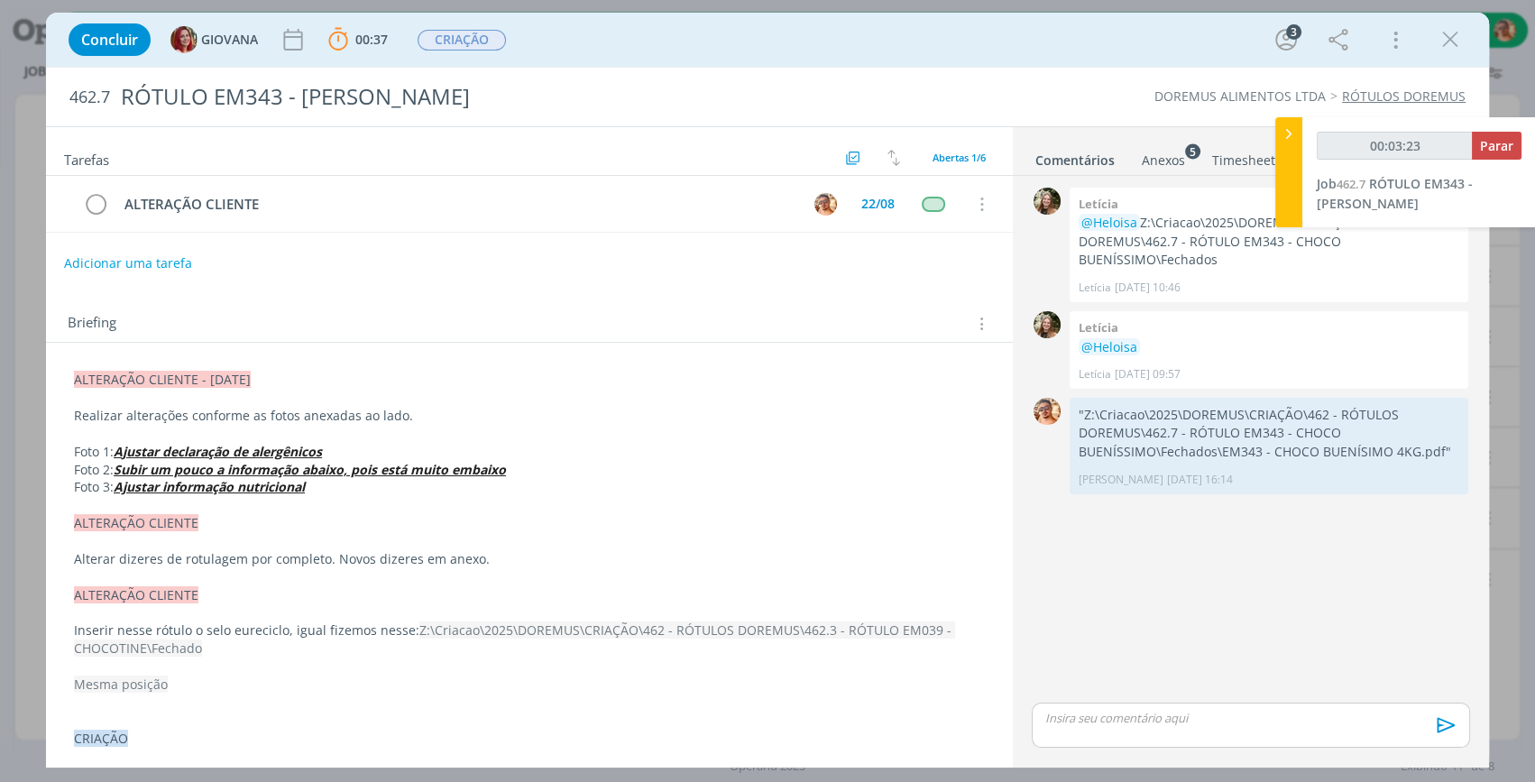
click at [1154, 717] on p "dialog" at bounding box center [1251, 718] width 410 height 16
type input "00:03:25"
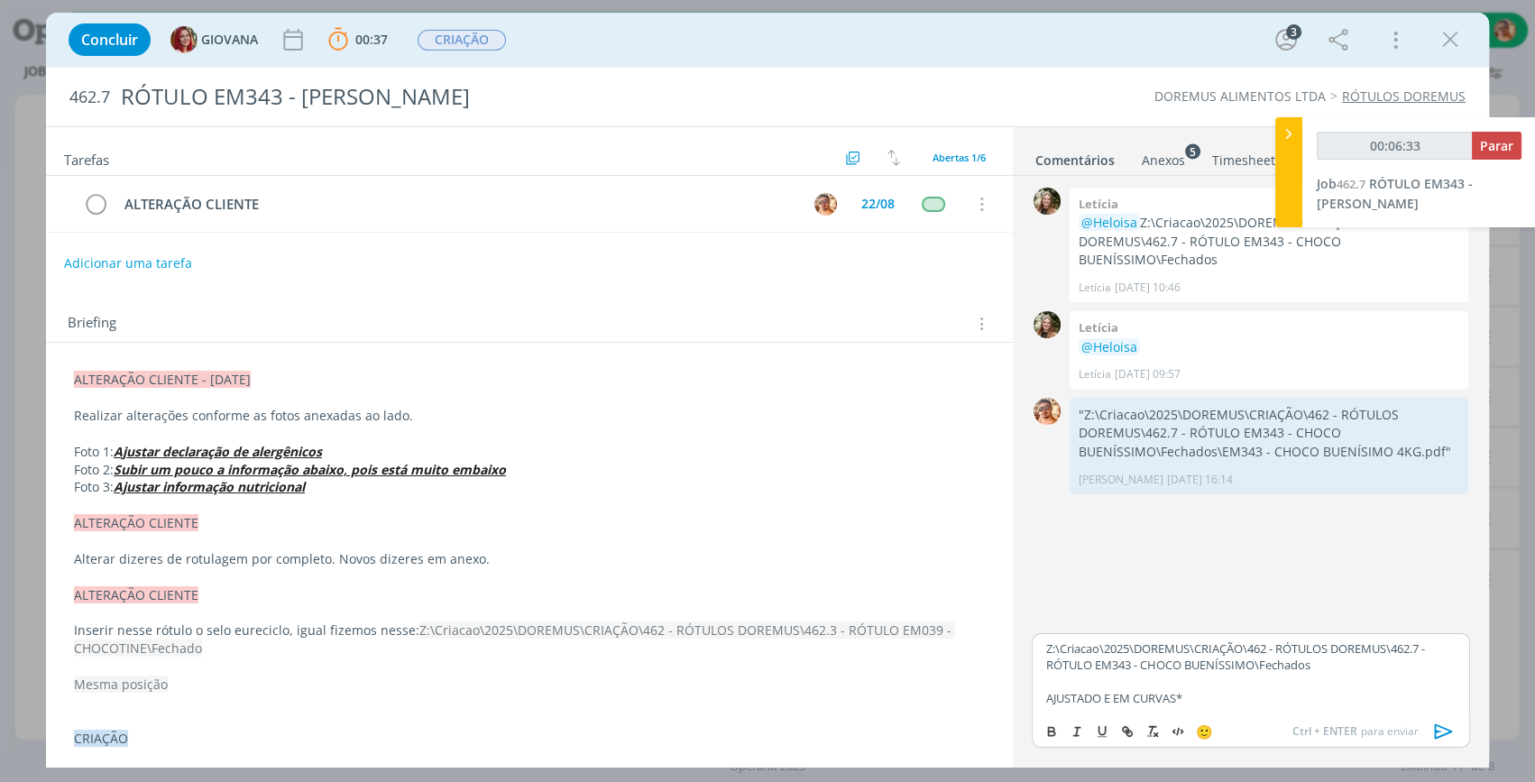
click at [1442, 728] on icon "dialog" at bounding box center [1444, 731] width 27 height 27
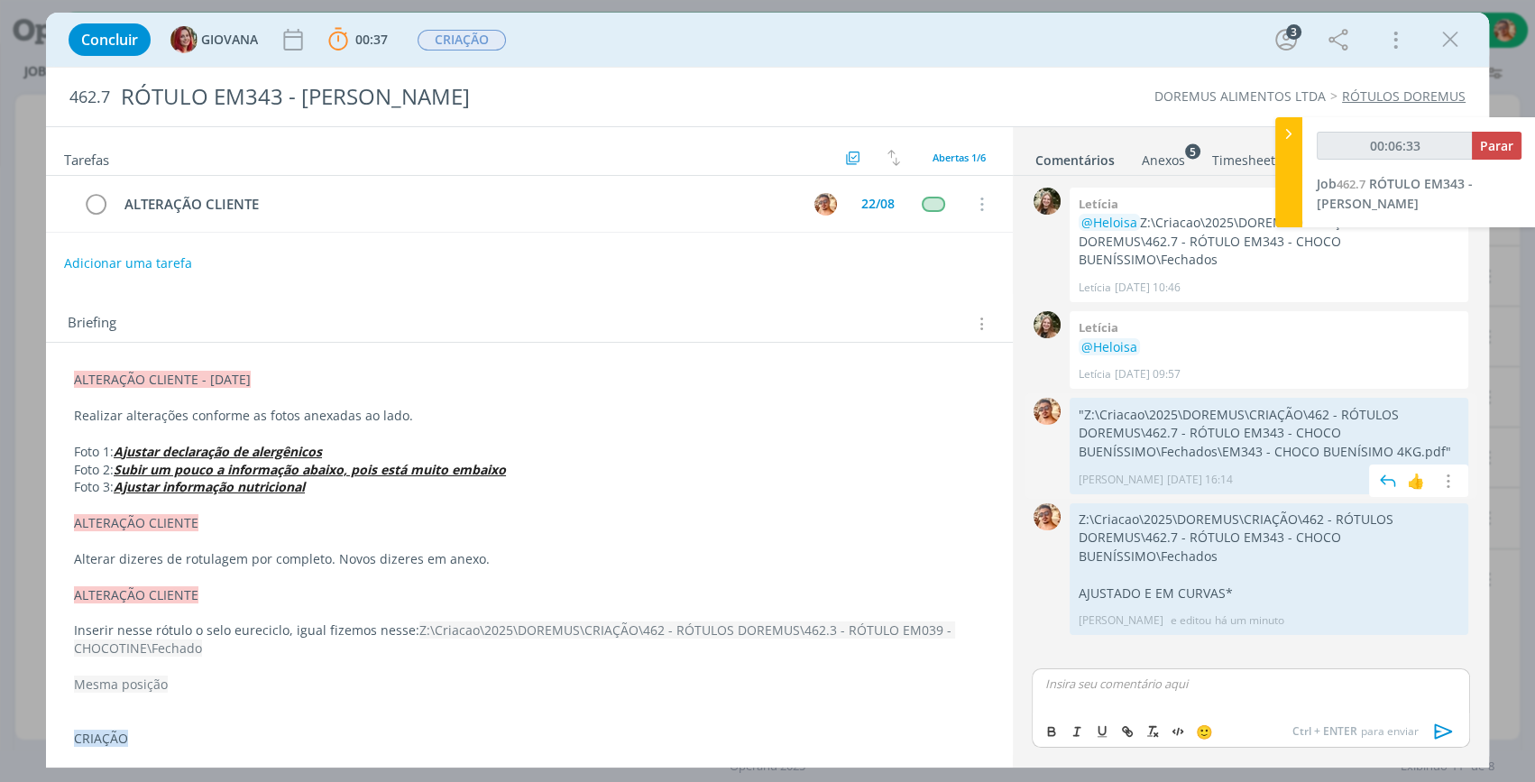
type input "00:06:34"
click at [1505, 143] on span "Parar" at bounding box center [1496, 145] width 33 height 17
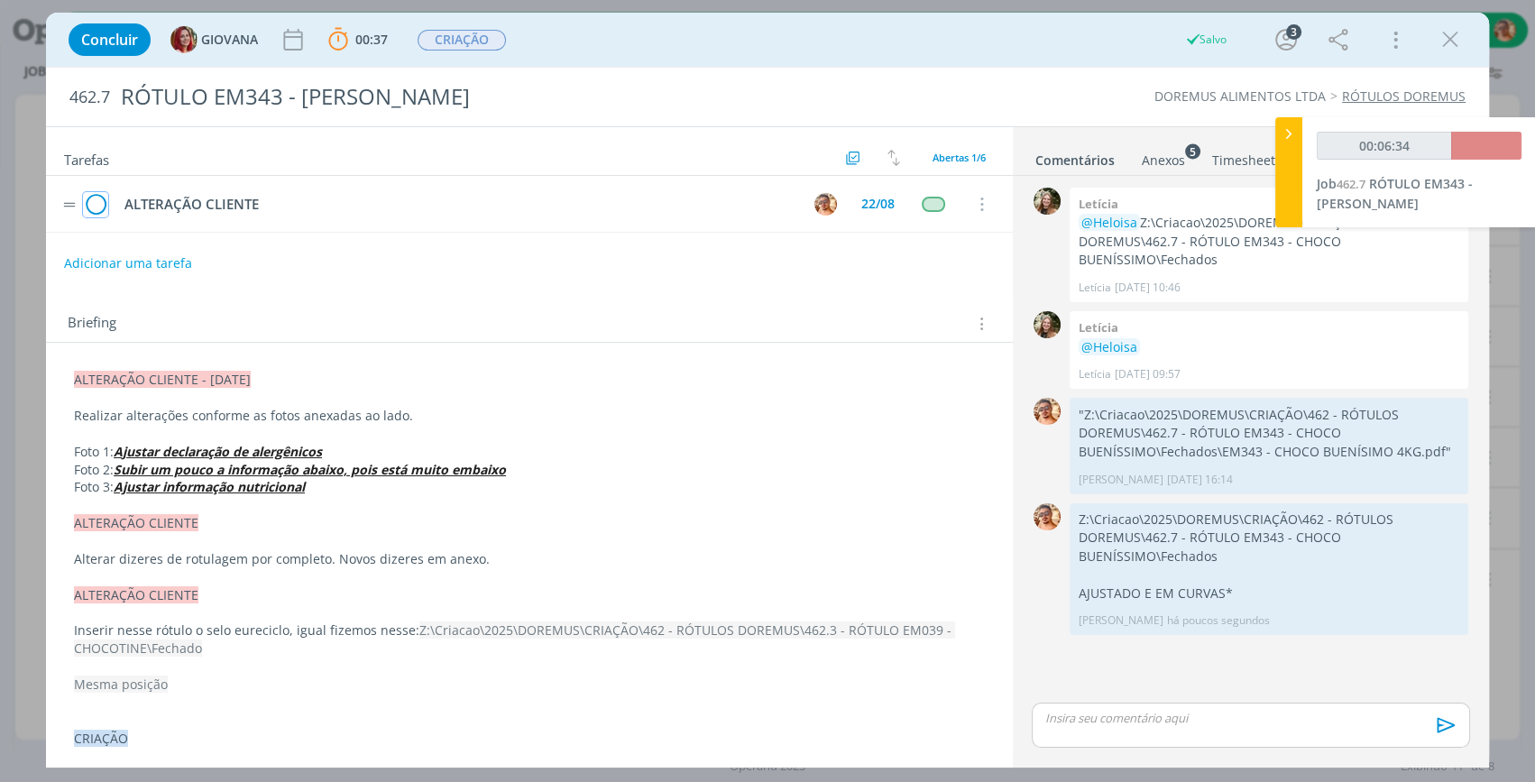
click at [104, 206] on icon "dialog" at bounding box center [95, 204] width 25 height 27
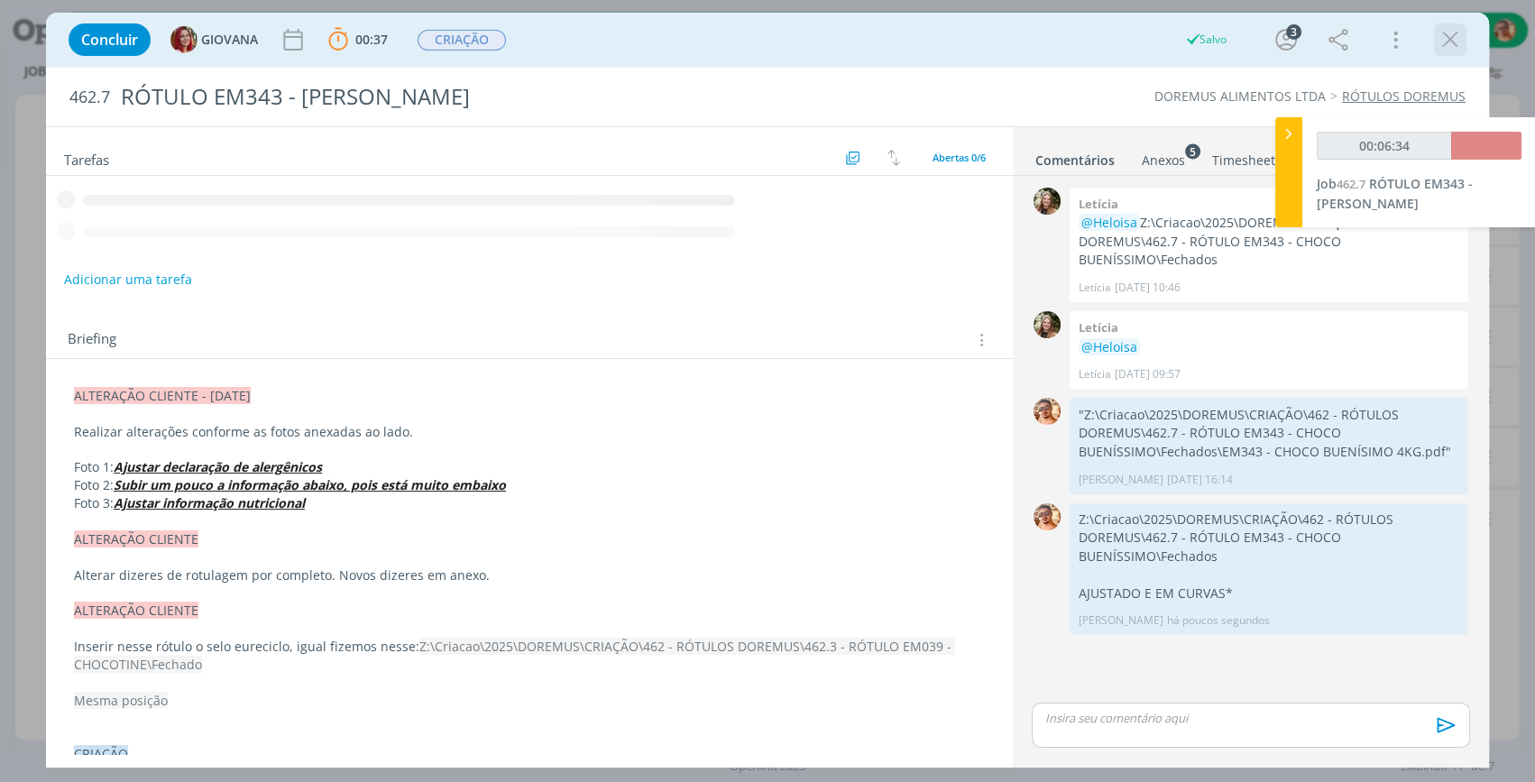
click at [1461, 37] on icon "dialog" at bounding box center [1450, 39] width 27 height 27
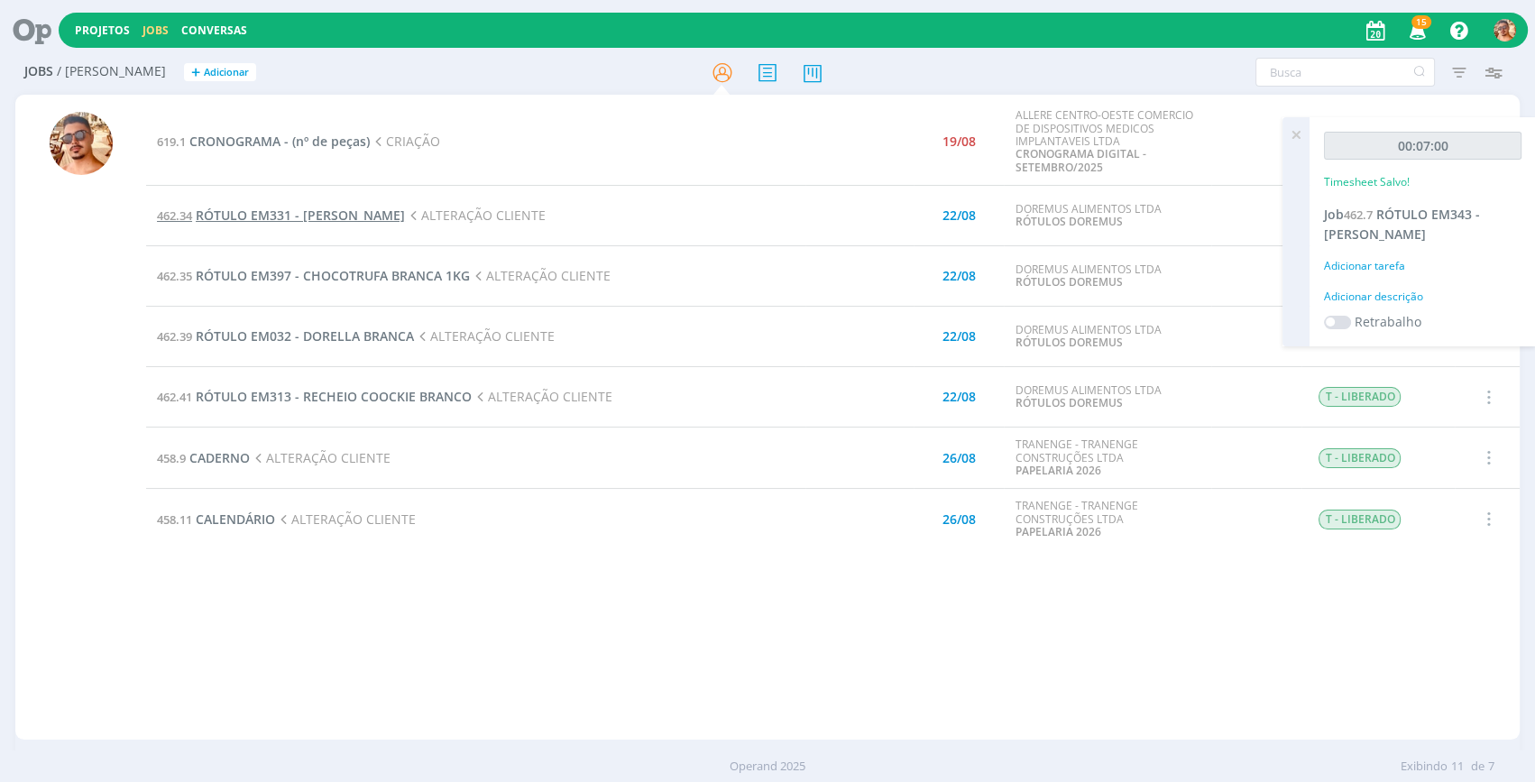
click at [333, 213] on span "RÓTULO EM331 - [PERSON_NAME]" at bounding box center [300, 215] width 209 height 17
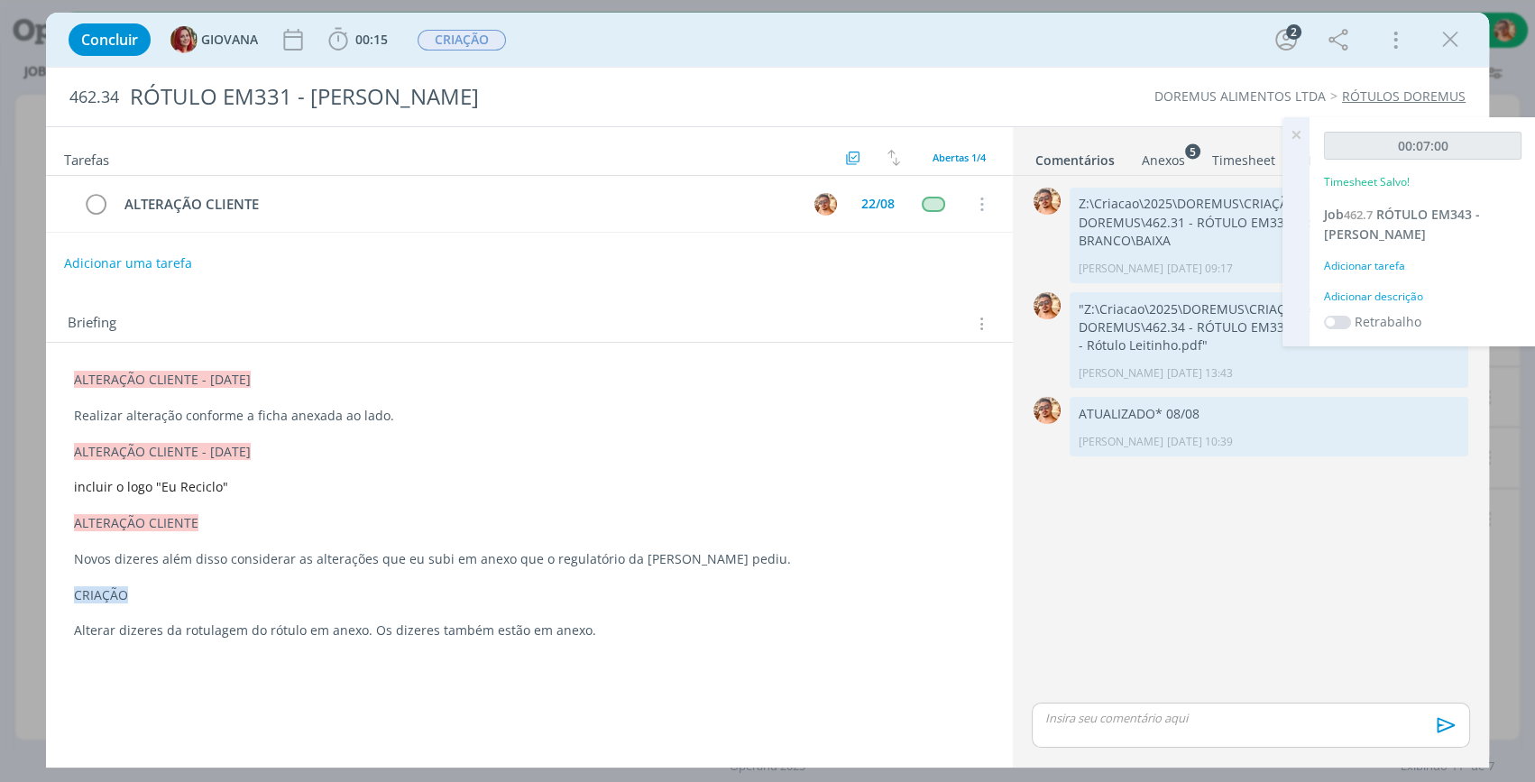
click at [1189, 151] on sup "5" at bounding box center [1192, 150] width 15 height 15
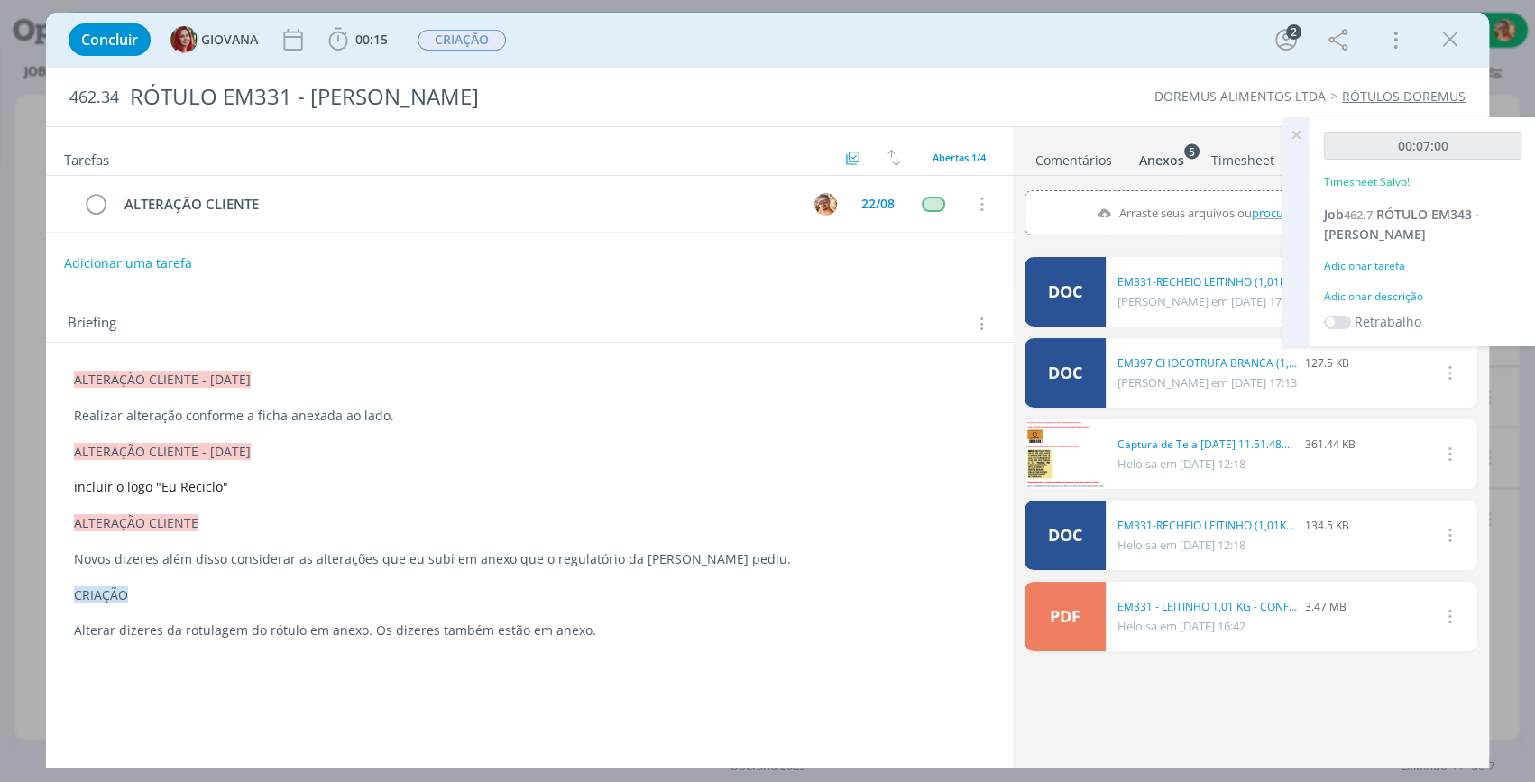
click at [1292, 135] on icon at bounding box center [1296, 134] width 32 height 35
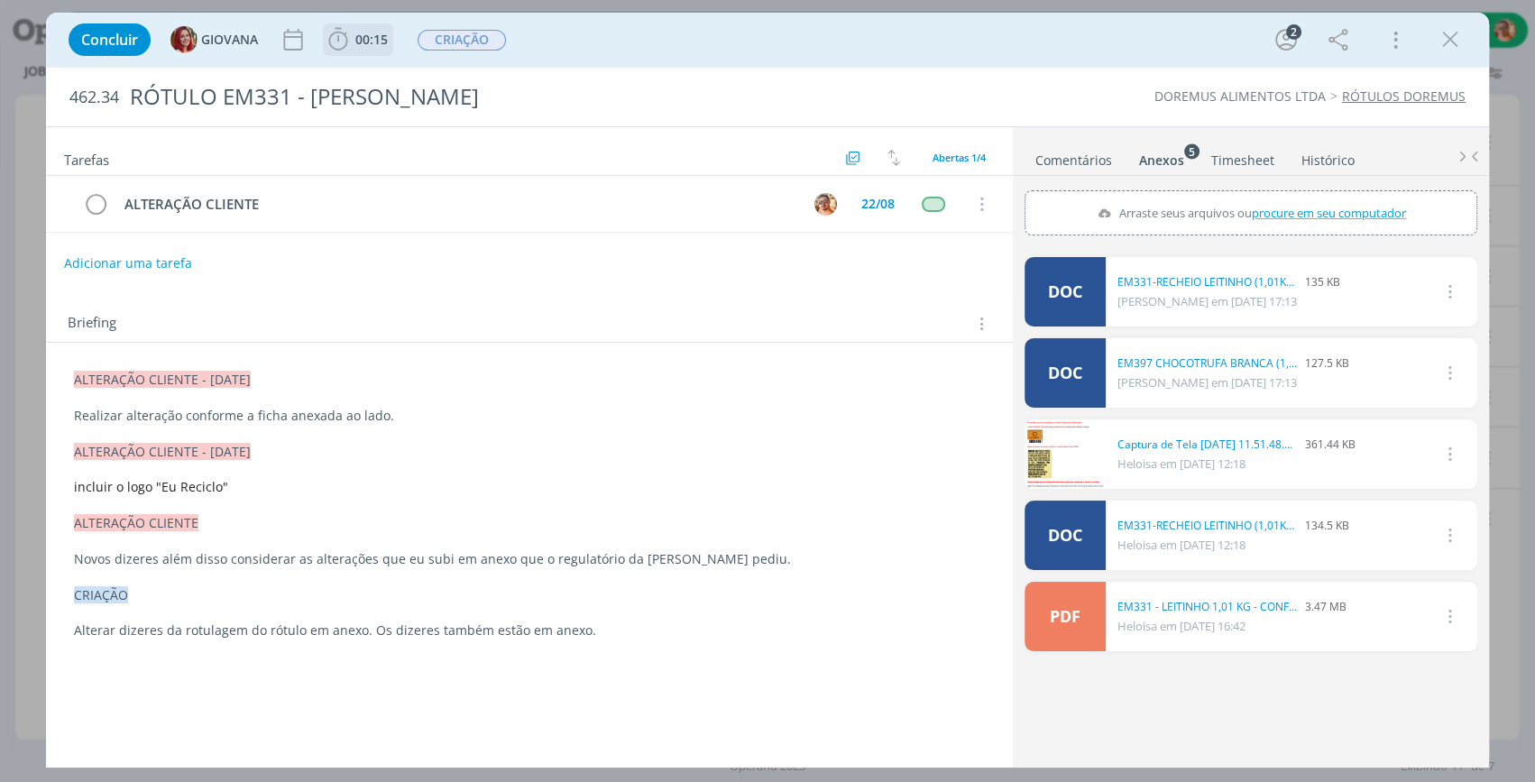
click at [373, 34] on span "00:15" at bounding box center [371, 39] width 32 height 17
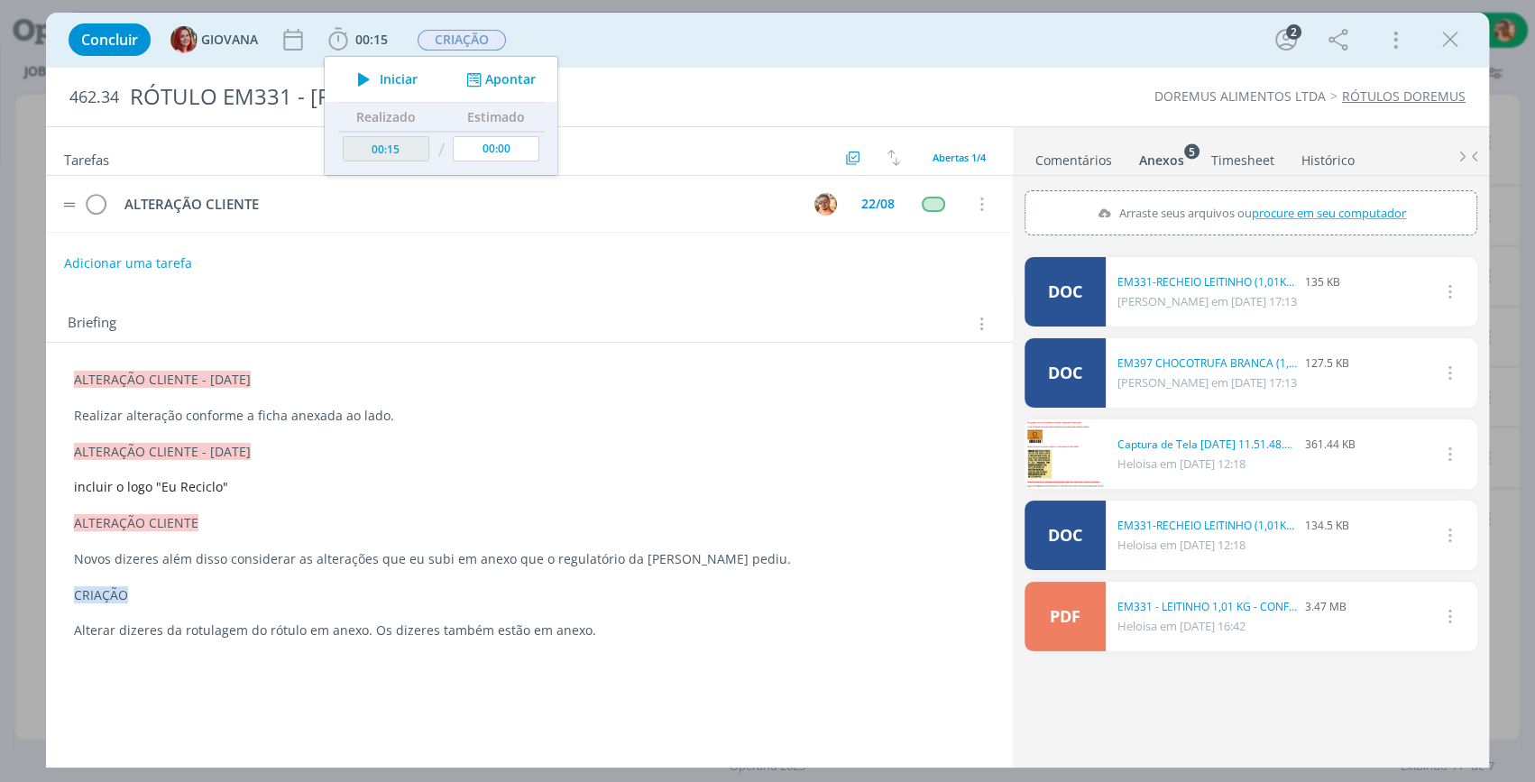
drag, startPoint x: 383, startPoint y: 78, endPoint x: 337, endPoint y: 221, distance: 150.6
click at [382, 76] on span "Iniciar" at bounding box center [399, 79] width 38 height 13
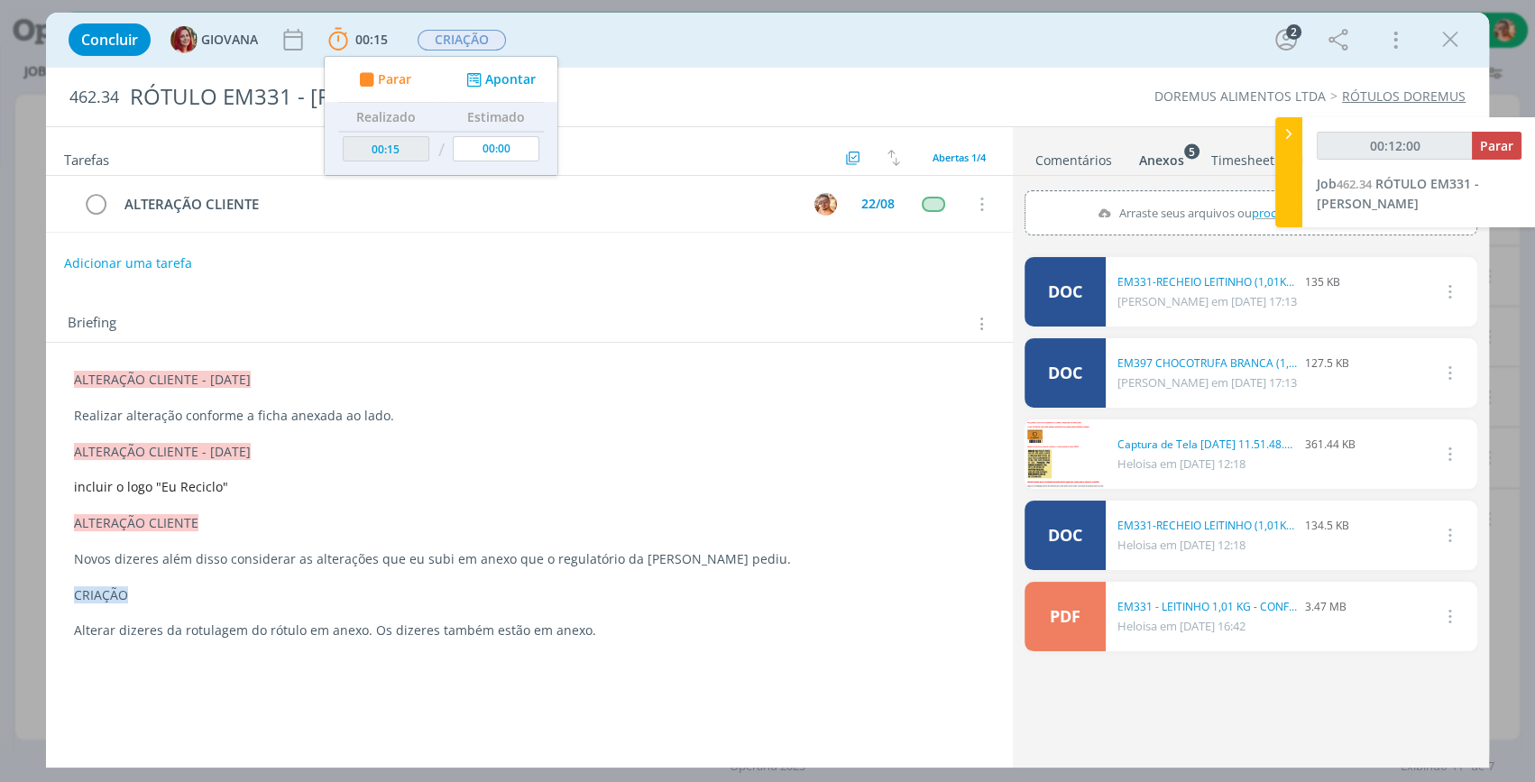
type input "00:12:01"
click at [1492, 145] on span "Parar" at bounding box center [1496, 145] width 33 height 17
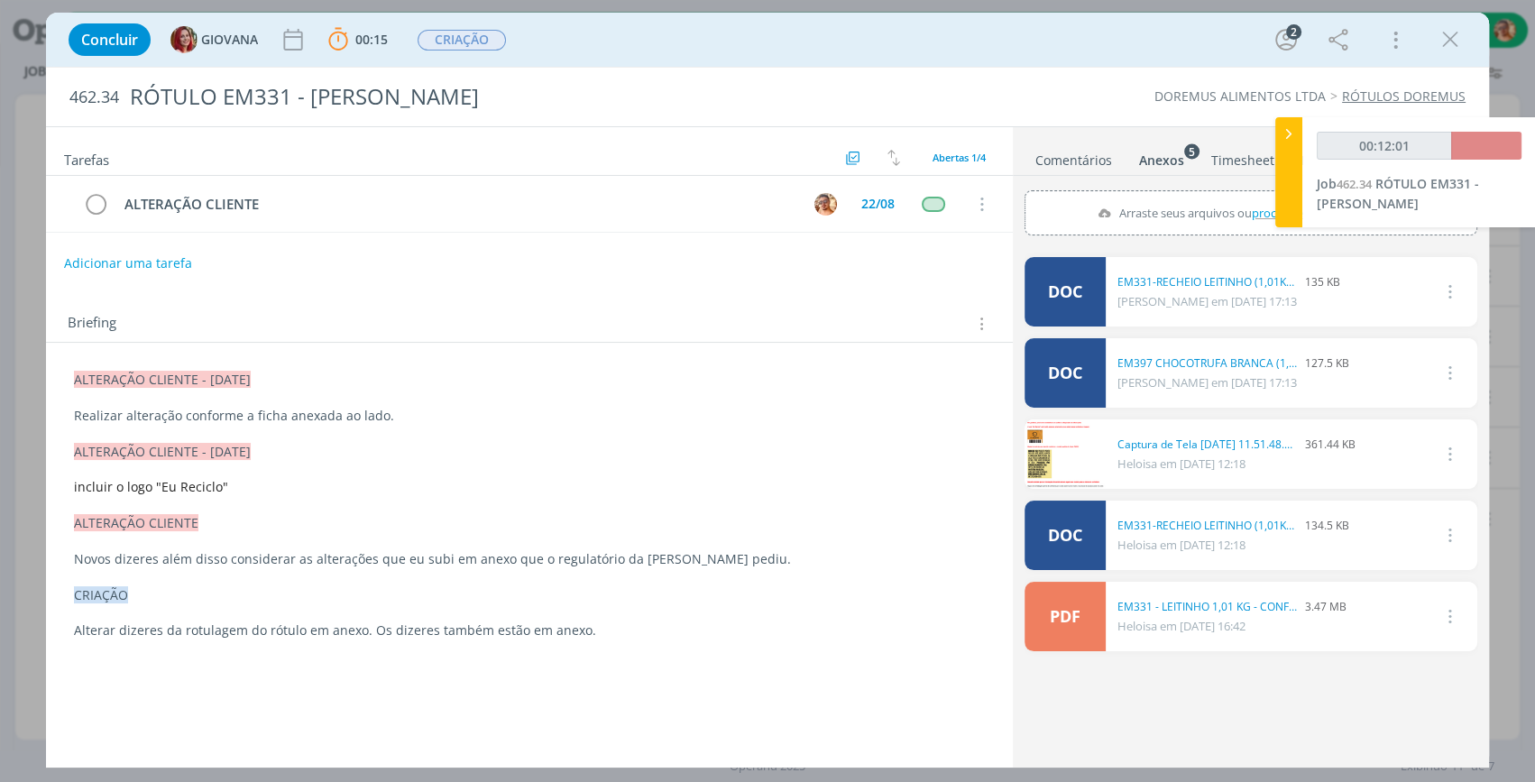
click at [1083, 170] on ul "Comentários Anexos 5 Timesheet Histórico" at bounding box center [1251, 151] width 476 height 49
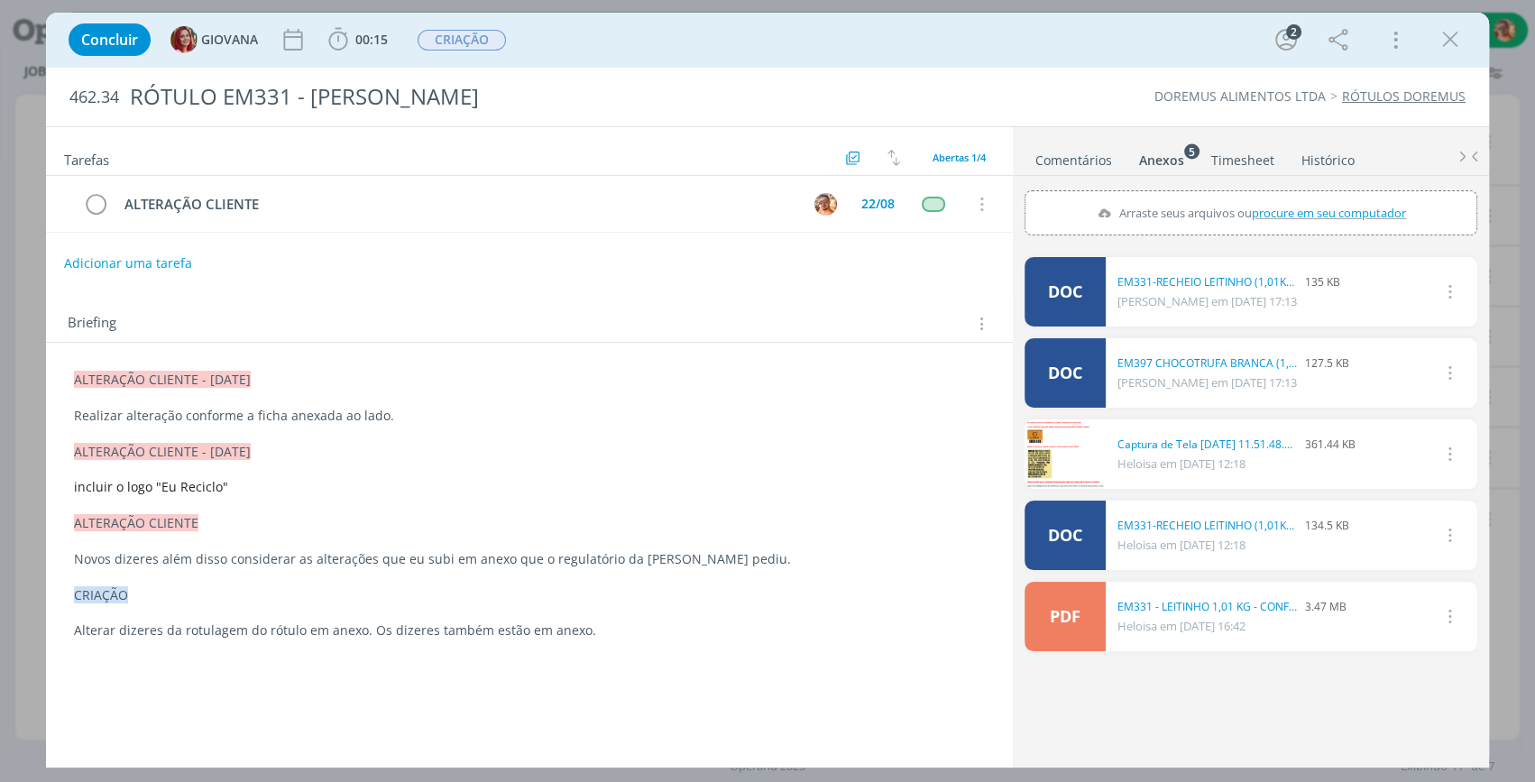
click at [1083, 161] on link "Comentários" at bounding box center [1074, 156] width 78 height 26
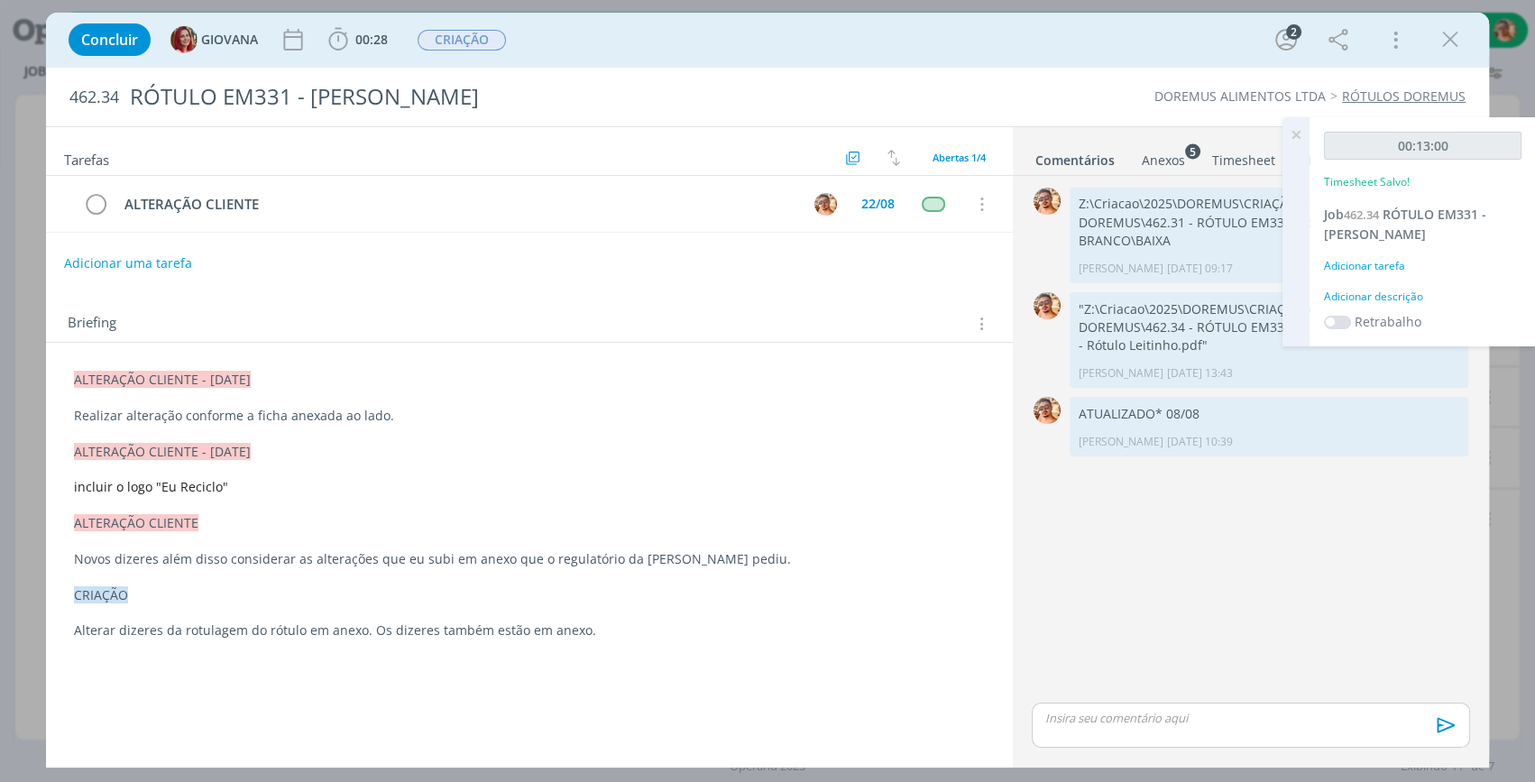
drag, startPoint x: 1041, startPoint y: 60, endPoint x: 1039, endPoint y: 93, distance: 32.5
click at [1041, 60] on div "Concluir GIOVANA 00:28 Iniciar Apontar Data * [DATE] Horas * 00:00 Tarefa Selec…" at bounding box center [768, 39] width 1416 height 43
click at [1149, 711] on p "dialog" at bounding box center [1251, 718] width 410 height 16
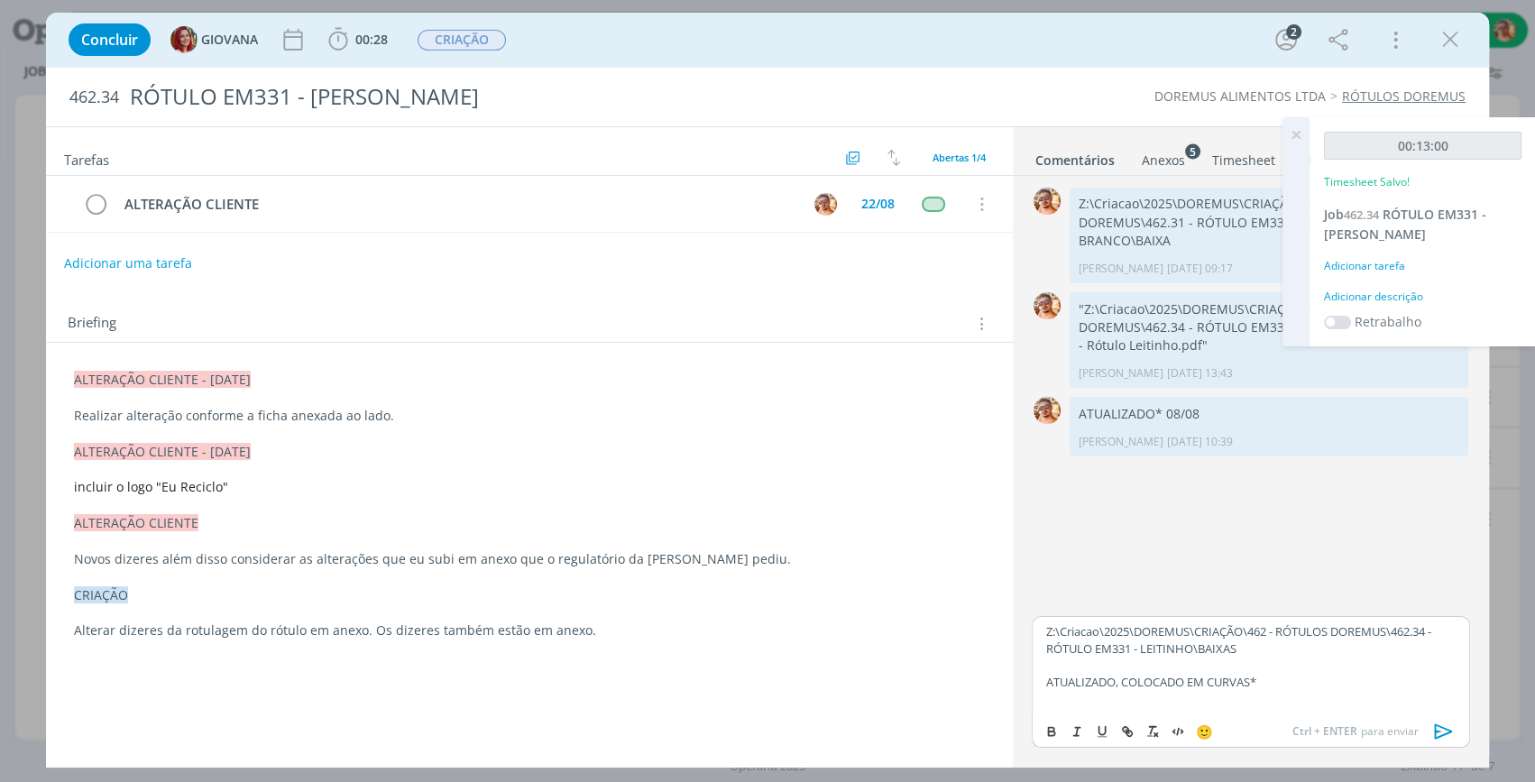
click at [1443, 740] on icon "dialog" at bounding box center [1444, 731] width 27 height 27
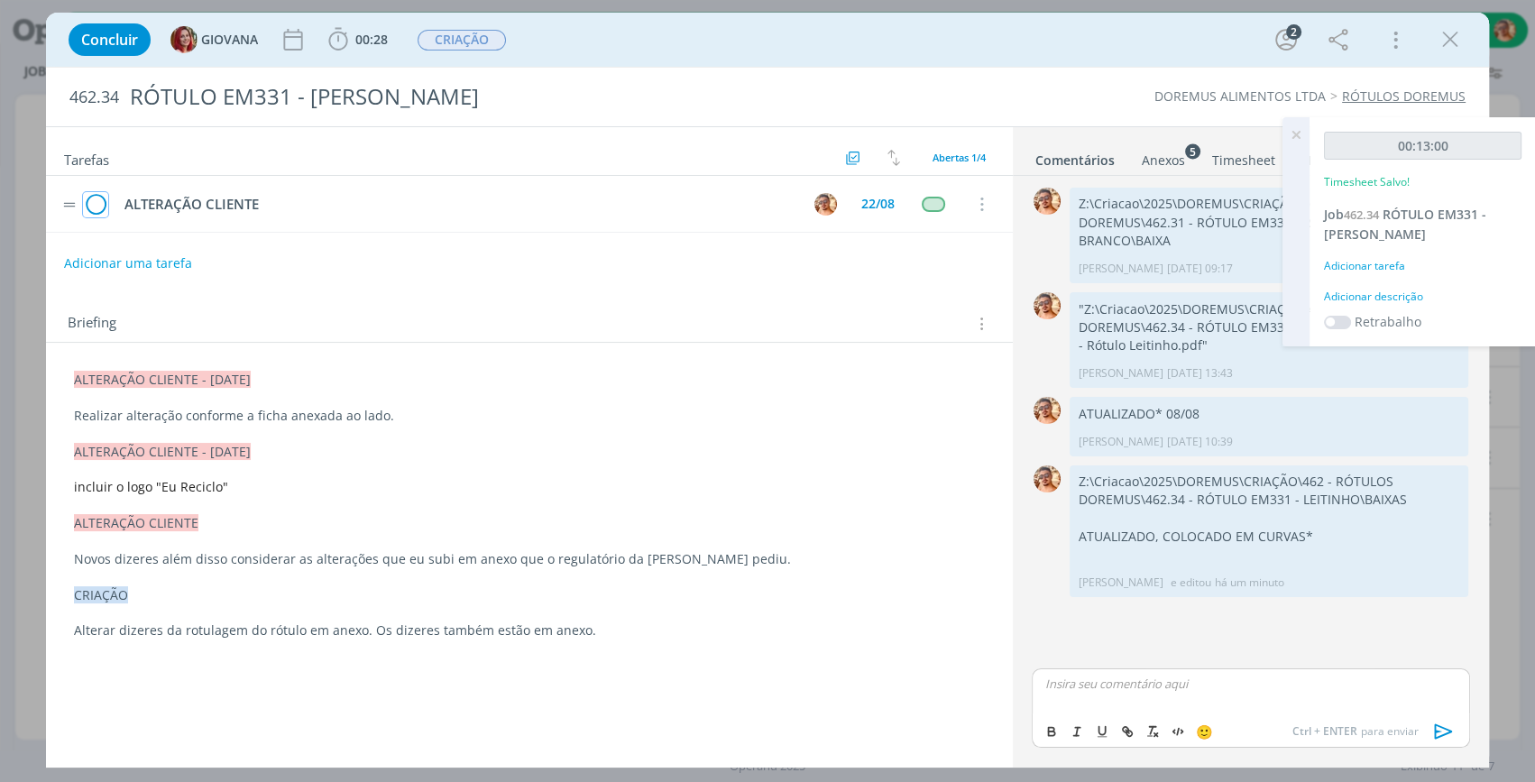
click at [96, 208] on icon "dialog" at bounding box center [95, 204] width 25 height 27
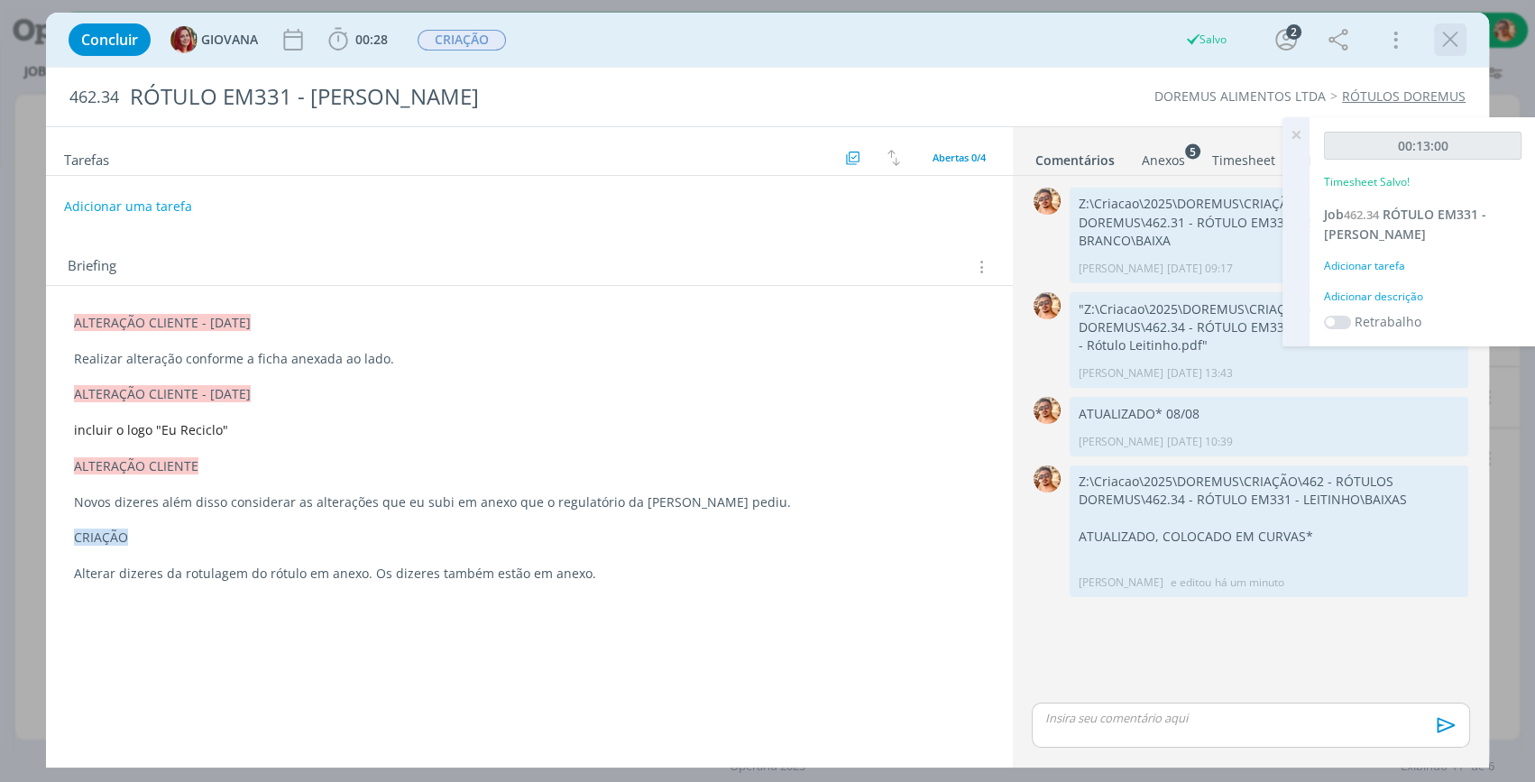
click at [1453, 32] on icon "dialog" at bounding box center [1450, 39] width 27 height 27
